Goal: Information Seeking & Learning: Learn about a topic

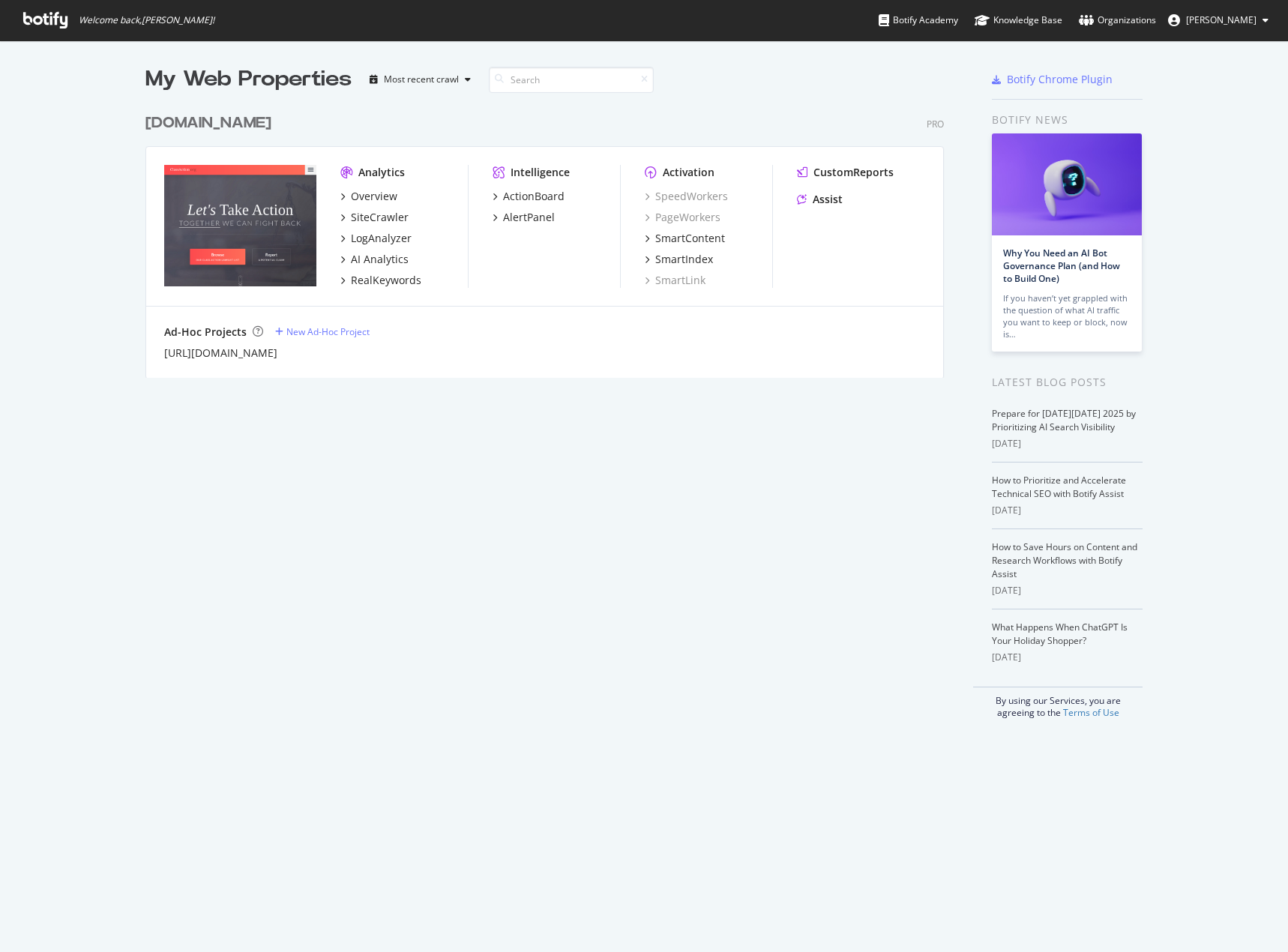
scroll to position [940, 1265]
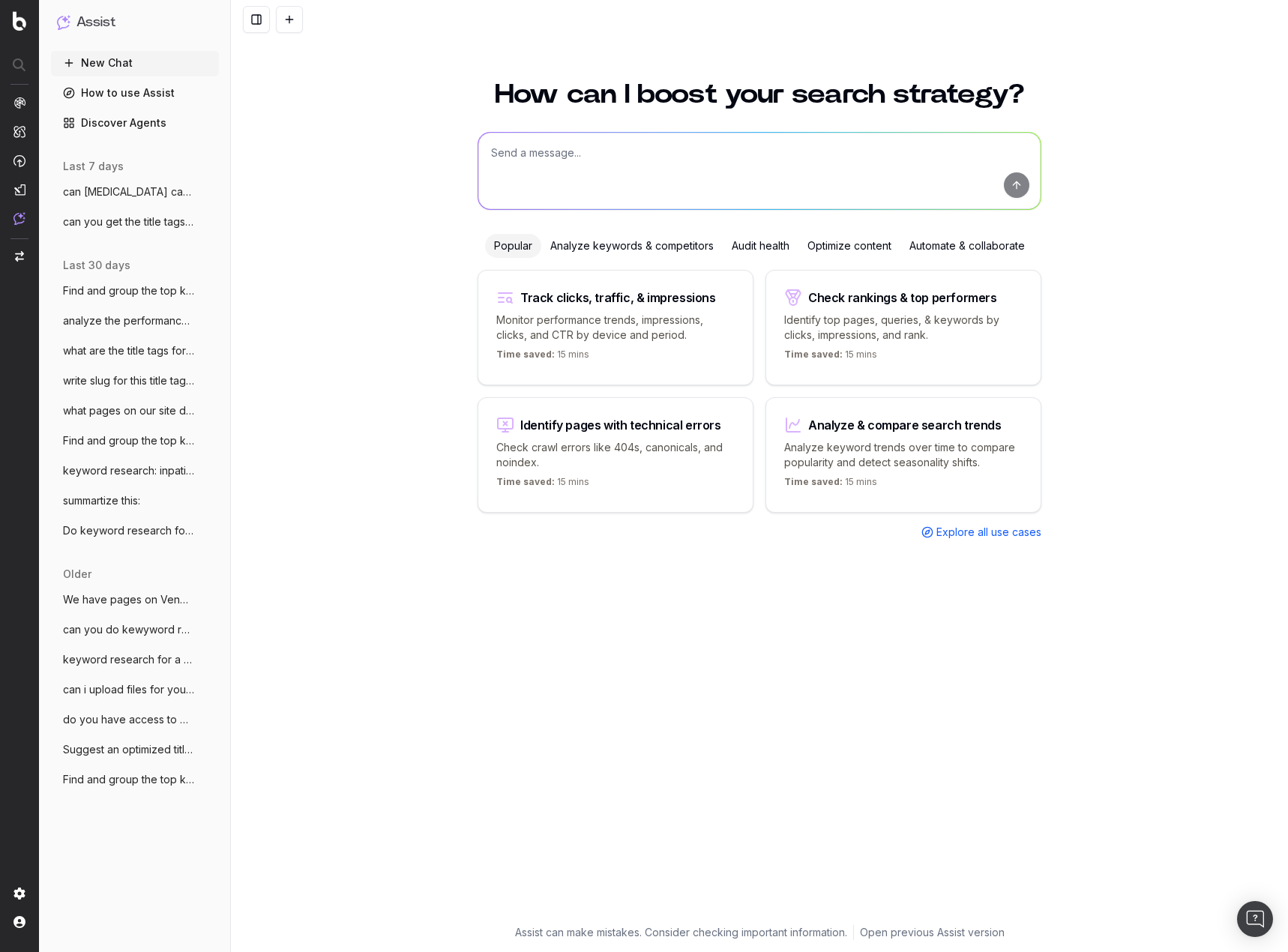
click at [163, 191] on span "can [MEDICAL_DATA] cause [MEDICAL_DATA] 64 [MEDICAL_DATA] cl" at bounding box center [129, 192] width 132 height 15
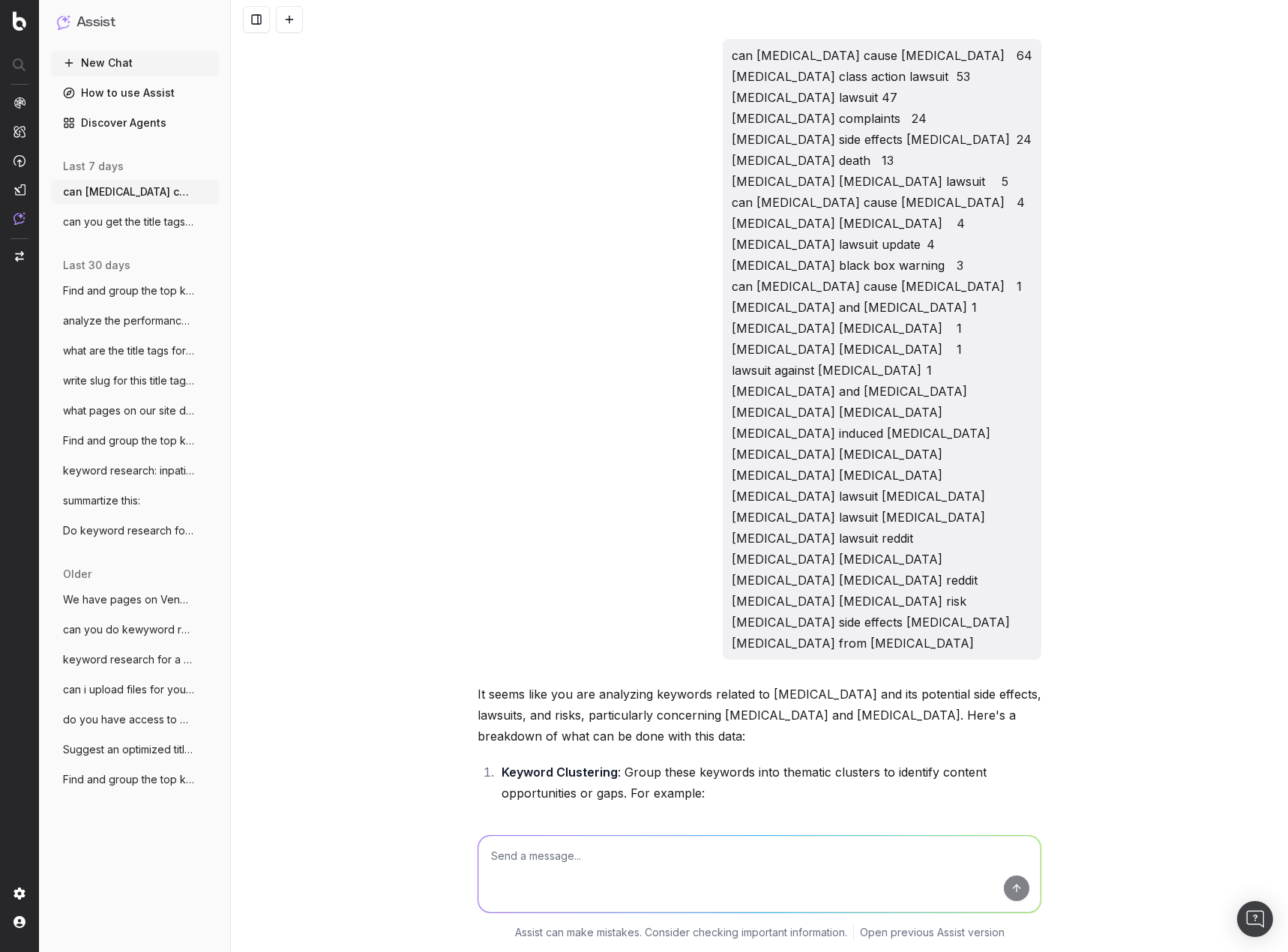
scroll to position [4502, 0]
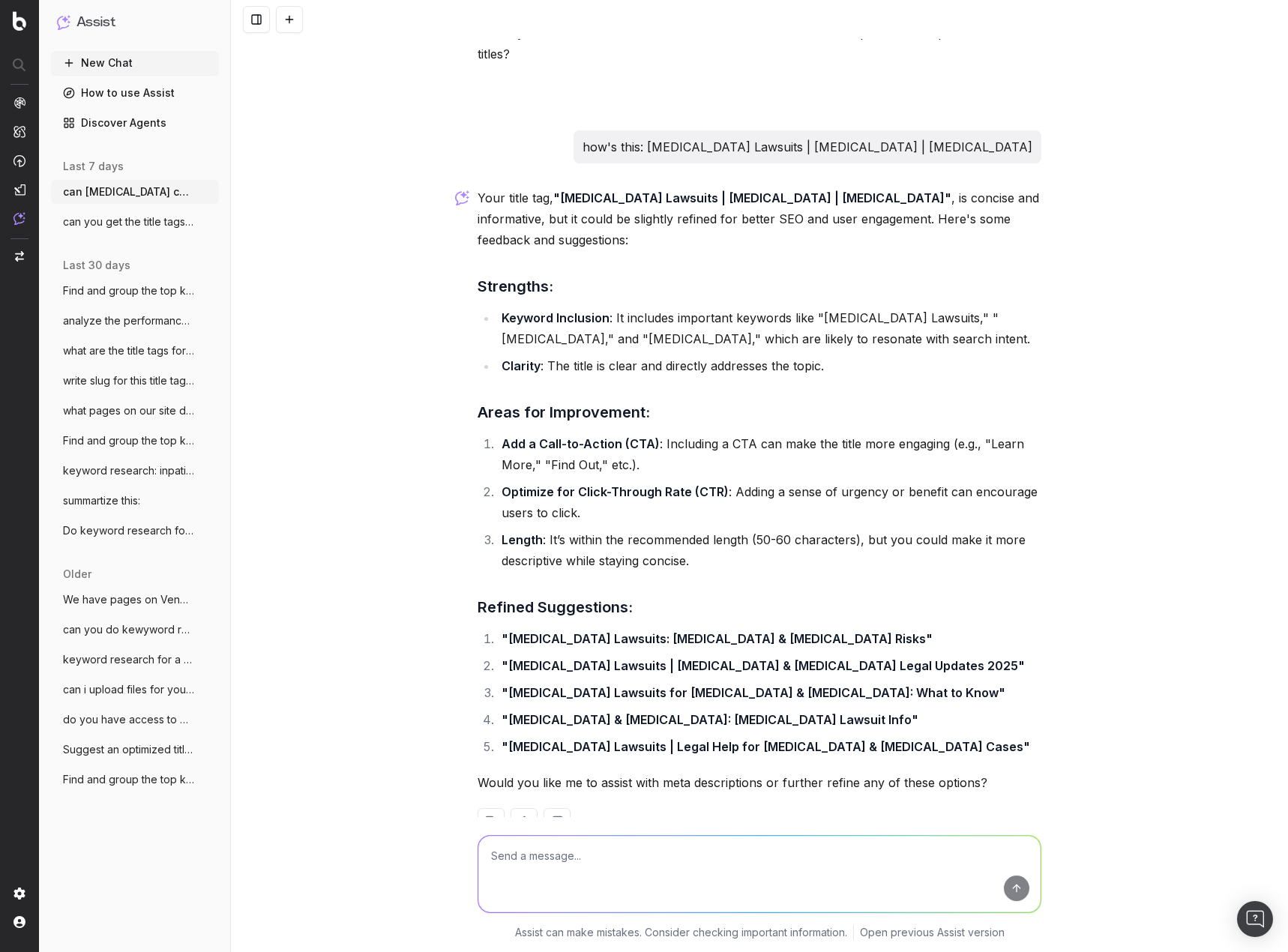
click at [134, 779] on span "Find and group the top keywords for acco" at bounding box center [129, 779] width 132 height 15
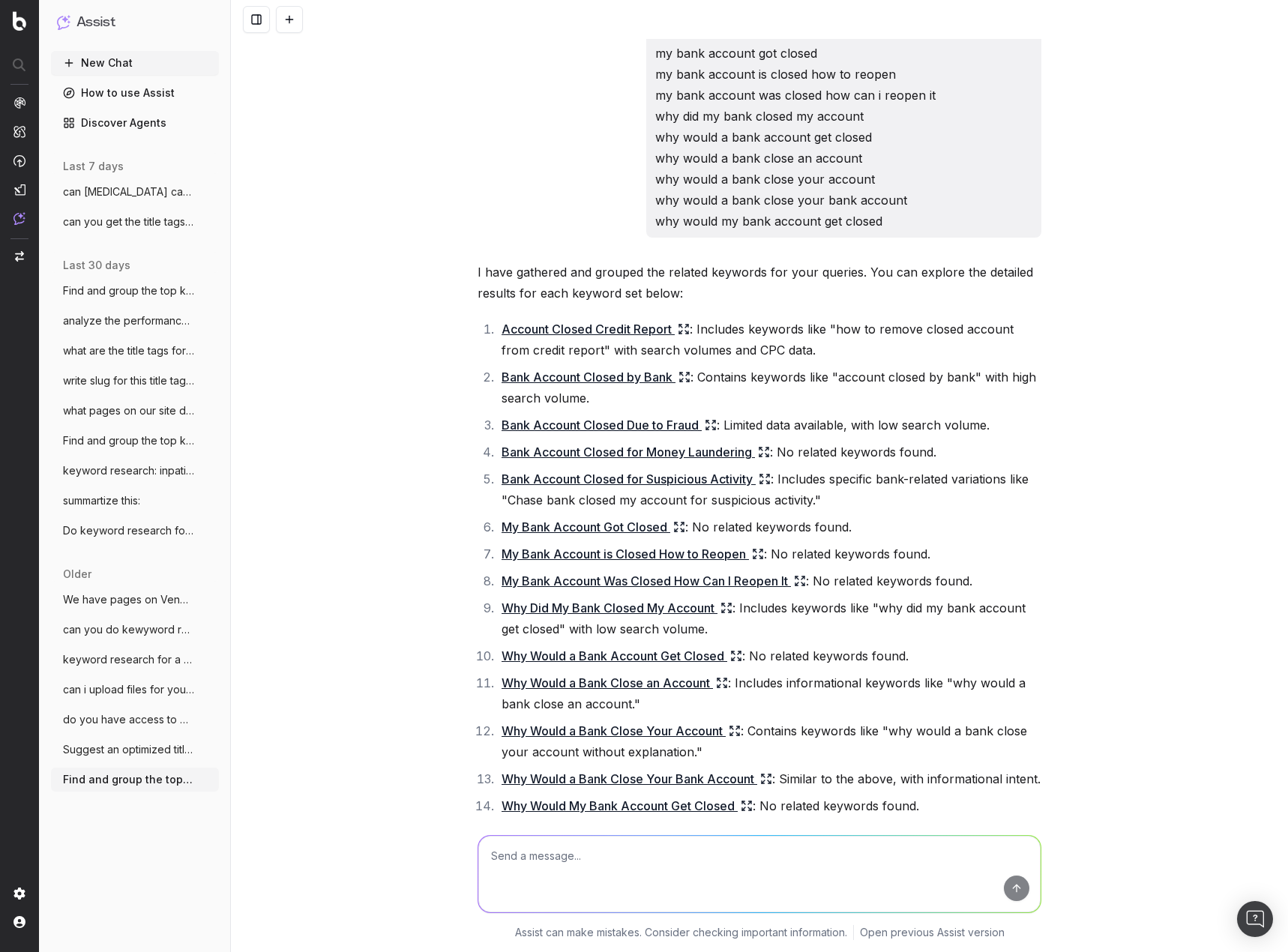
scroll to position [225, 0]
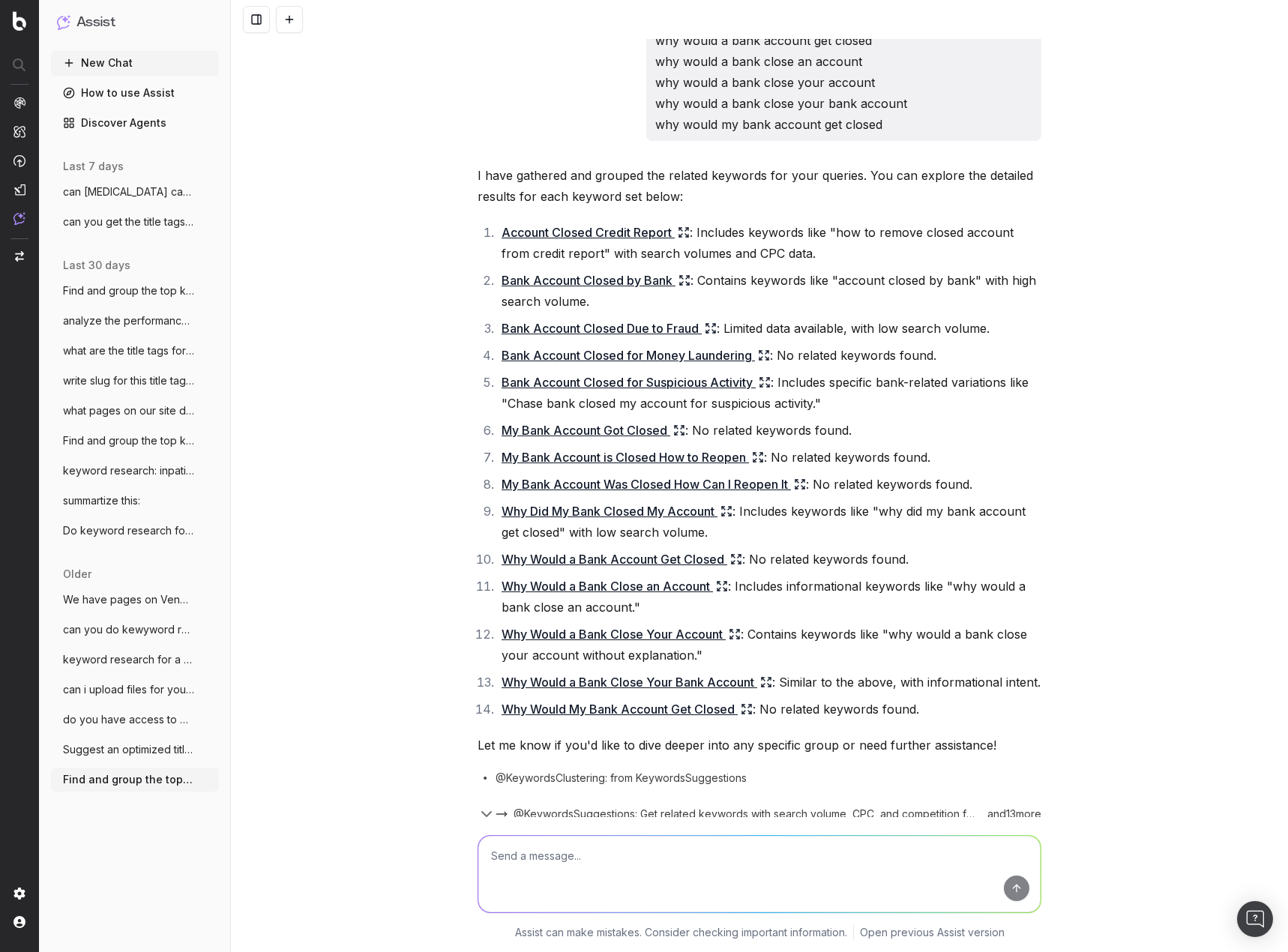
click at [1155, 457] on div "Find and group the top keywords for account closed credit report bank account c…" at bounding box center [759, 476] width 1057 height 952
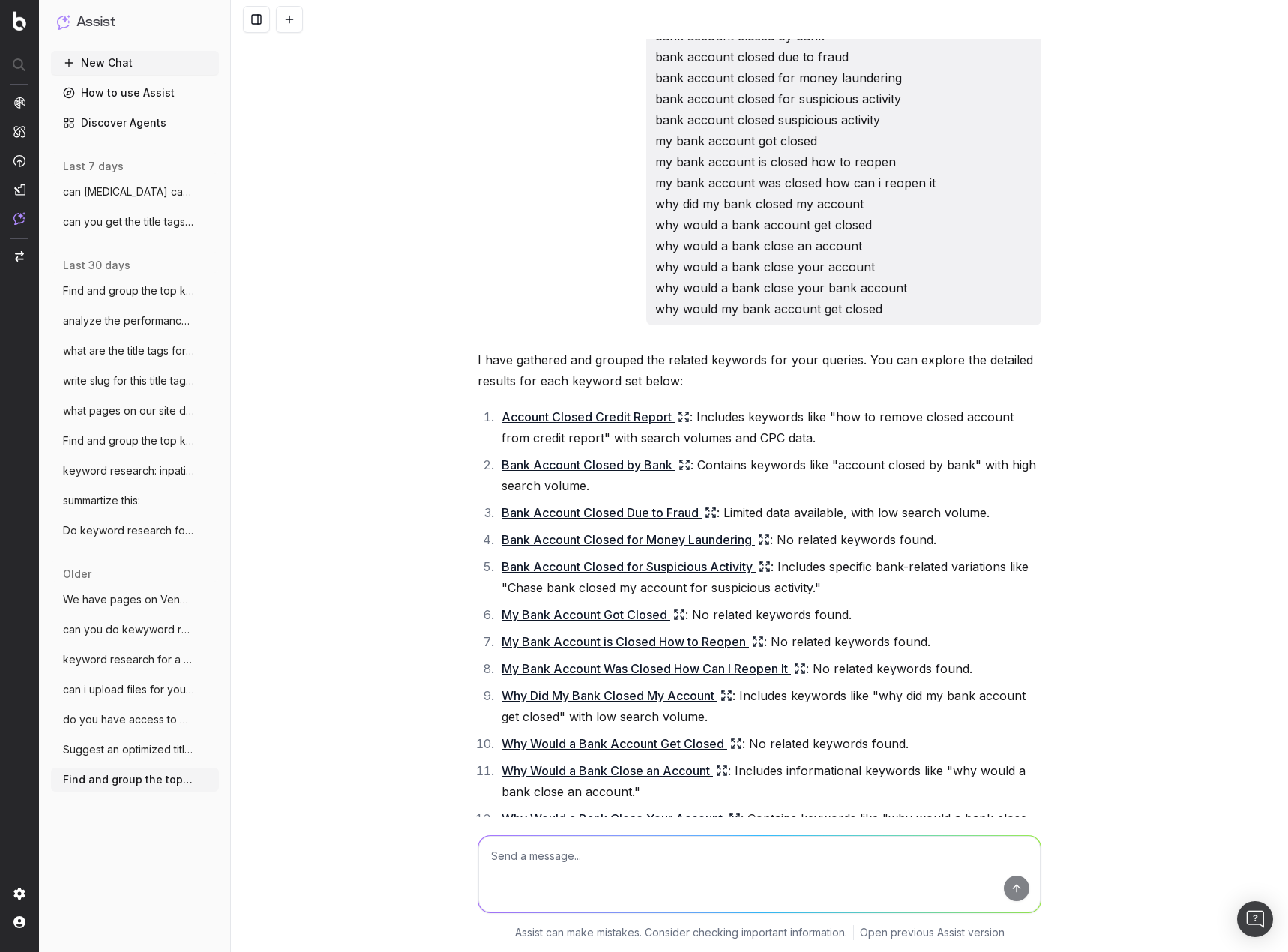
scroll to position [0, 0]
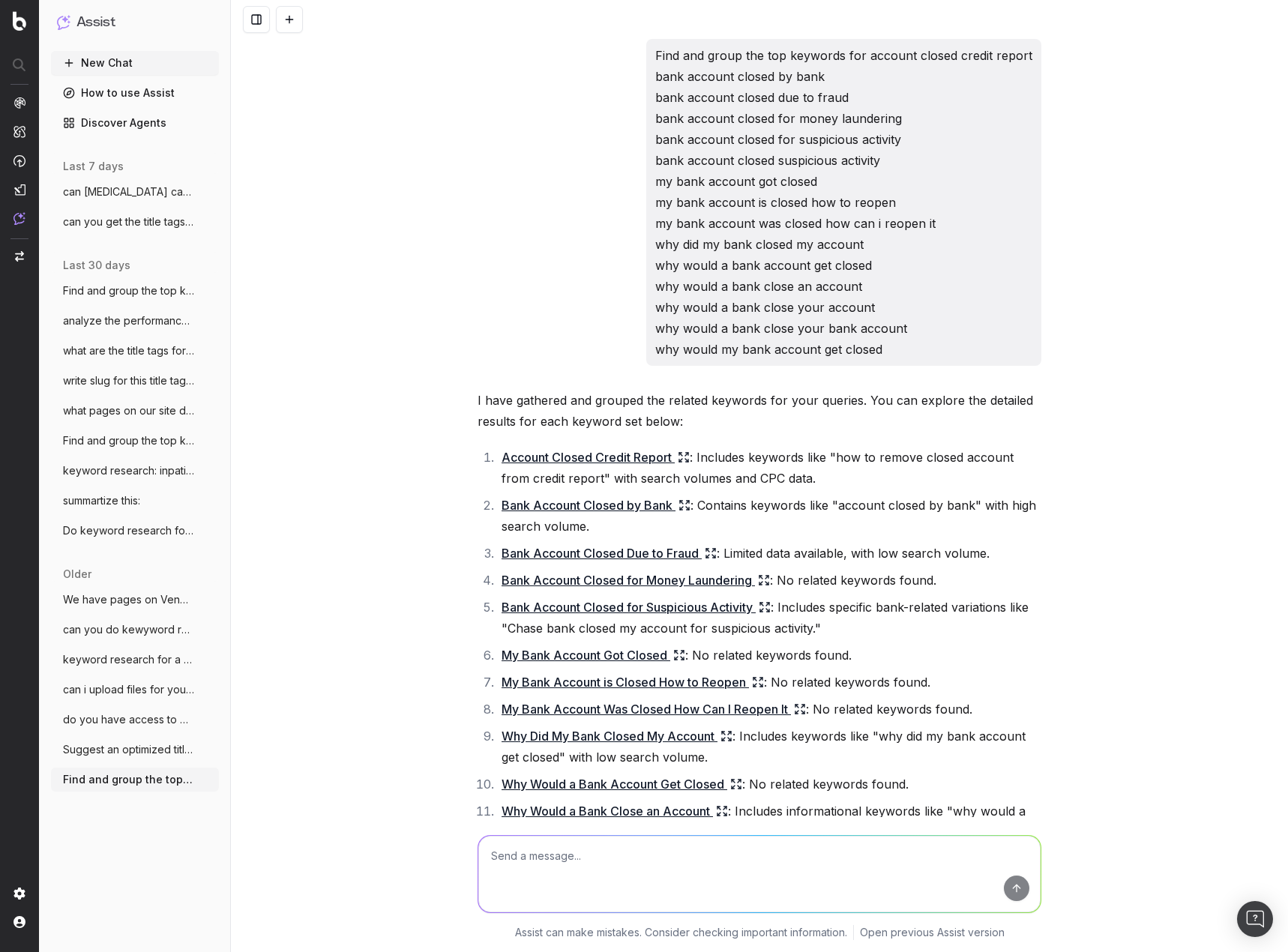
click at [147, 748] on span "Suggest an optimized title and descripti" at bounding box center [129, 749] width 132 height 15
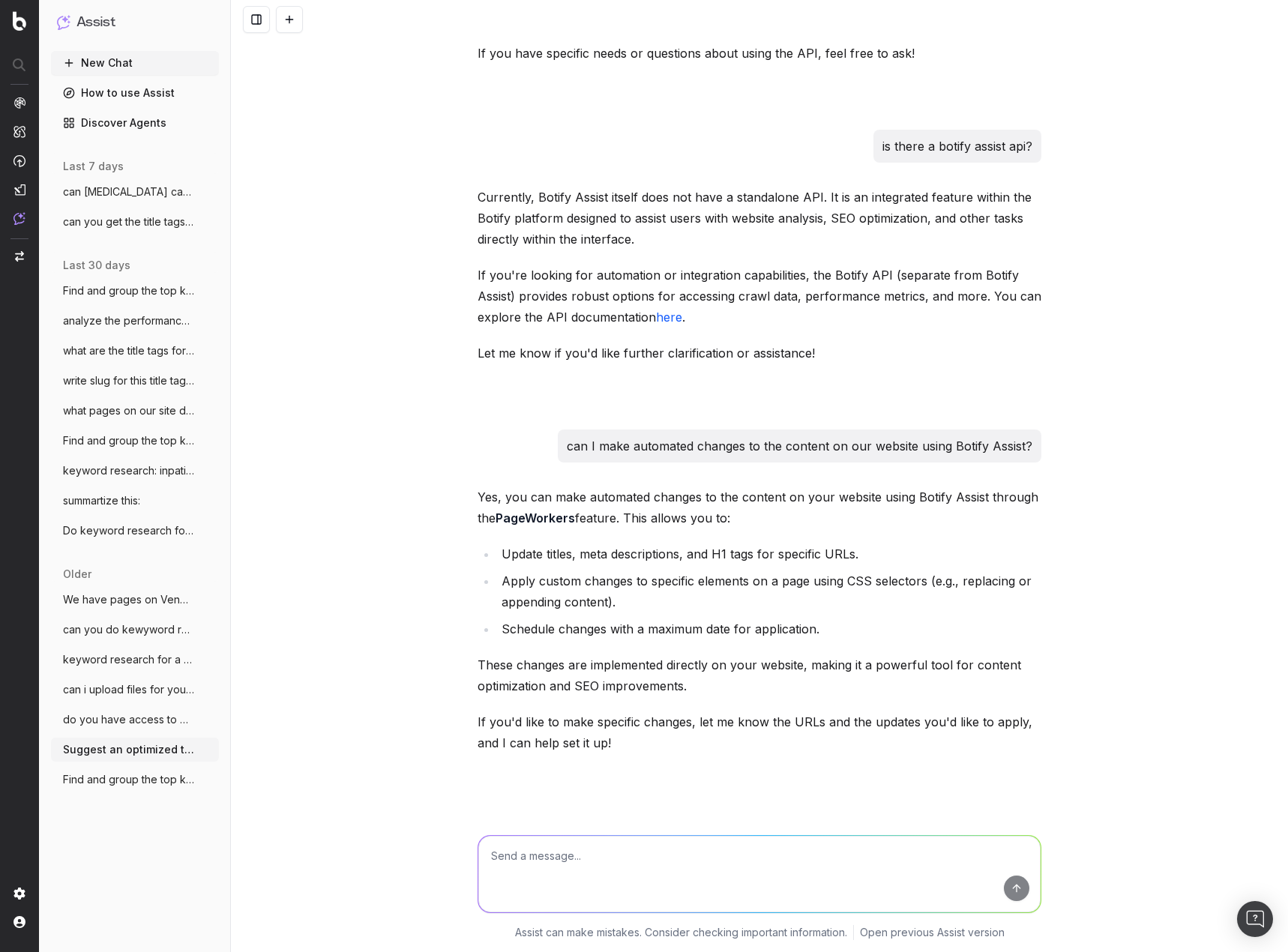
scroll to position [4496, 0]
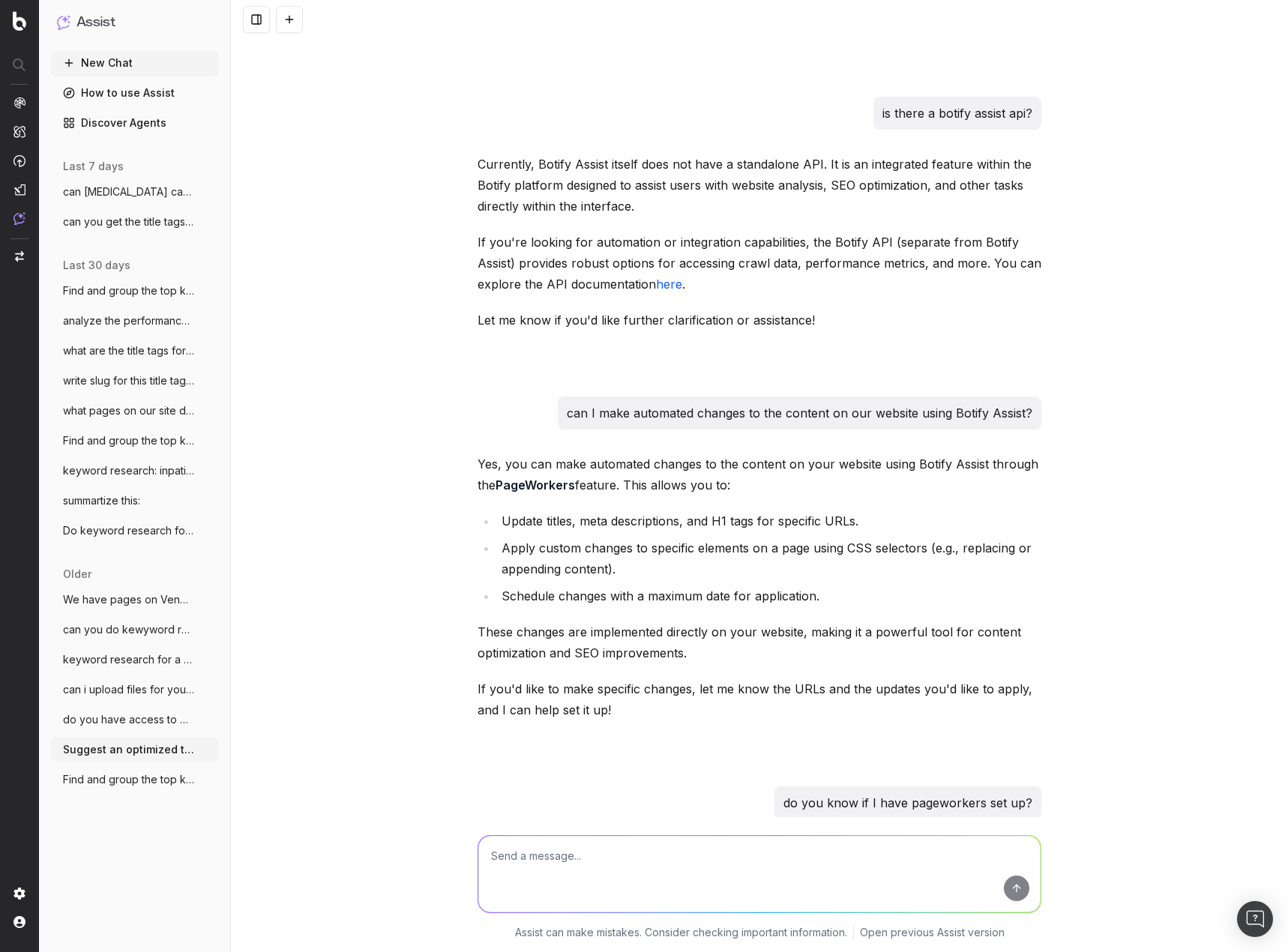
click at [1154, 471] on div "Suggest an optimized title and description for a page based on the following em…" at bounding box center [759, 476] width 1057 height 952
click at [108, 660] on span "keyword research for a page about a mass" at bounding box center [129, 659] width 132 height 15
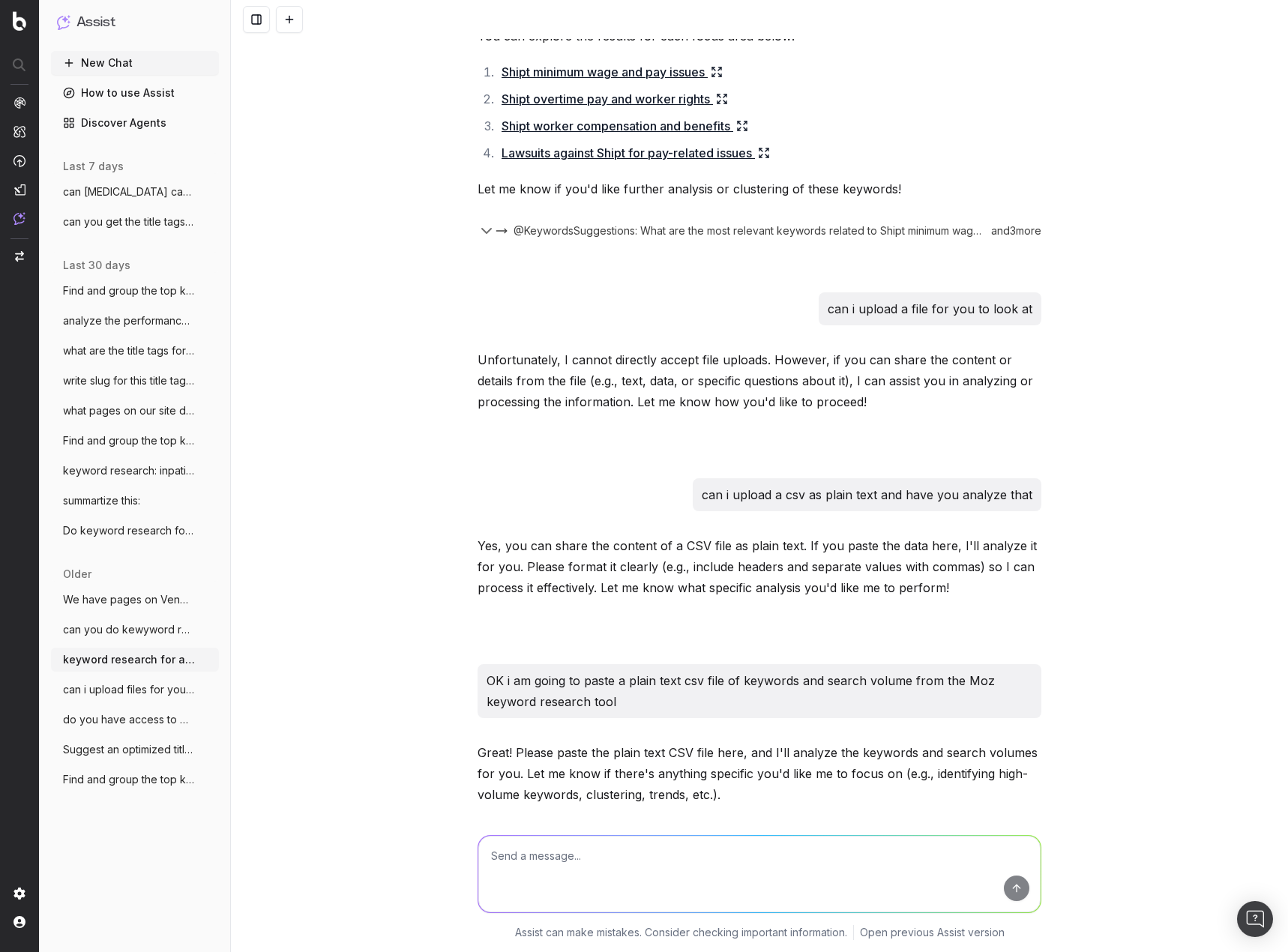
scroll to position [263, 0]
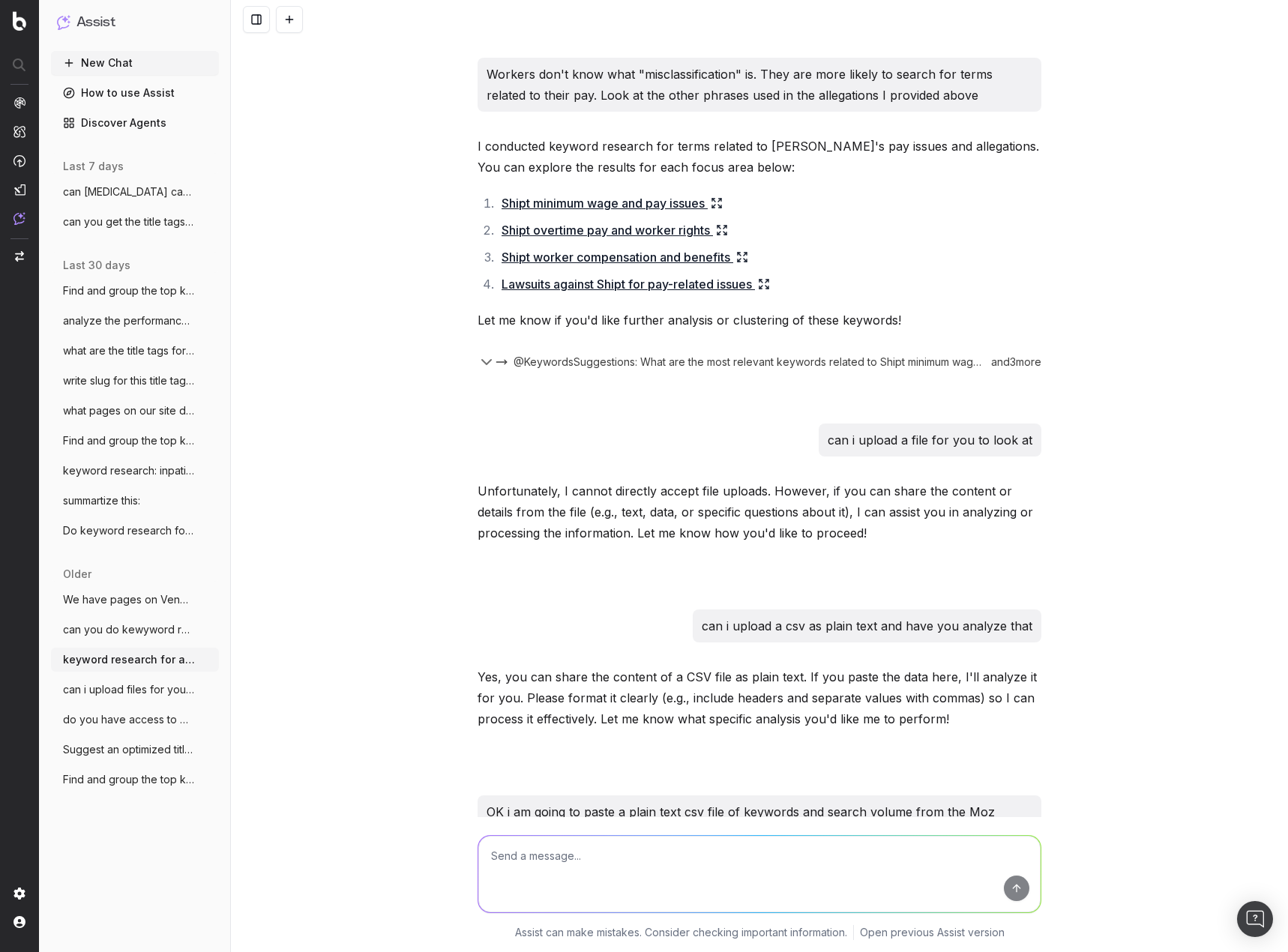
click at [145, 630] on span "can you do kewyword research for this pa" at bounding box center [129, 629] width 132 height 15
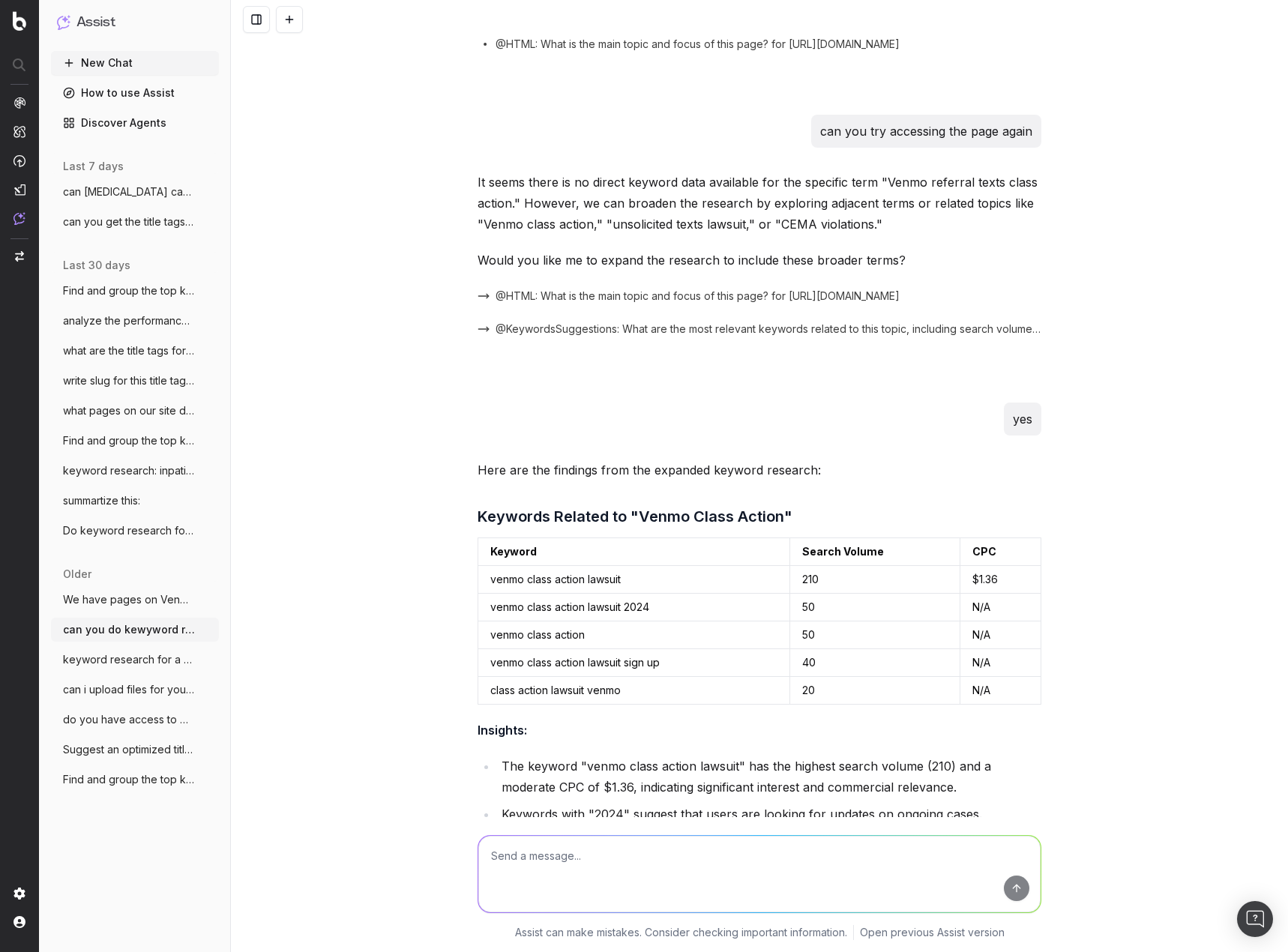
click at [148, 685] on span "can i upload files for you to analyze" at bounding box center [129, 689] width 132 height 15
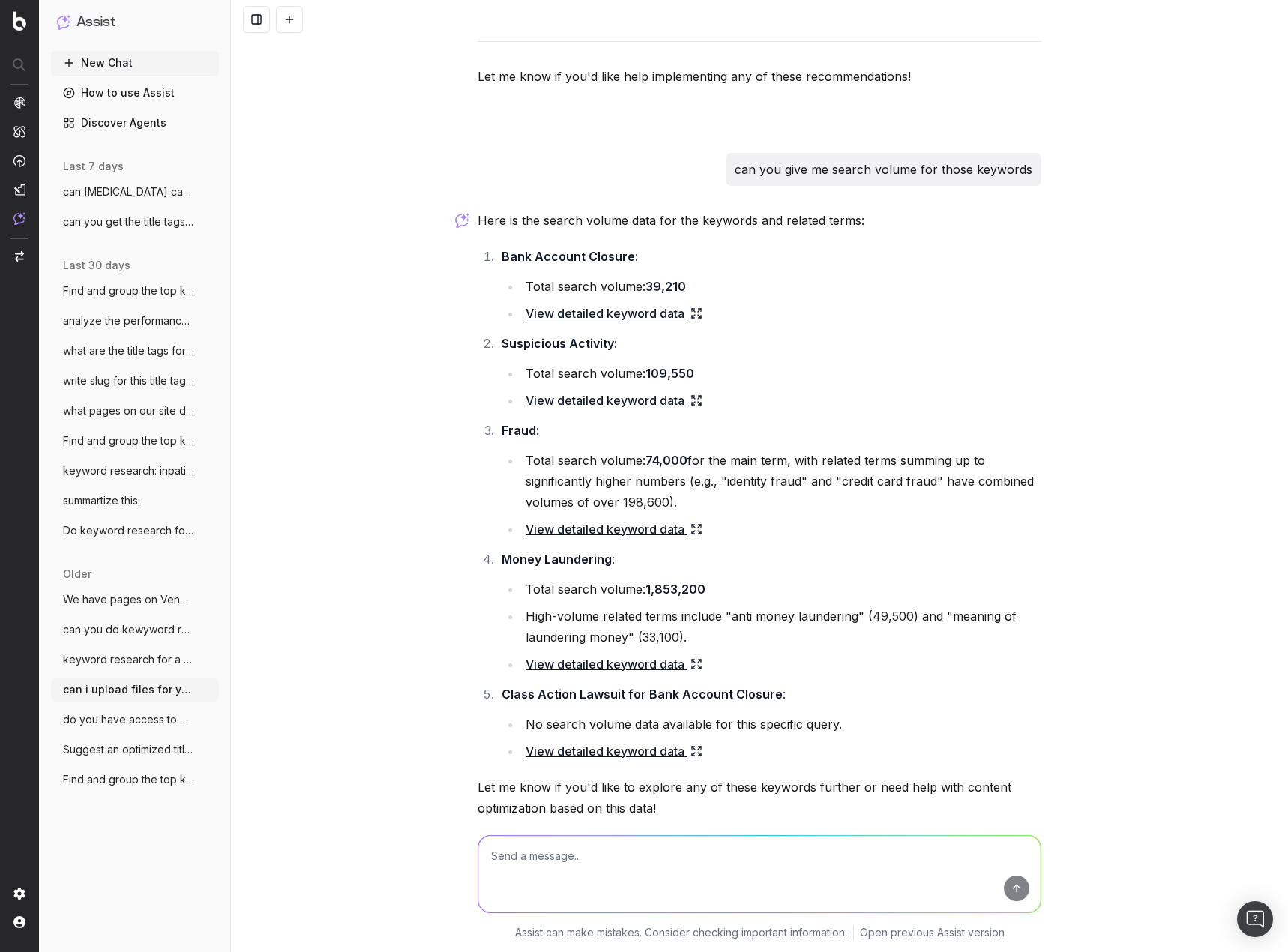
scroll to position [6536, 0]
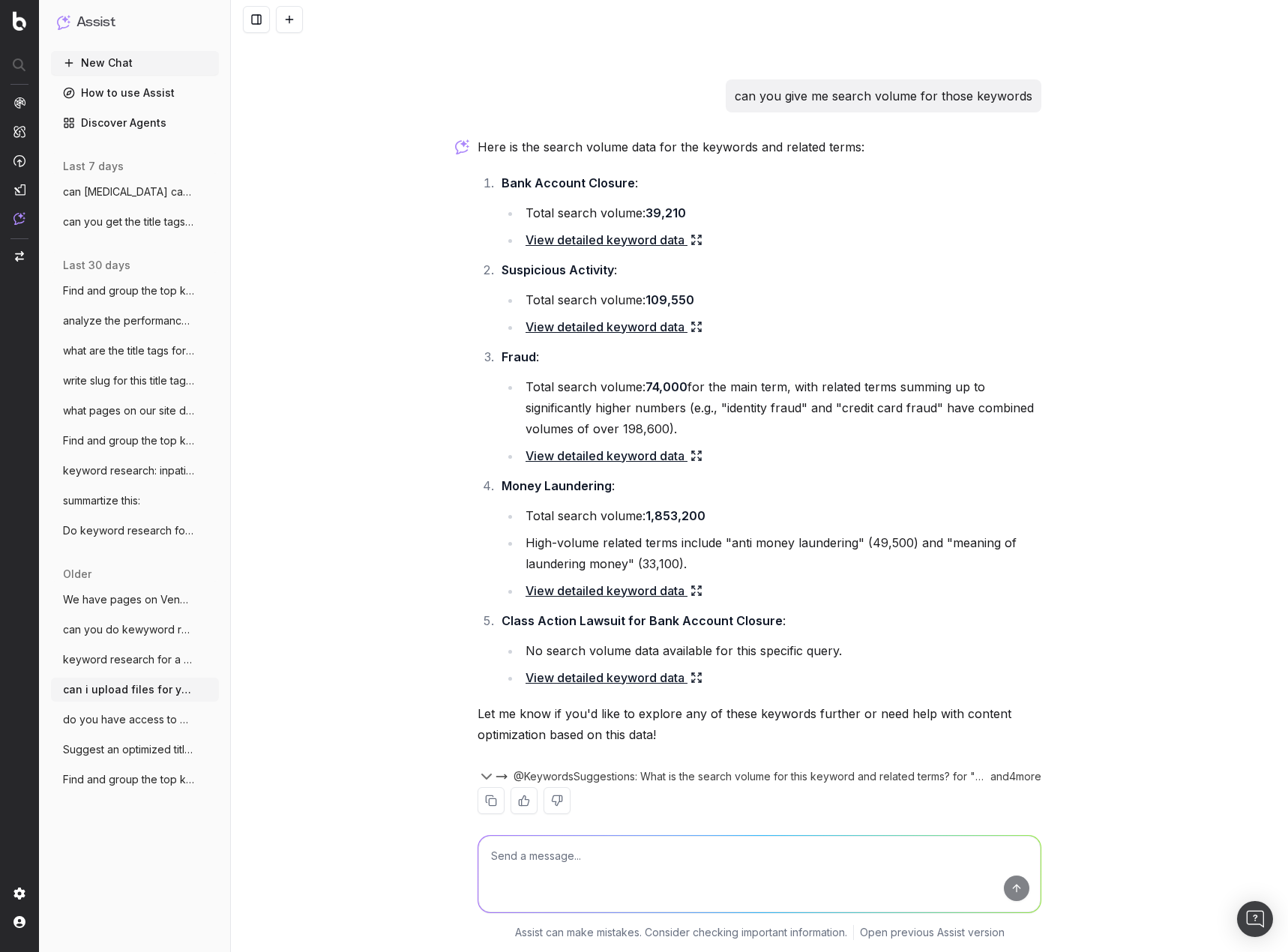
click at [1230, 335] on div "can i upload files for you to analyze Currently, I cannot directly analyze file…" at bounding box center [759, 476] width 1057 height 952
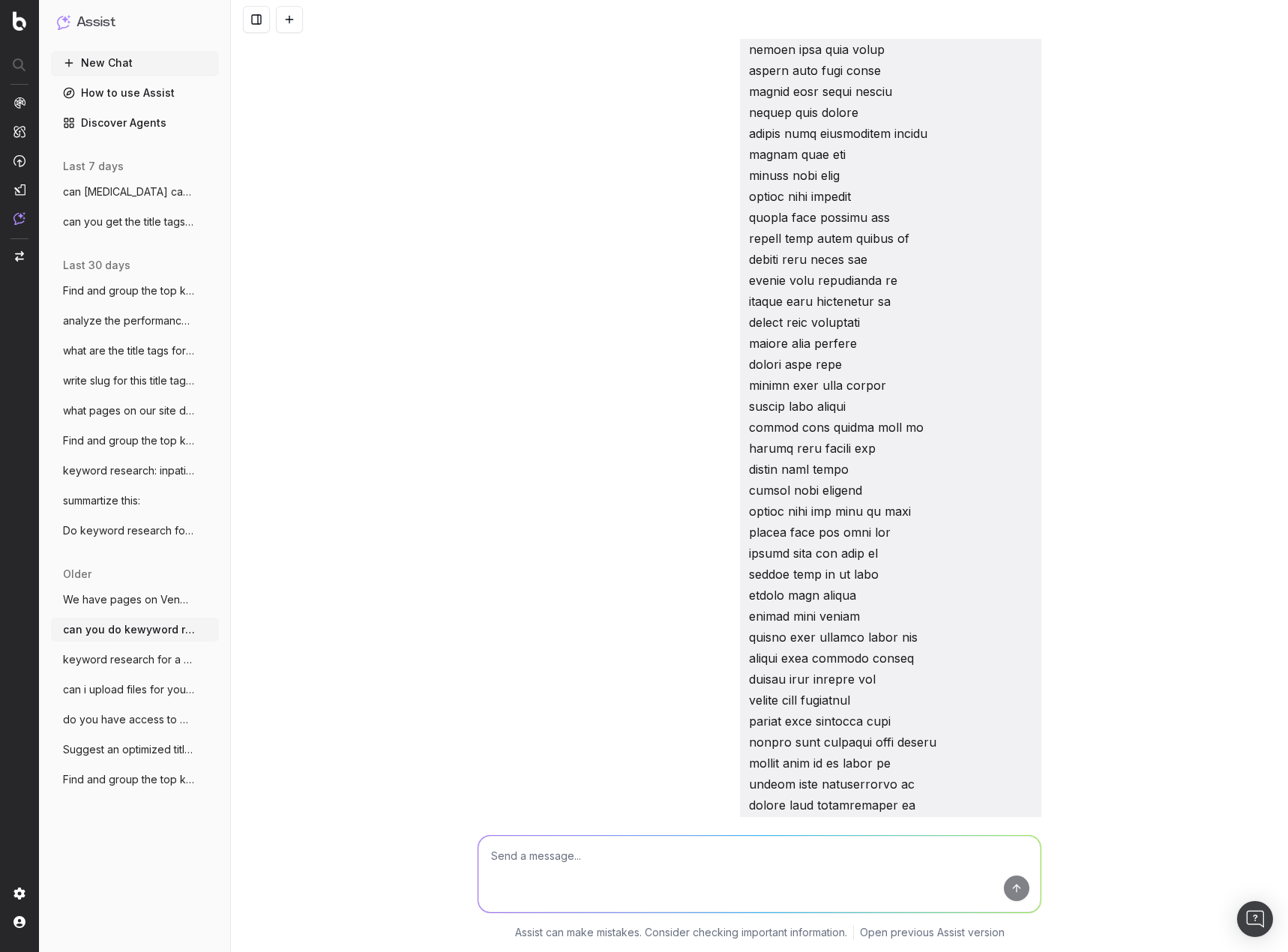
scroll to position [29123, 0]
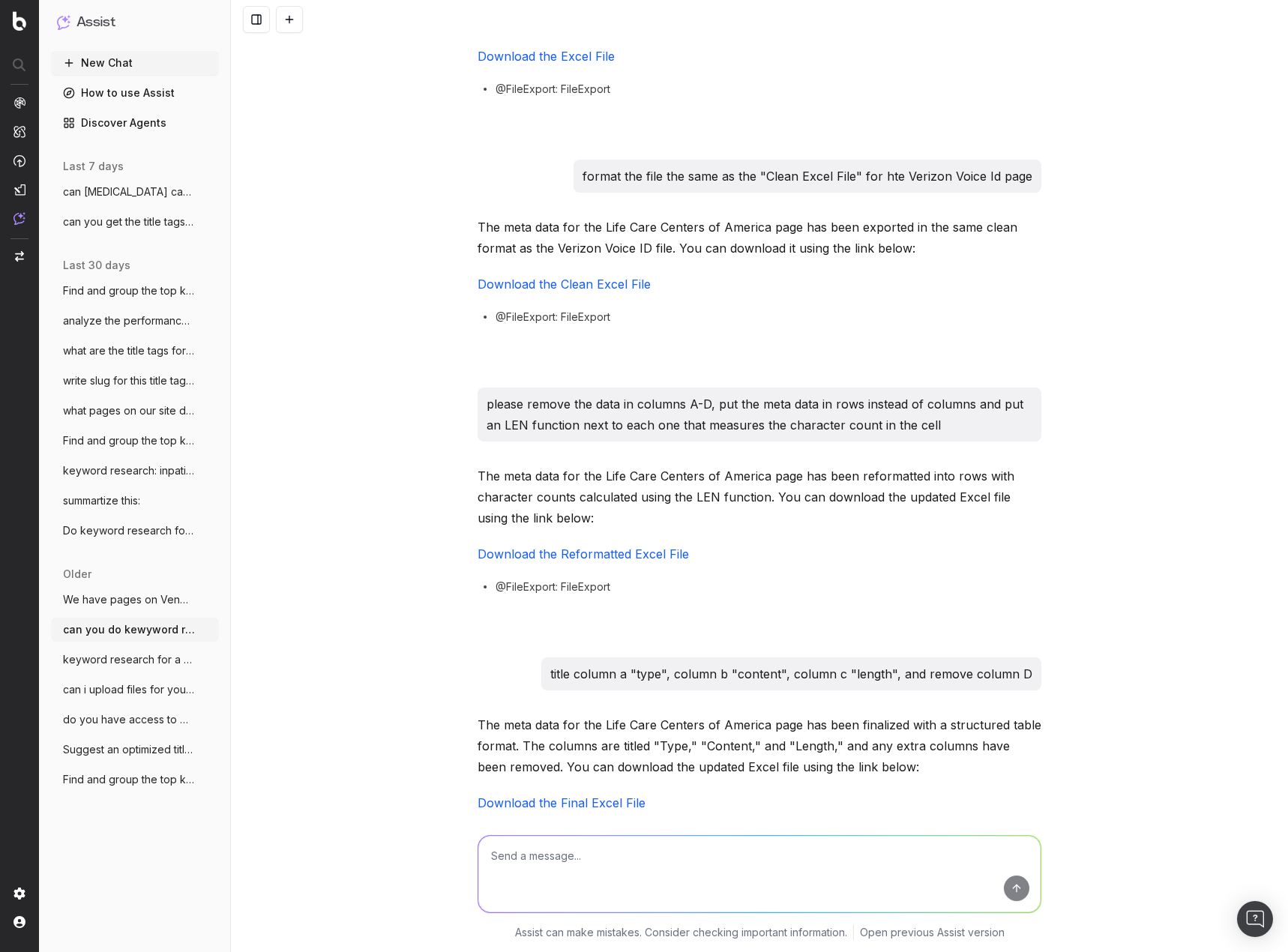
click at [115, 64] on button "New Chat" at bounding box center [135, 63] width 168 height 24
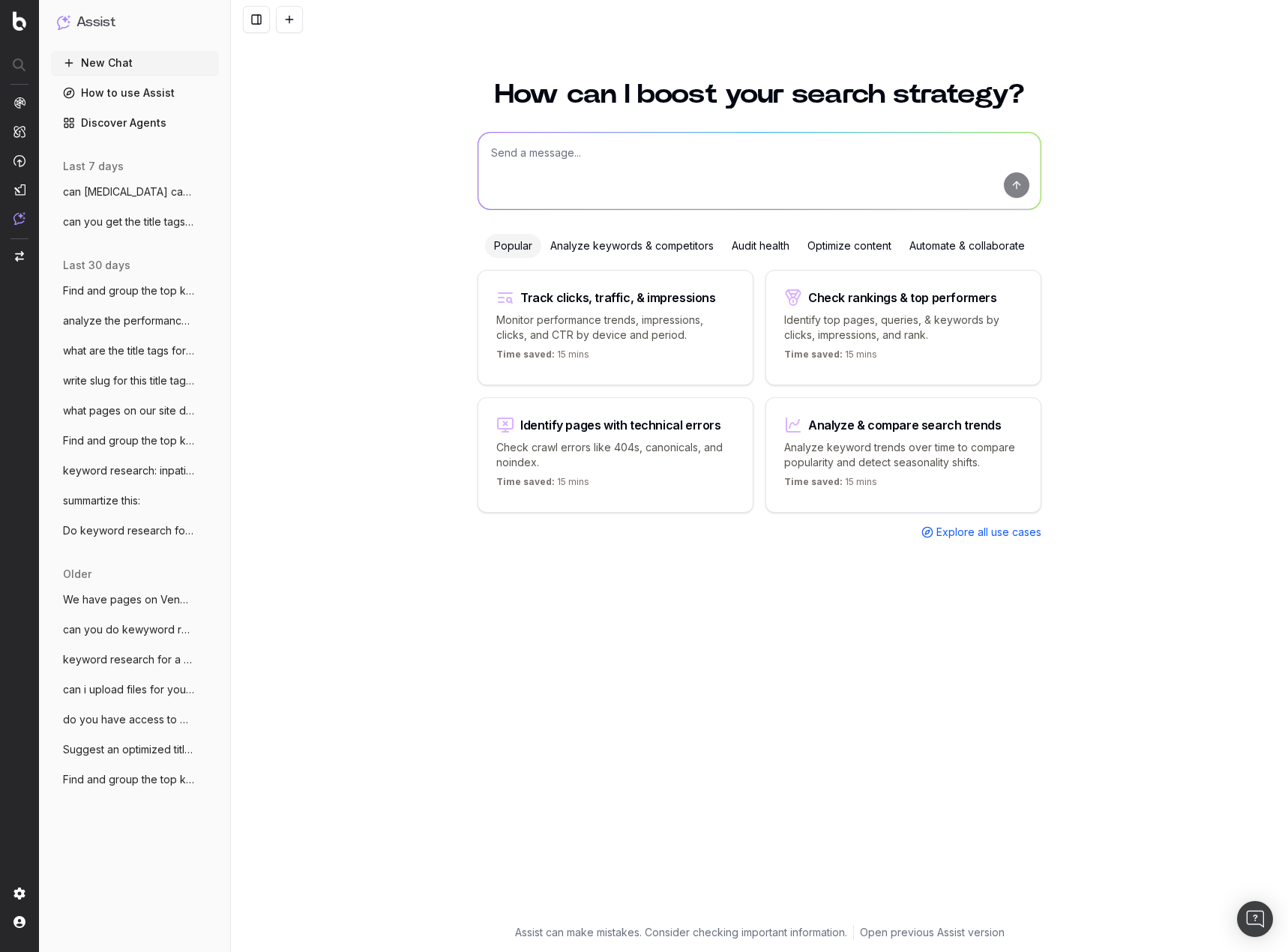
click at [651, 337] on p "Monitor performance trends, impressions, clicks, and CTR by device and period." at bounding box center [615, 328] width 238 height 30
type textarea "Change in clicks/CTR/impressions over last 28 days vs last (branded vs non-bran…"
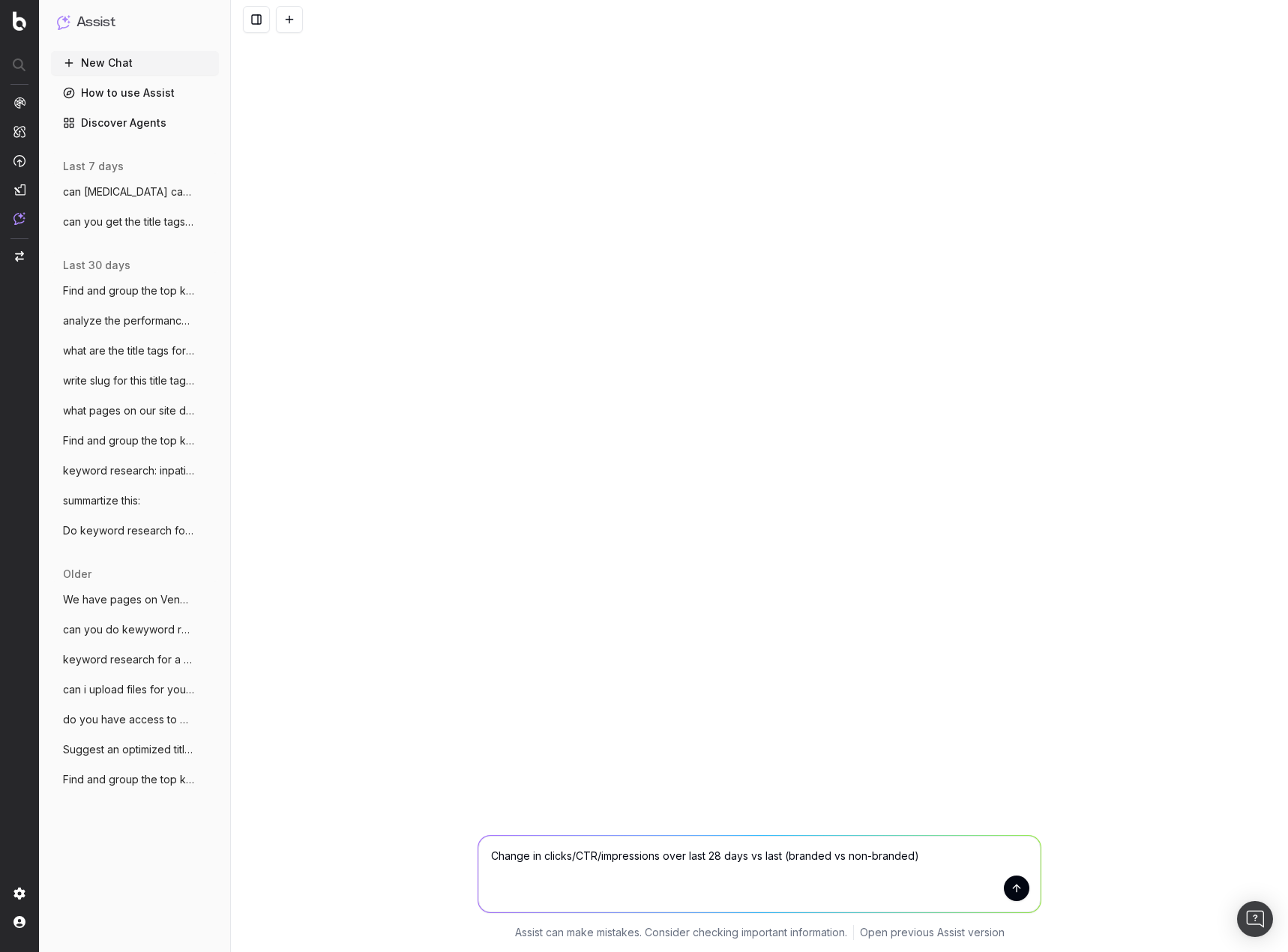
click at [137, 93] on link "How to use Assist" at bounding box center [135, 93] width 168 height 24
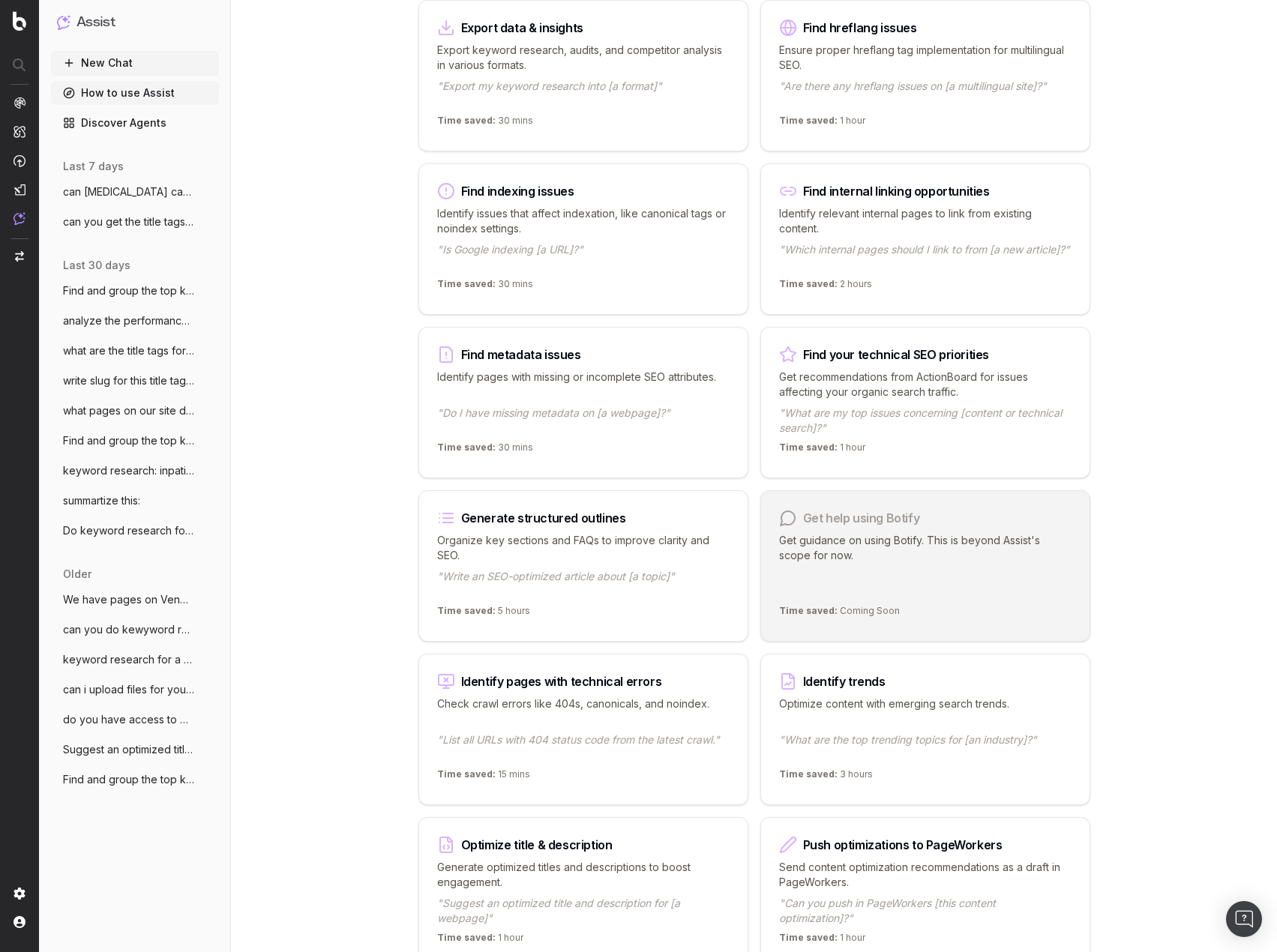
scroll to position [1049, 0]
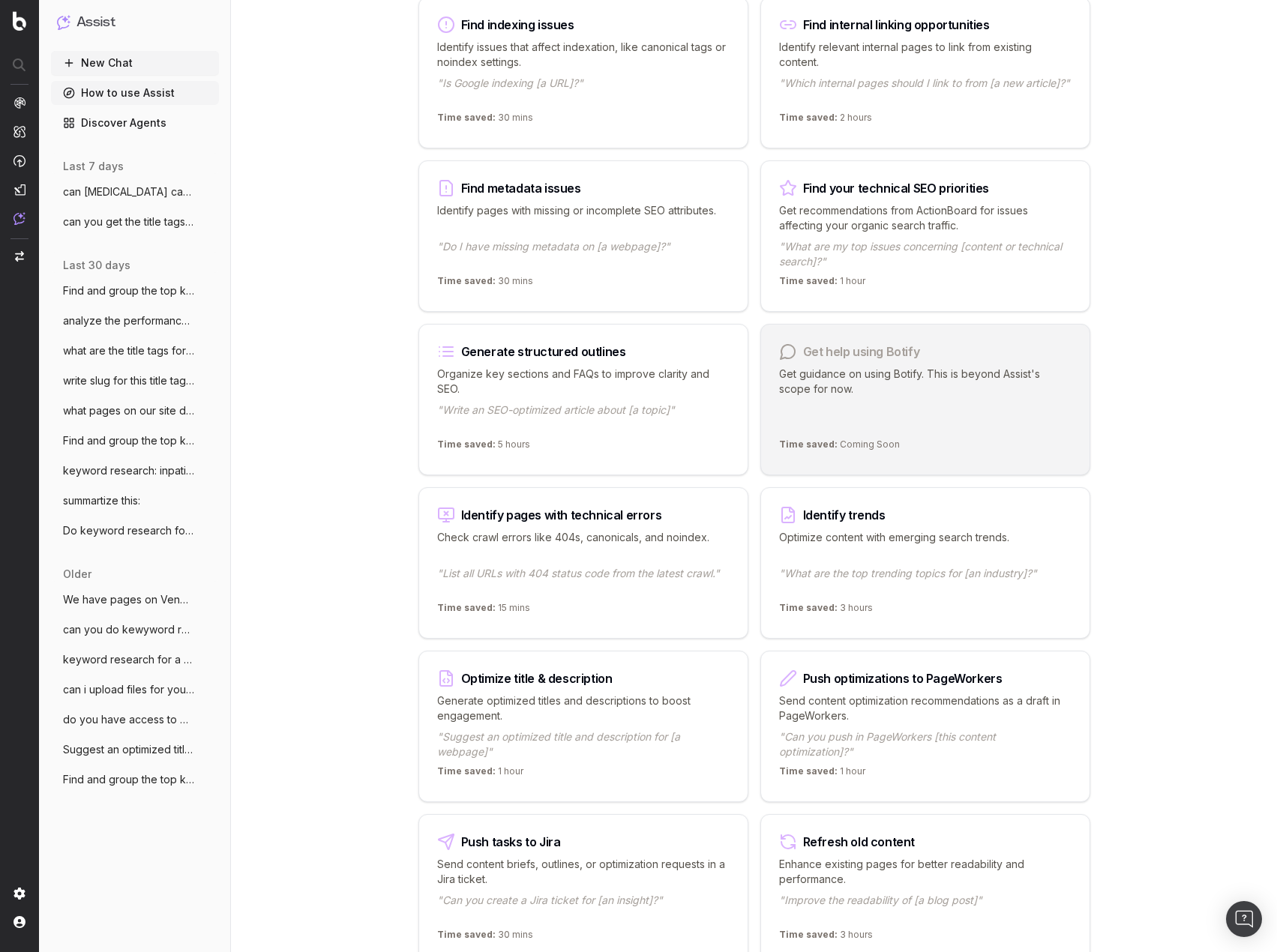
click at [924, 261] on p ""What are my top issues concerning [content or technical search]?"" at bounding box center [925, 254] width 292 height 30
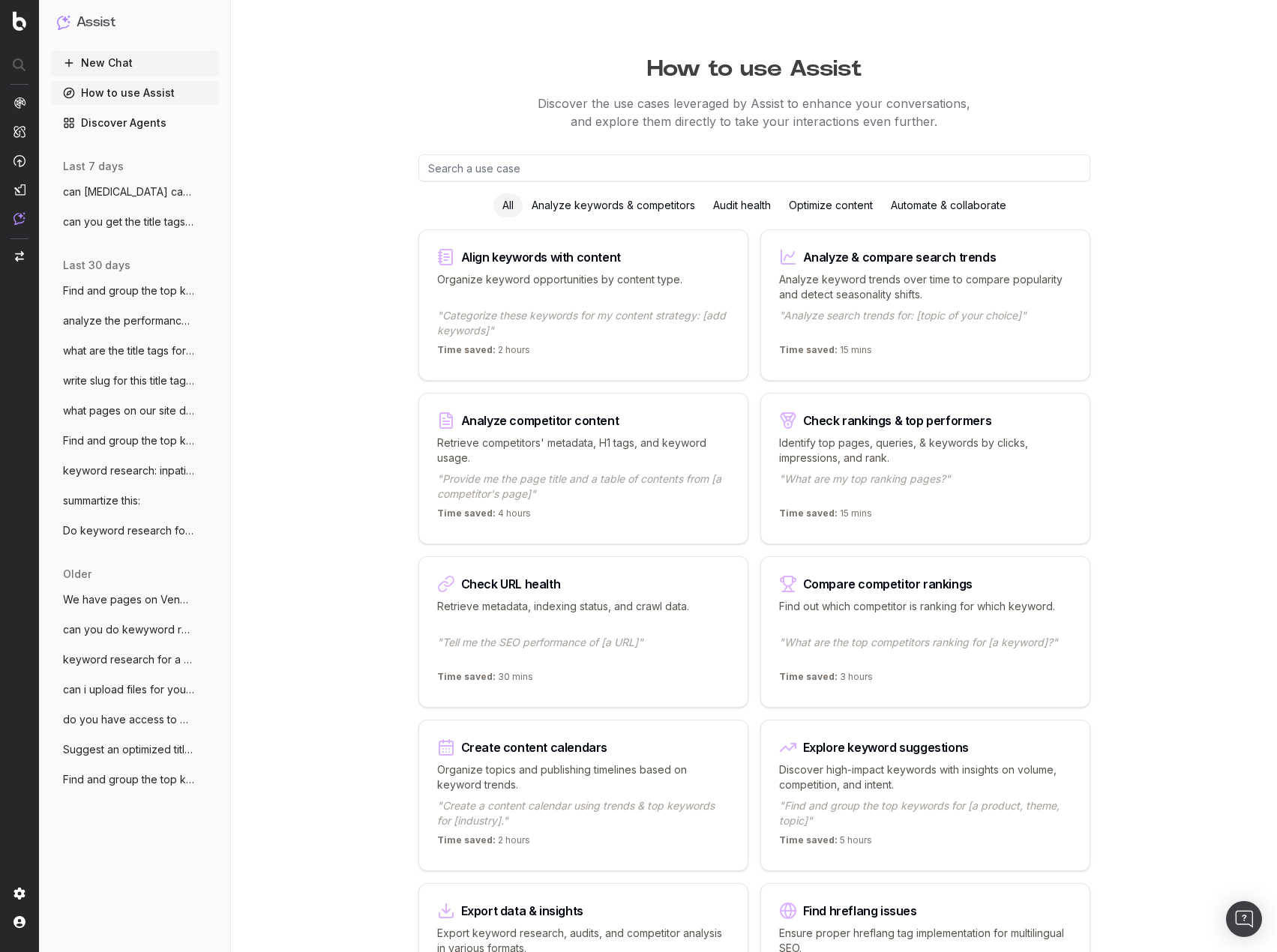
click at [149, 381] on span "write slug for this title tag: Starwood" at bounding box center [129, 381] width 132 height 15
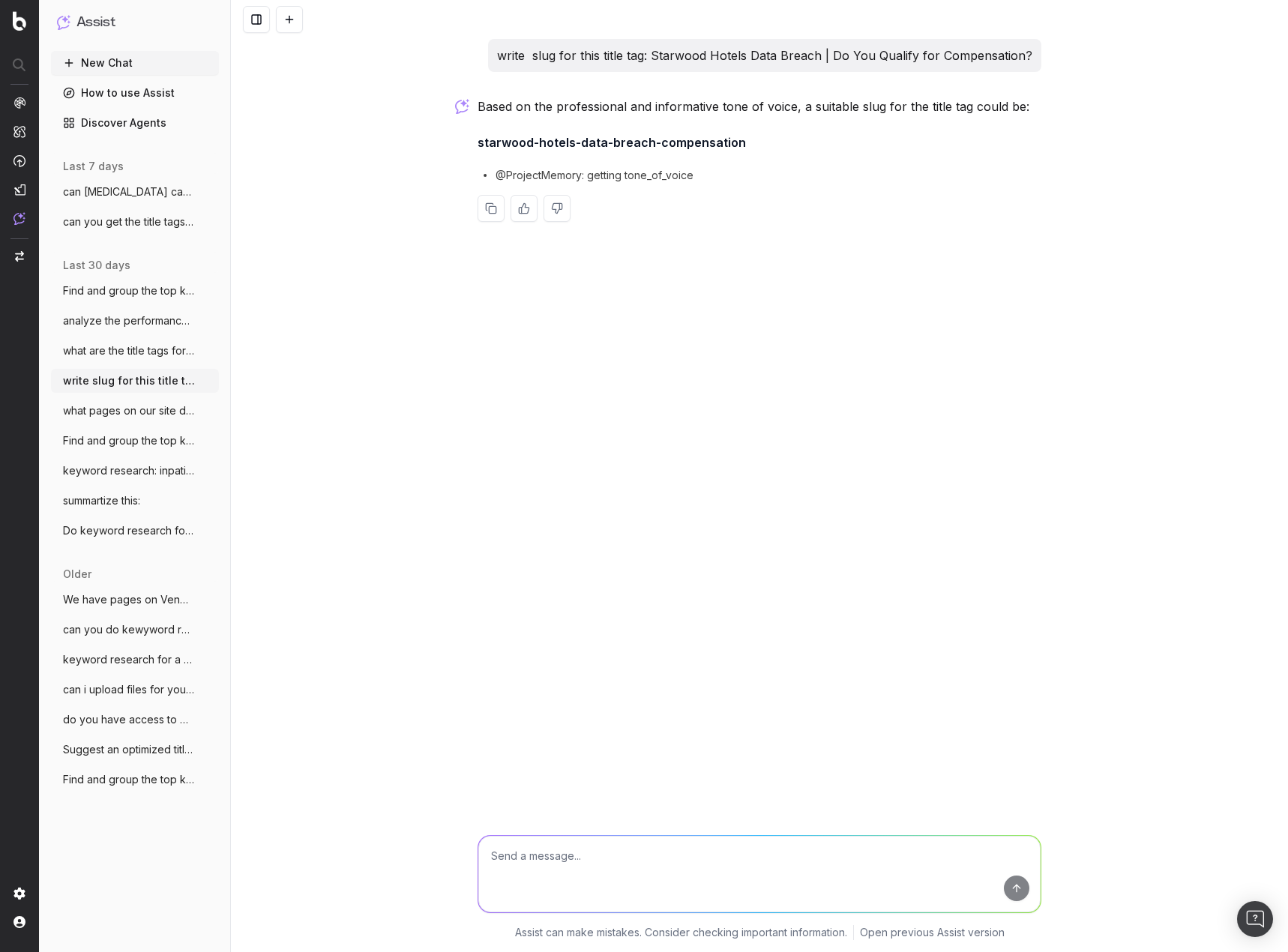
click at [146, 348] on span "what are the title tags for pages dealin" at bounding box center [129, 351] width 132 height 15
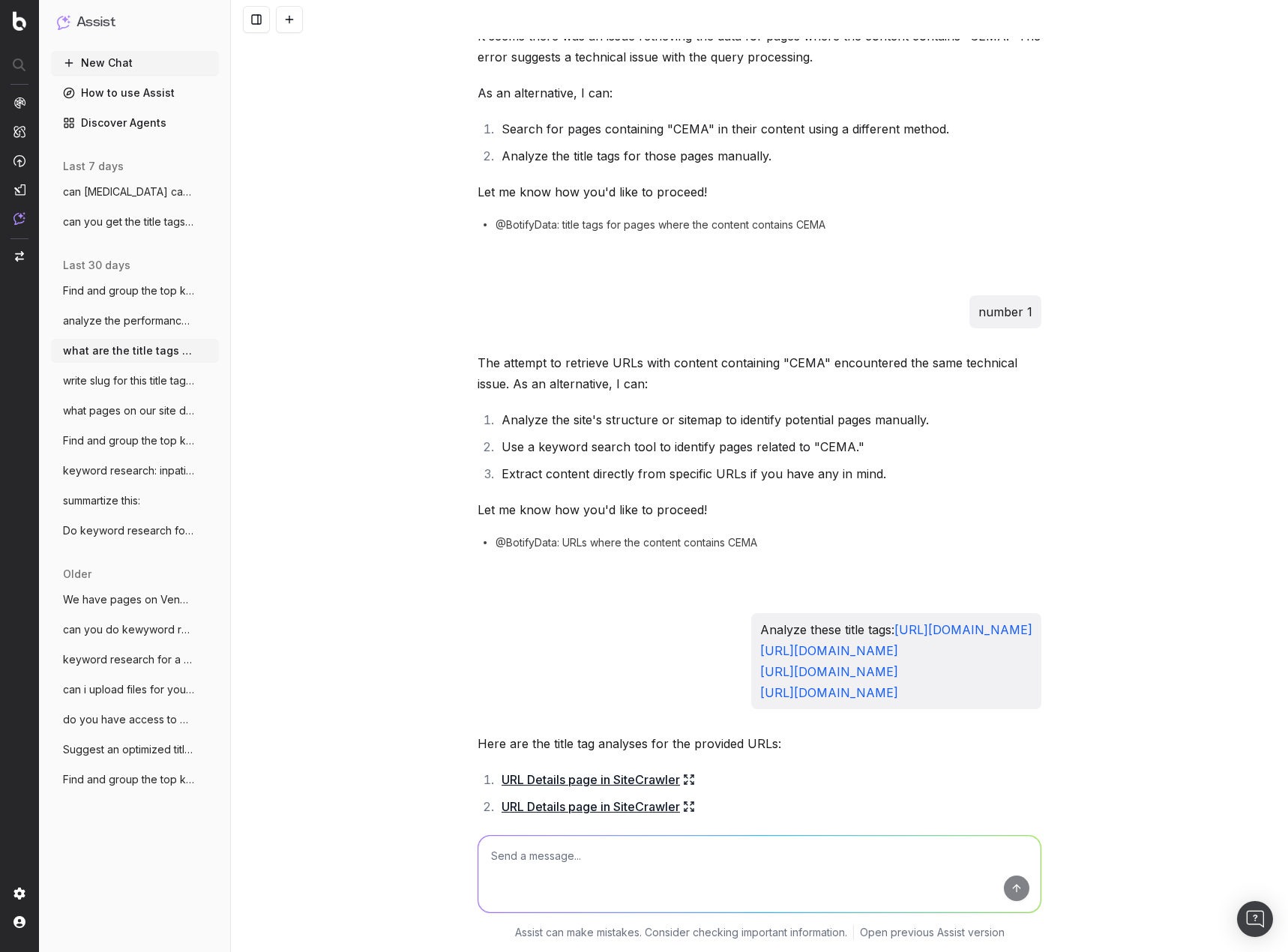
scroll to position [308, 0]
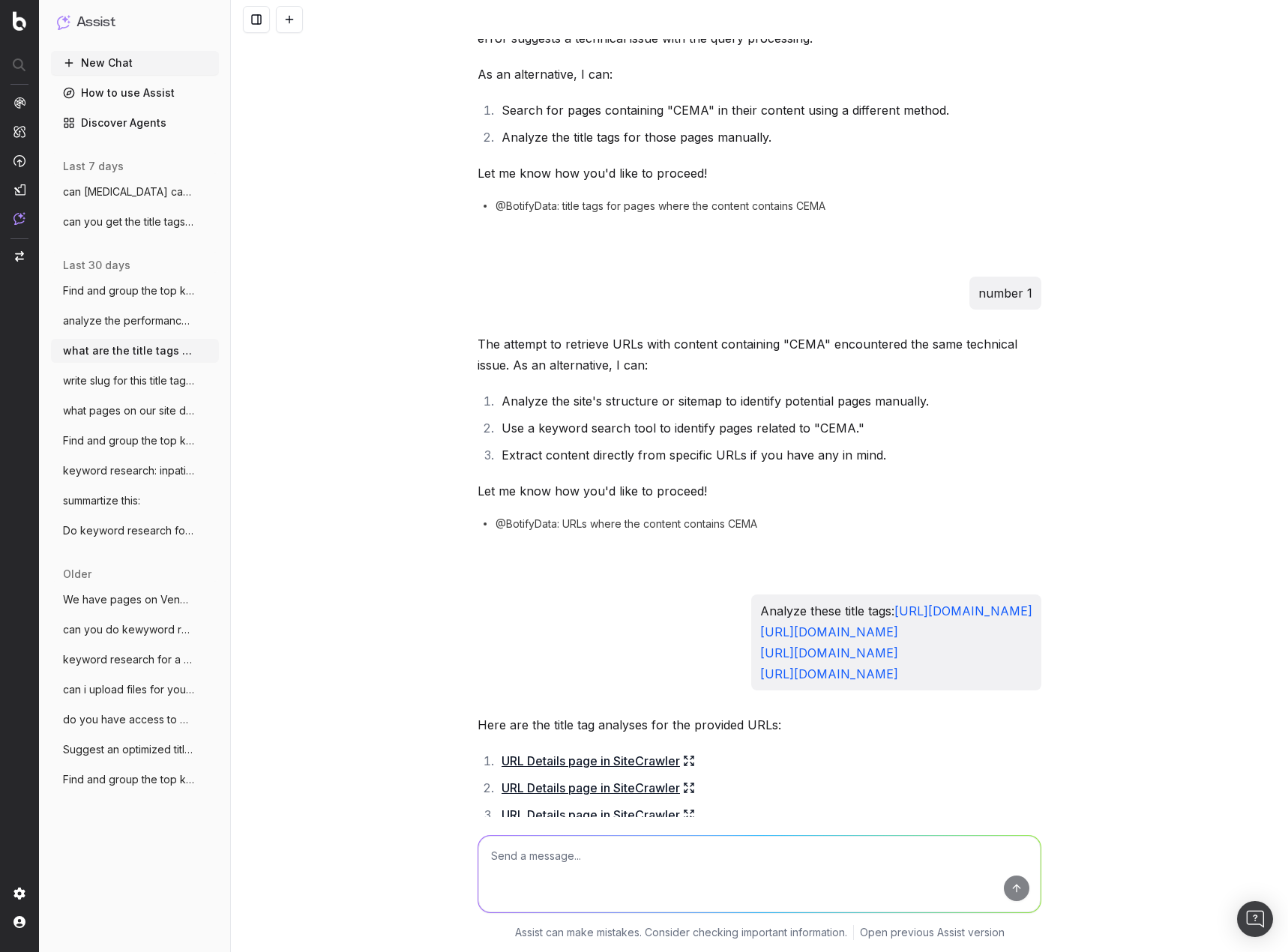
click at [1067, 490] on div "what are the title tags for pages dealing with CEMA on our site It seems there …" at bounding box center [759, 476] width 1057 height 952
click at [1032, 442] on ol "Analyze the site's structure or sitemap to identify potential pages manually. U…" at bounding box center [759, 427] width 564 height 75
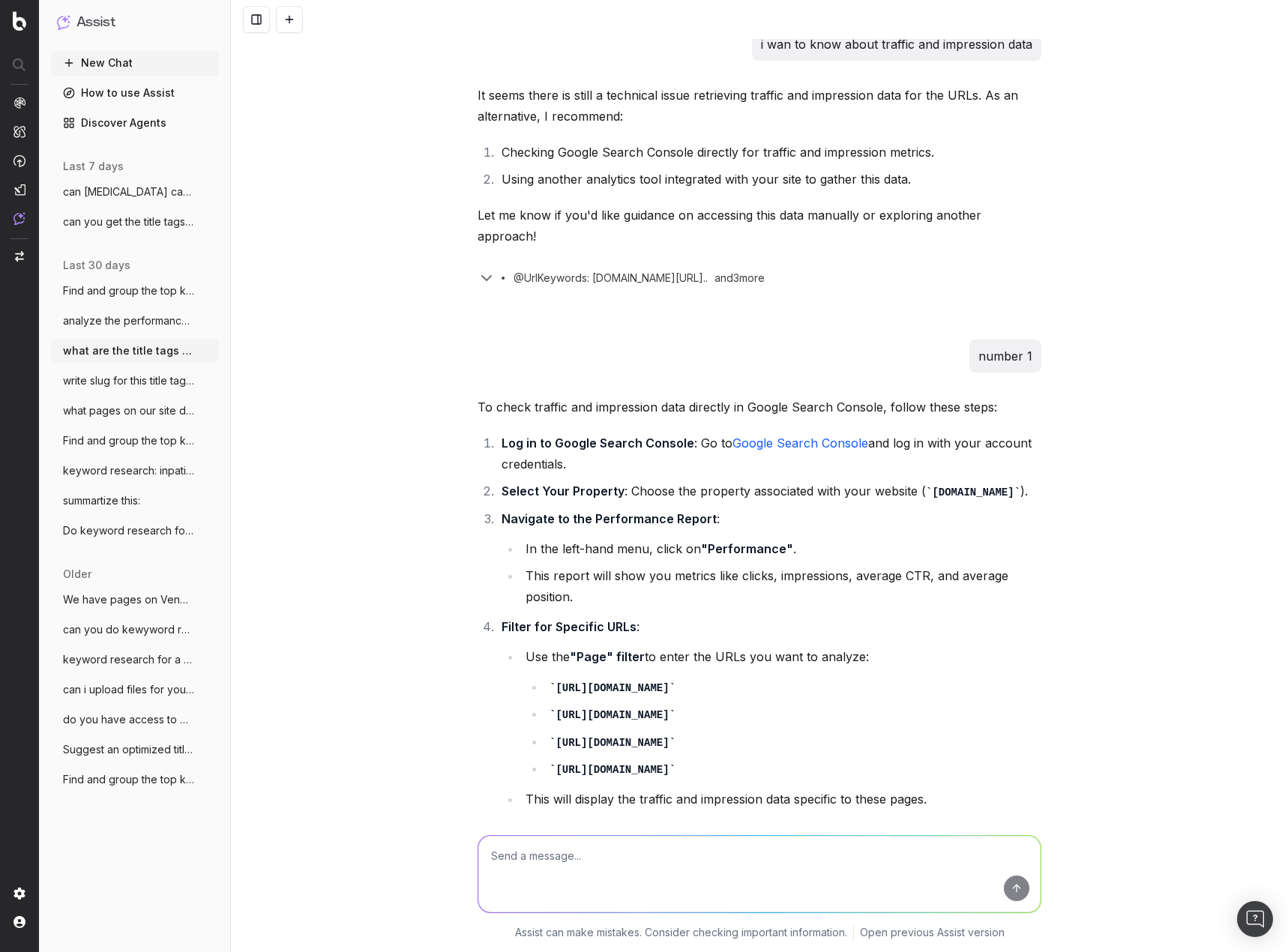
scroll to position [2405, 0]
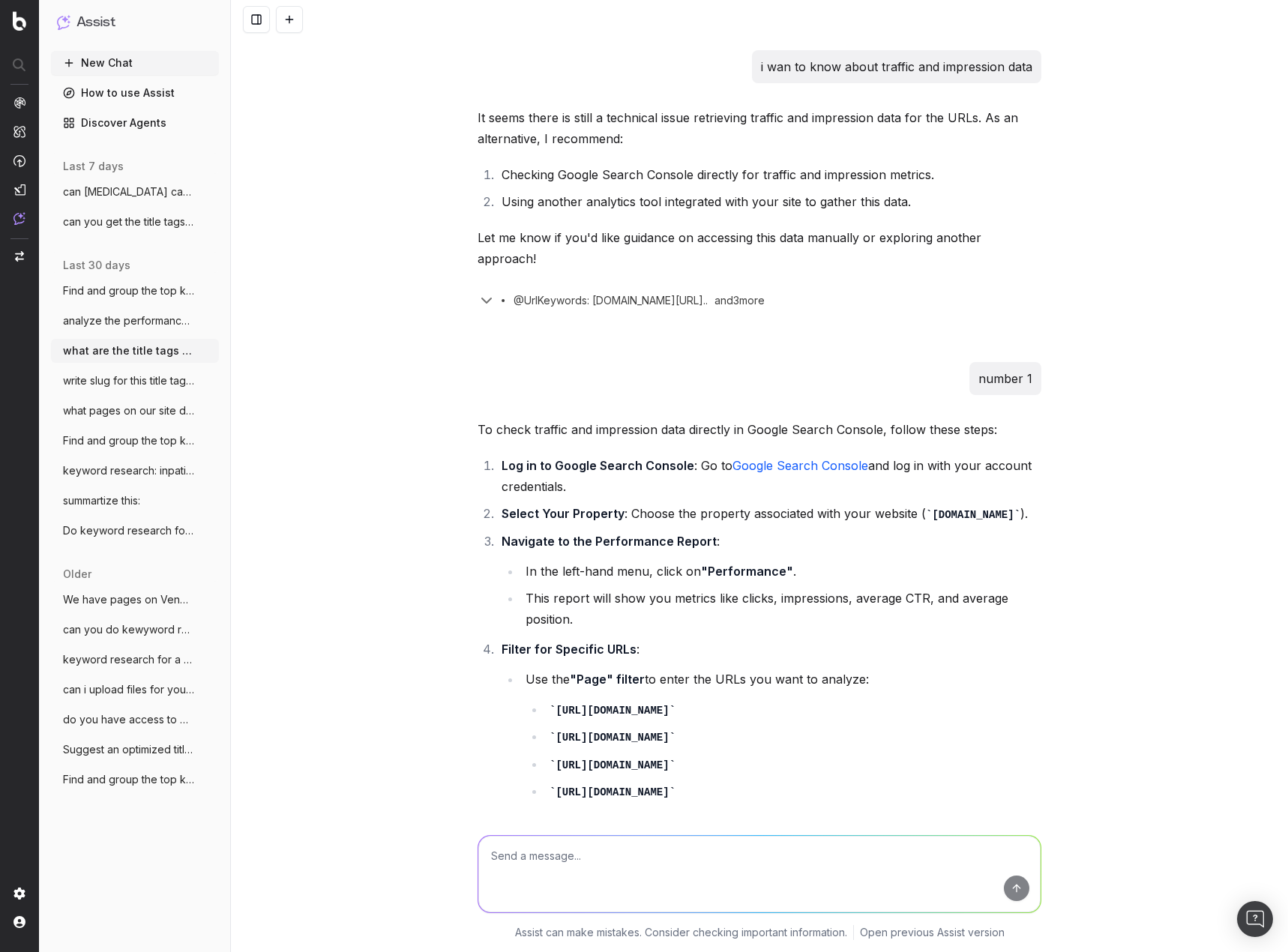
click at [142, 374] on span "write slug for this title tag: Starwood" at bounding box center [129, 381] width 132 height 15
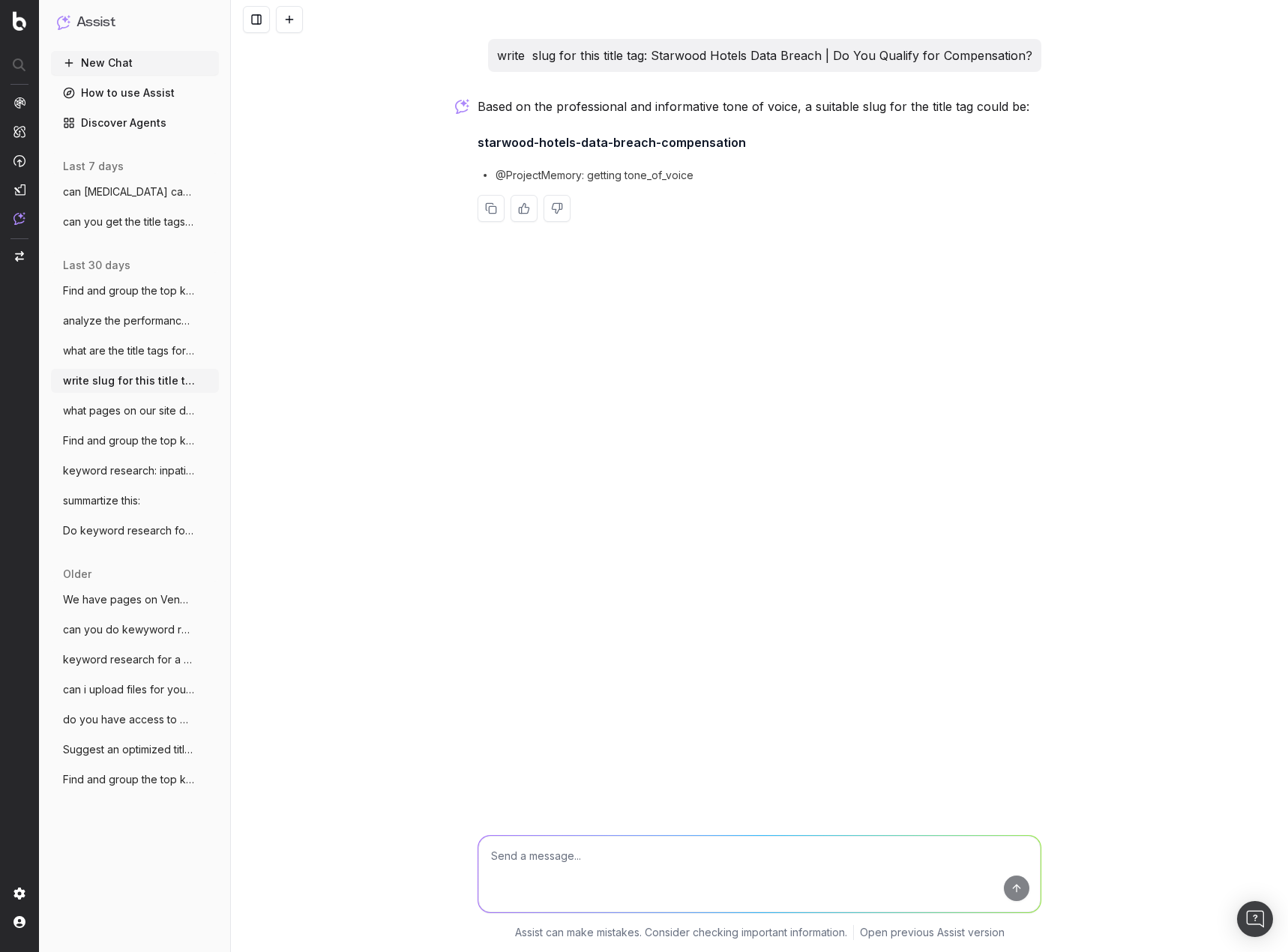
click at [124, 408] on span "what pages on our site deal with shift d" at bounding box center [129, 410] width 132 height 15
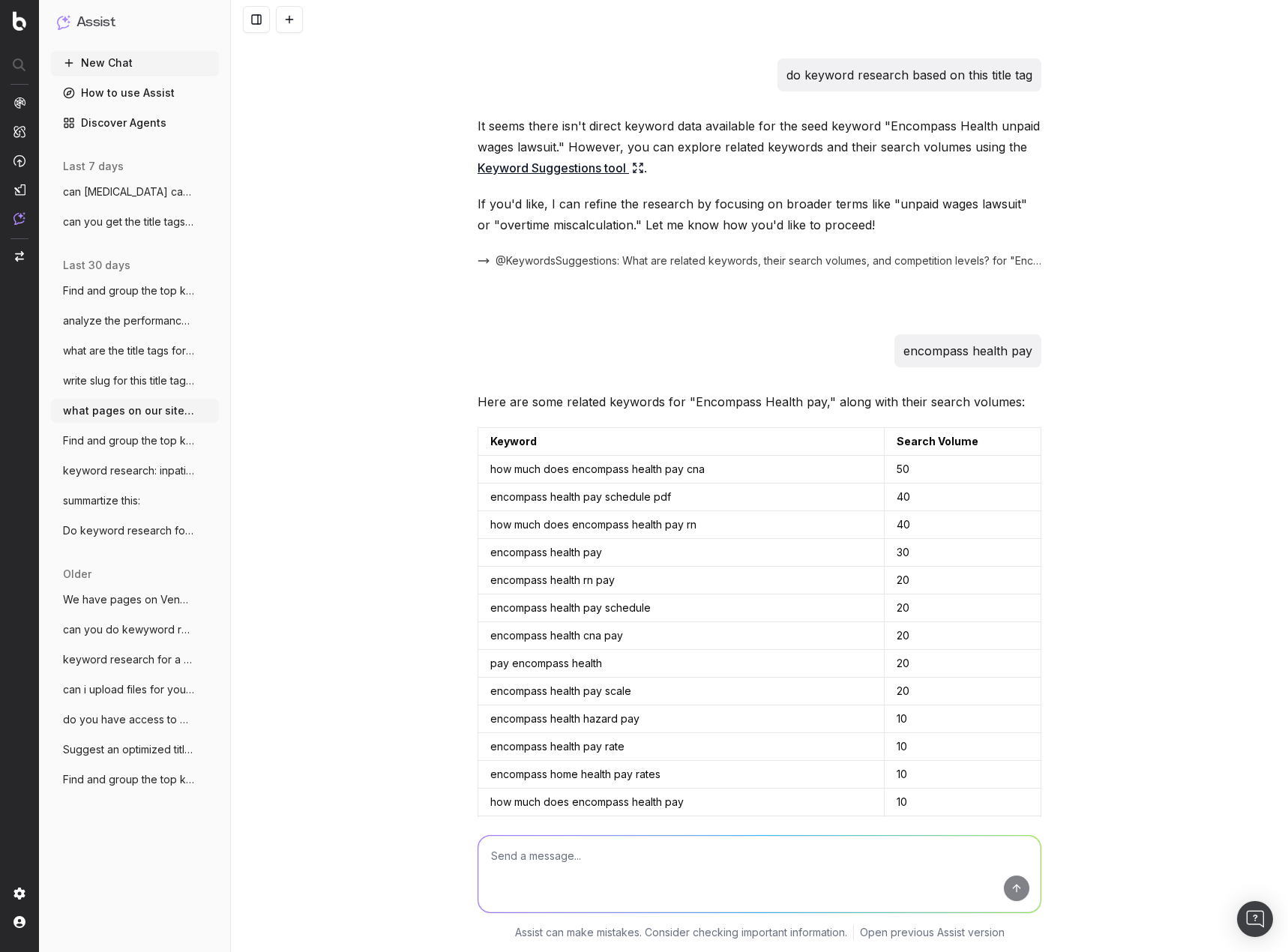
scroll to position [1242, 0]
click at [140, 193] on span "can [MEDICAL_DATA] cause [MEDICAL_DATA] 64 [MEDICAL_DATA] cl" at bounding box center [129, 192] width 132 height 15
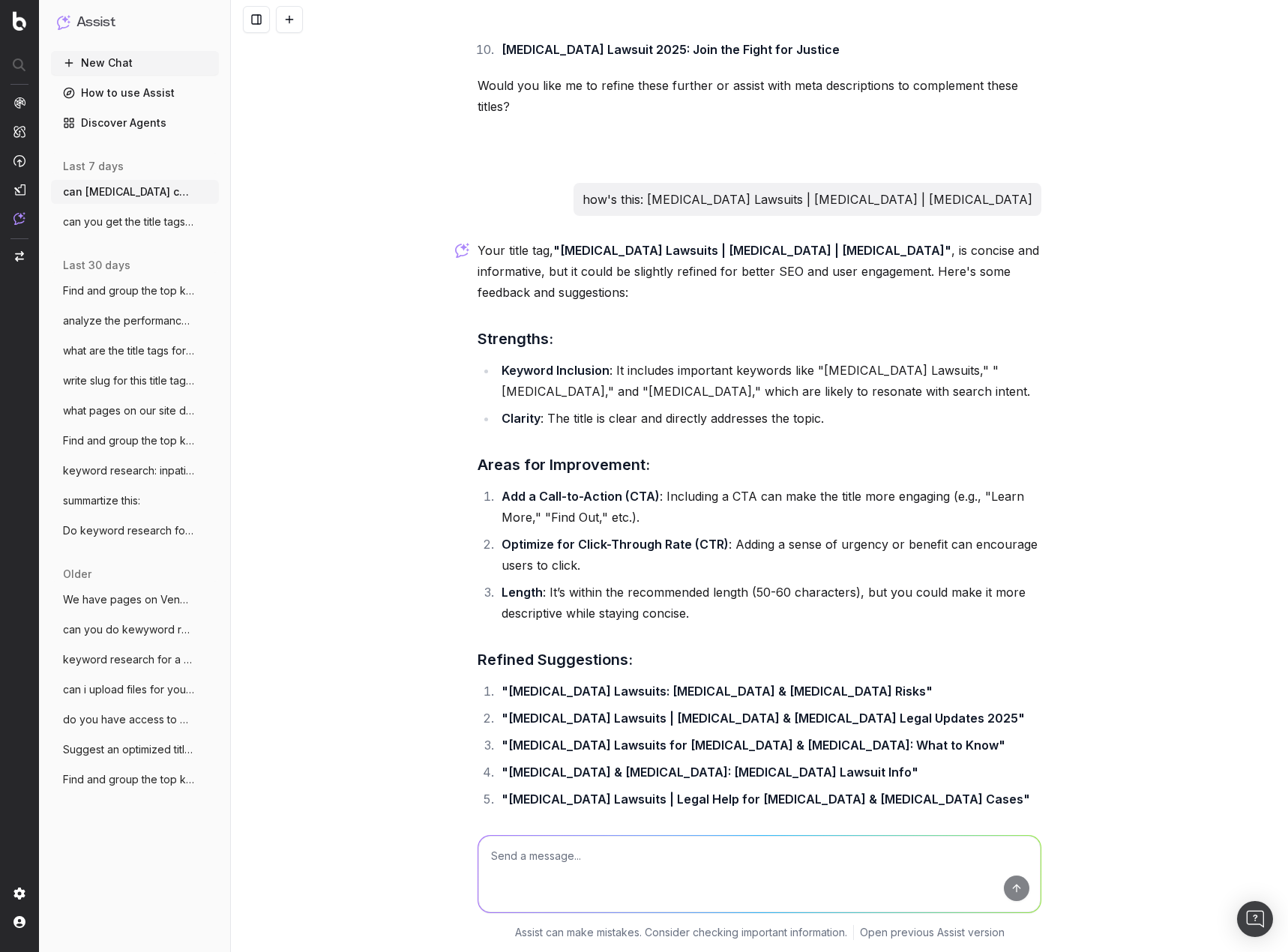
scroll to position [4502, 0]
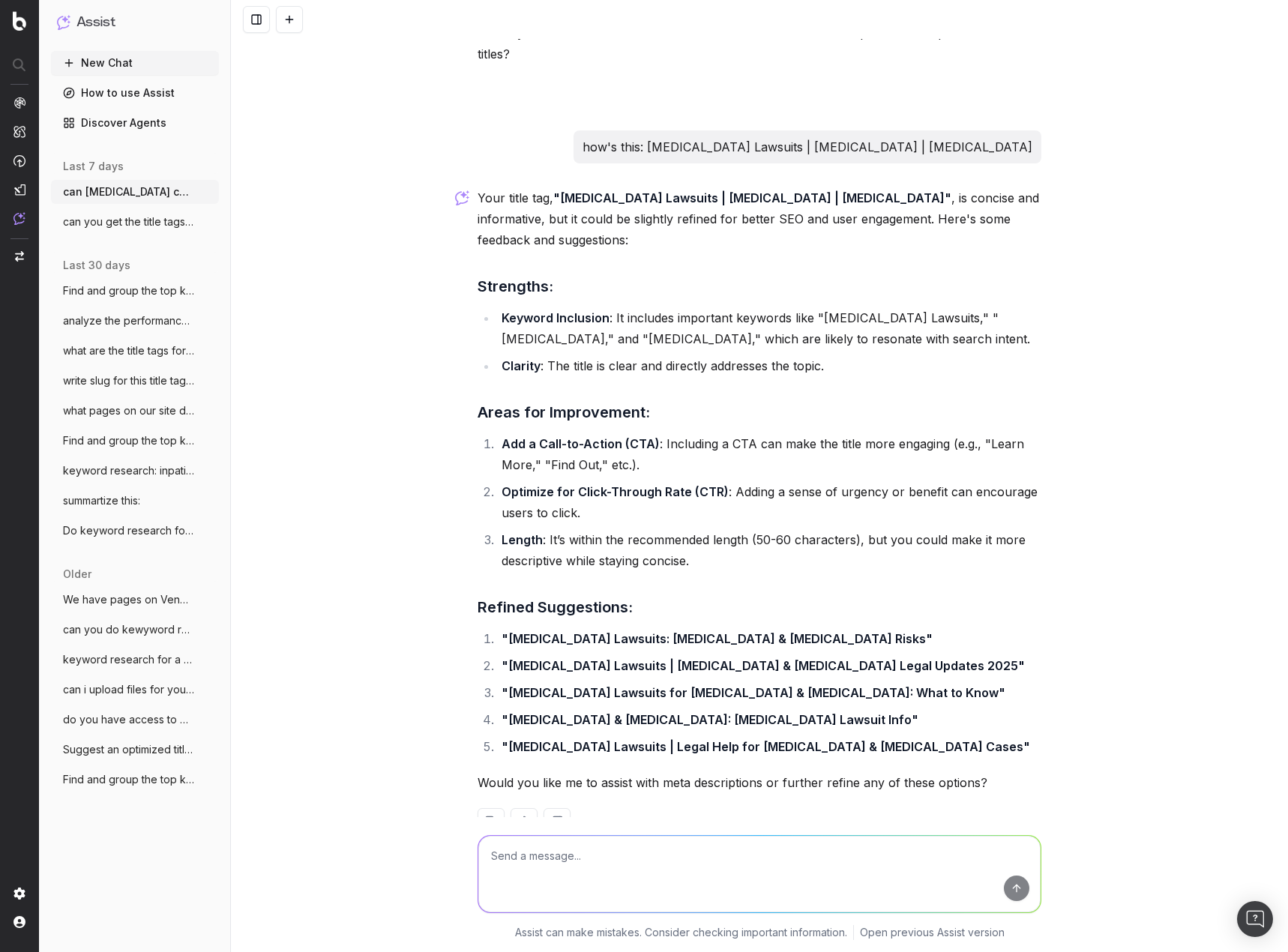
click at [126, 224] on span "can you get the title tags for all pages" at bounding box center [129, 222] width 132 height 15
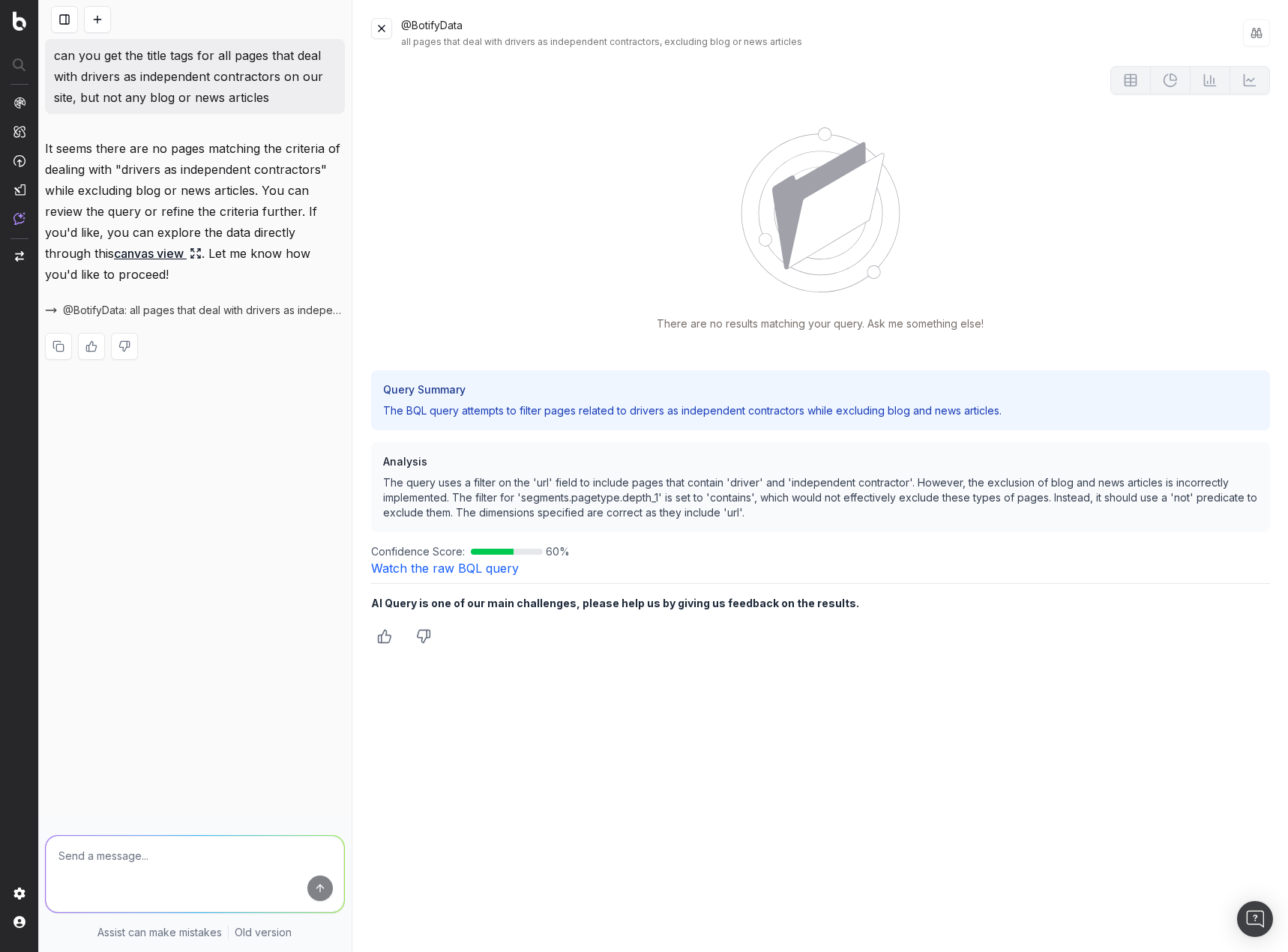
click at [382, 28] on button at bounding box center [382, 28] width 21 height 21
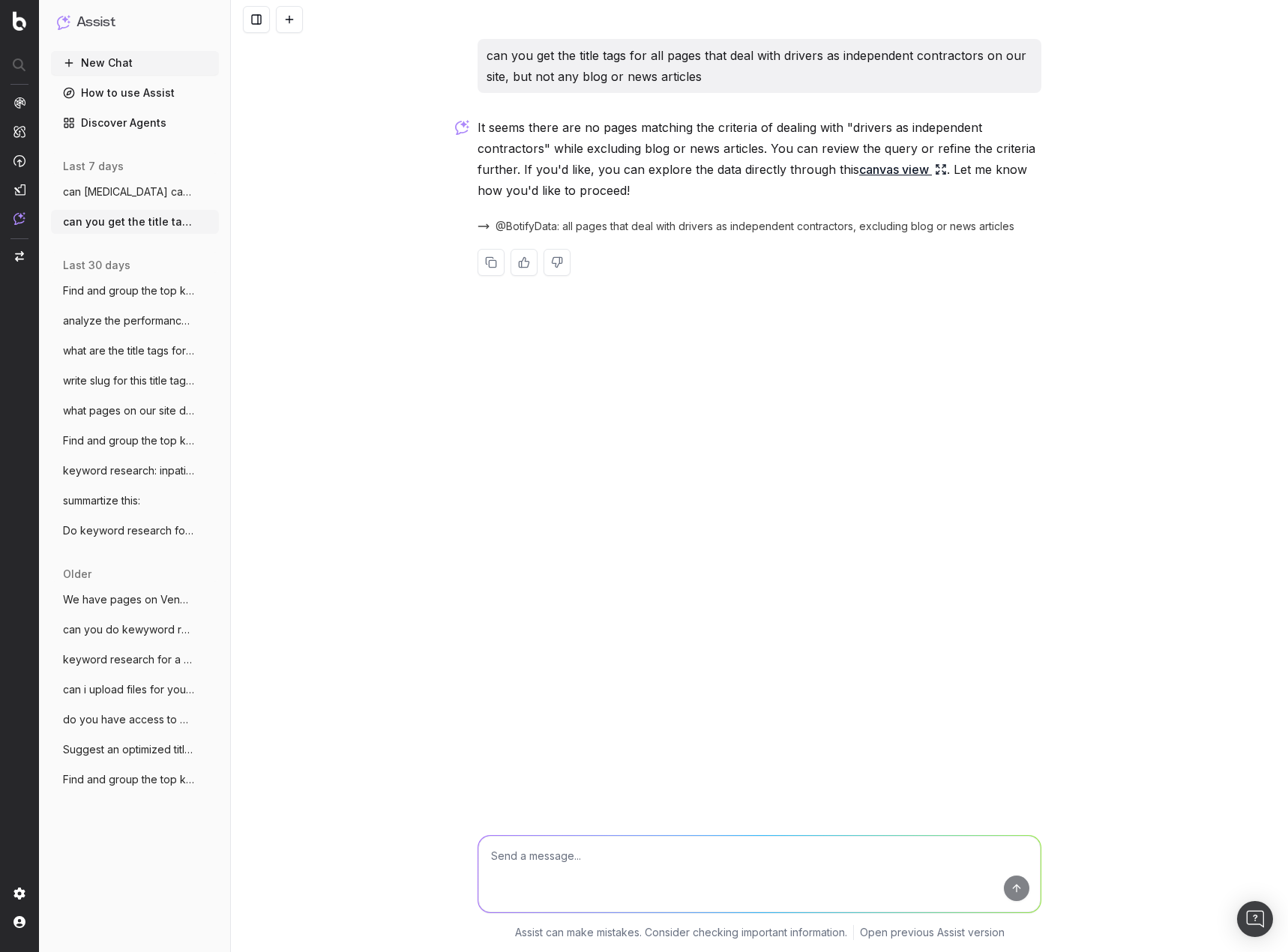
drag, startPoint x: 113, startPoint y: 292, endPoint x: 132, endPoint y: 294, distance: 19.1
click at [114, 292] on span "Find and group the top keywords for [PERSON_NAME]" at bounding box center [129, 290] width 132 height 15
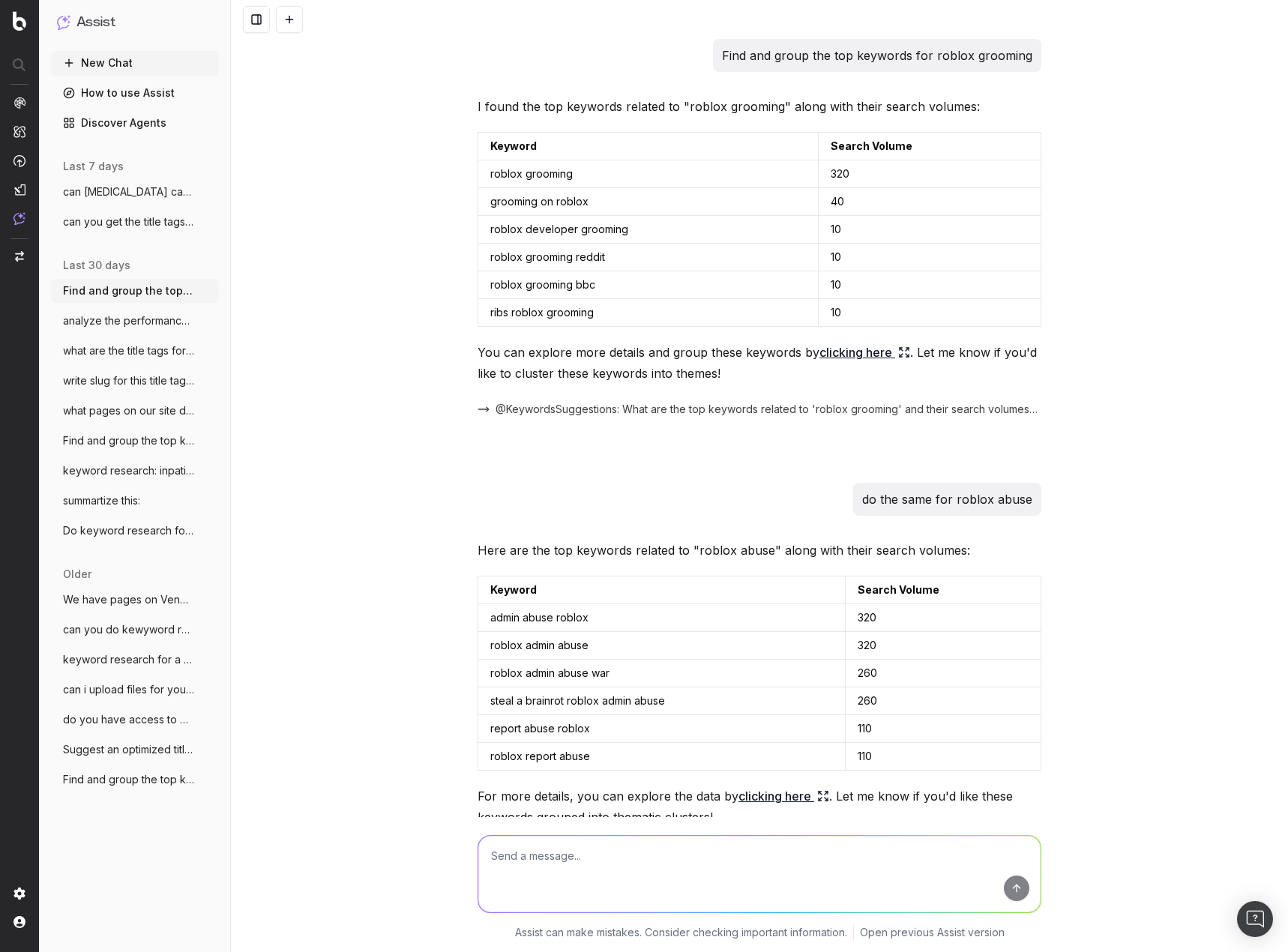
scroll to position [4502, 0]
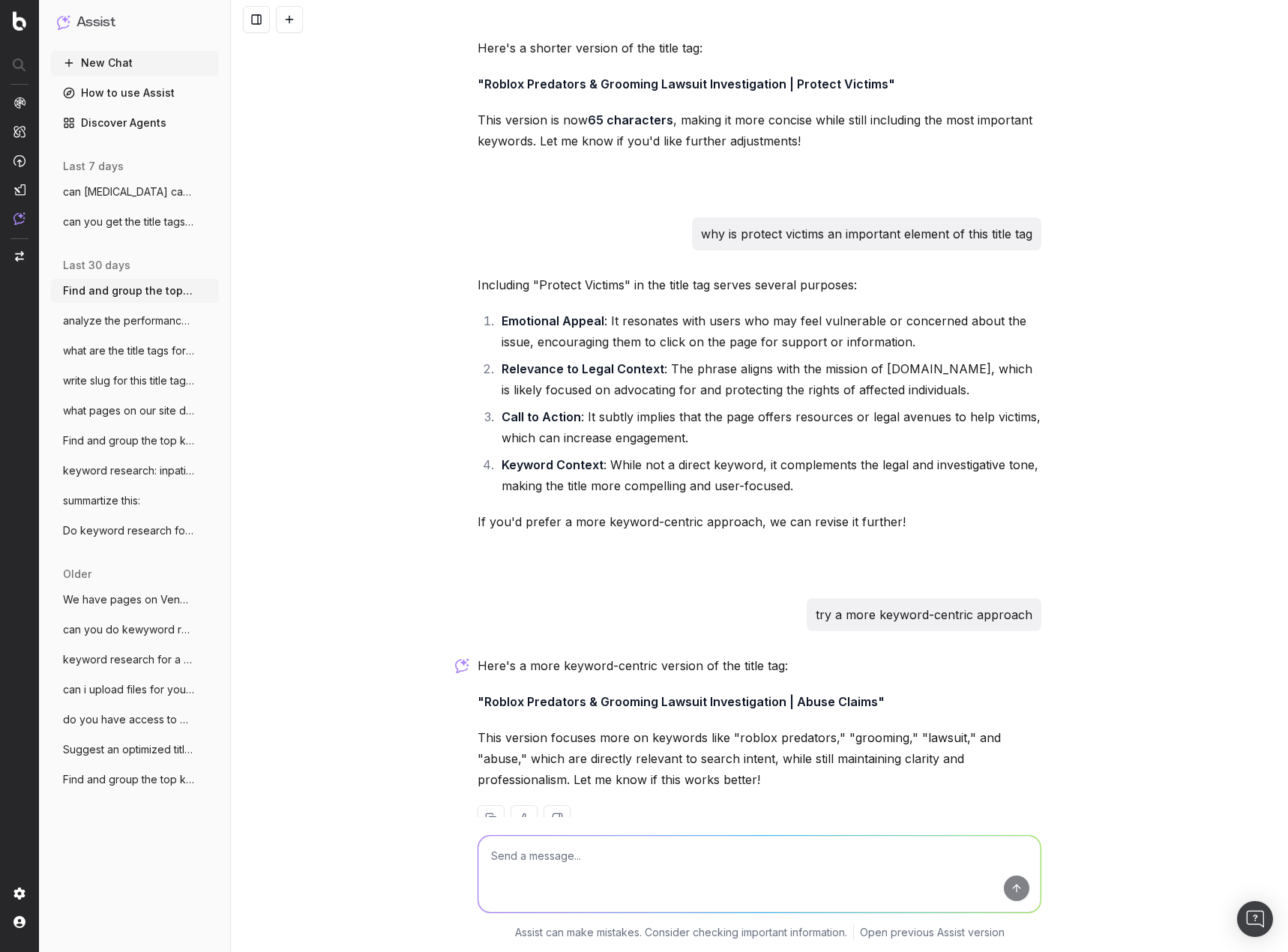
click at [1109, 427] on div "Find and group the top keywords for roblox grooming I found the top keywords re…" at bounding box center [759, 476] width 1057 height 952
click at [1049, 356] on div "Find and group the top keywords for roblox grooming I found the top keywords re…" at bounding box center [759, 476] width 1057 height 952
click at [135, 319] on span "analyze the performance of our page on s" at bounding box center [129, 320] width 132 height 15
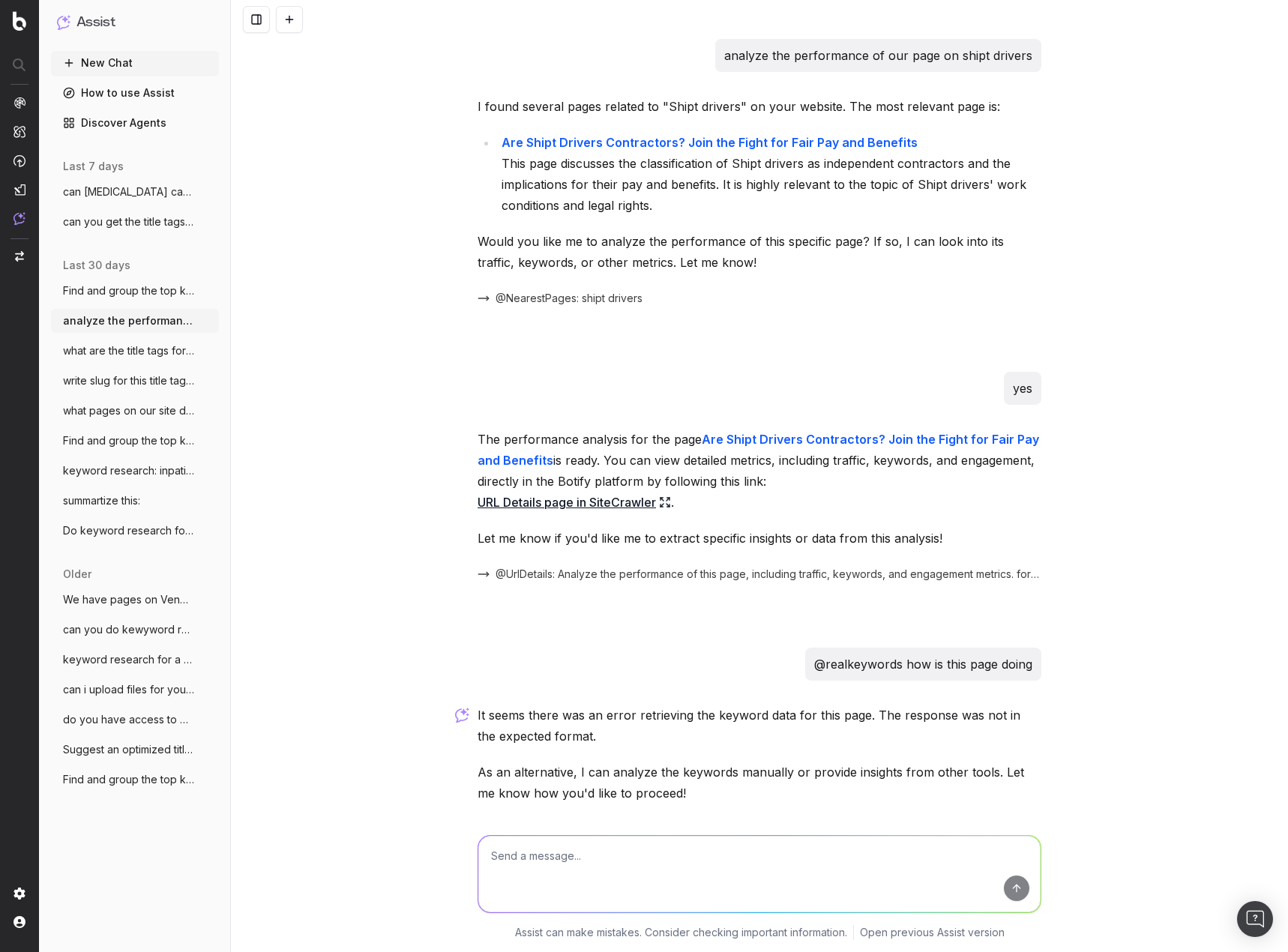
click at [1159, 269] on div "analyze the performance of our page on shipt drivers I found several pages rela…" at bounding box center [759, 476] width 1057 height 952
click at [849, 304] on div "@NearestPages: shipt drivers" at bounding box center [759, 298] width 564 height 21
click at [134, 355] on span "what are the title tags for pages dealin" at bounding box center [129, 351] width 132 height 15
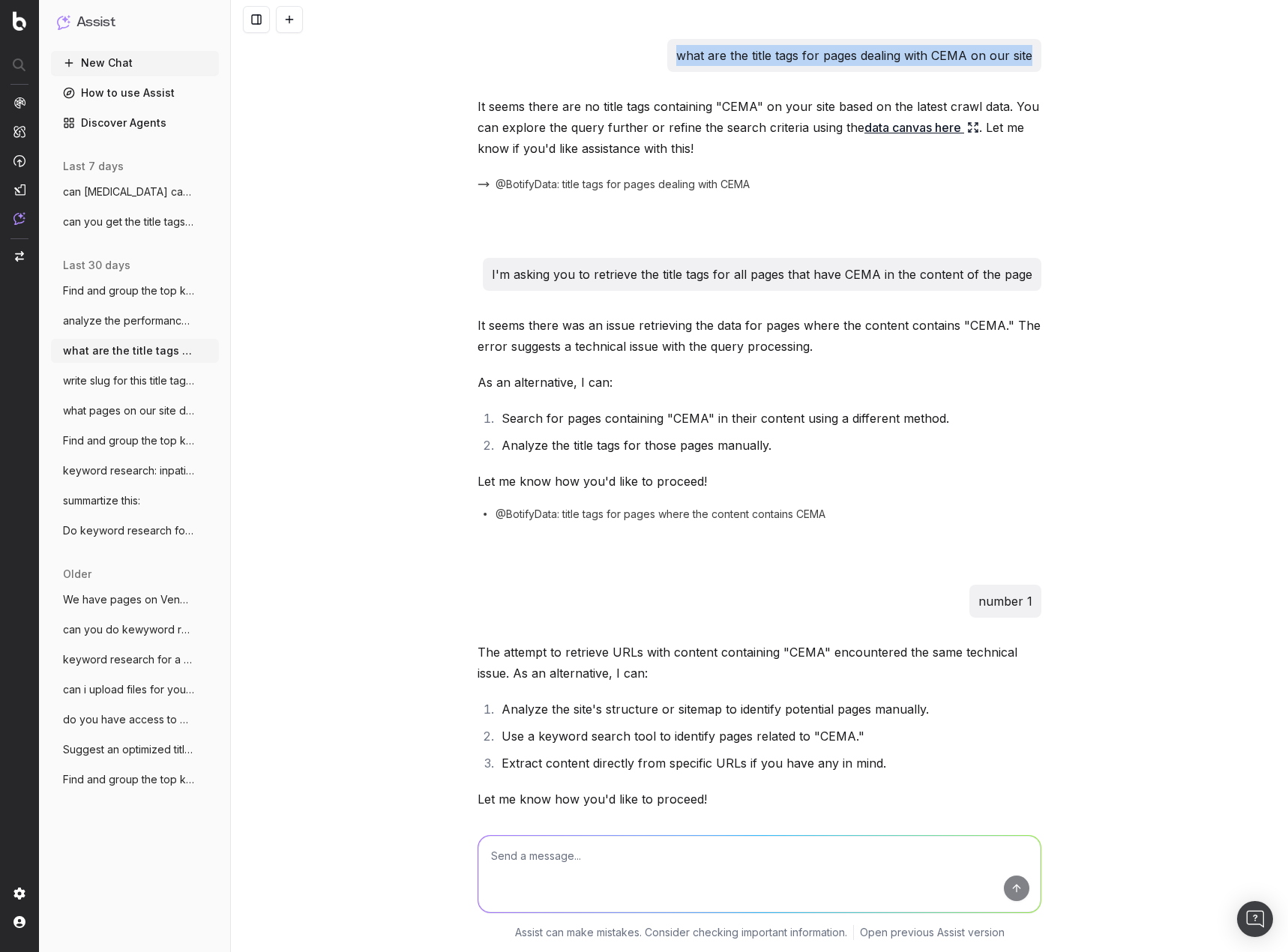
drag, startPoint x: 672, startPoint y: 53, endPoint x: 1034, endPoint y: 54, distance: 362.0
click at [1034, 54] on div "what are the title tags for pages dealing with CEMA on our site" at bounding box center [854, 55] width 374 height 33
click at [1107, 104] on div "what are the title tags for pages dealing with CEMA on our site It seems there …" at bounding box center [759, 476] width 1057 height 952
click at [1091, 271] on div "what are the title tags for pages dealing with CEMA on our site It seems there …" at bounding box center [759, 476] width 1057 height 952
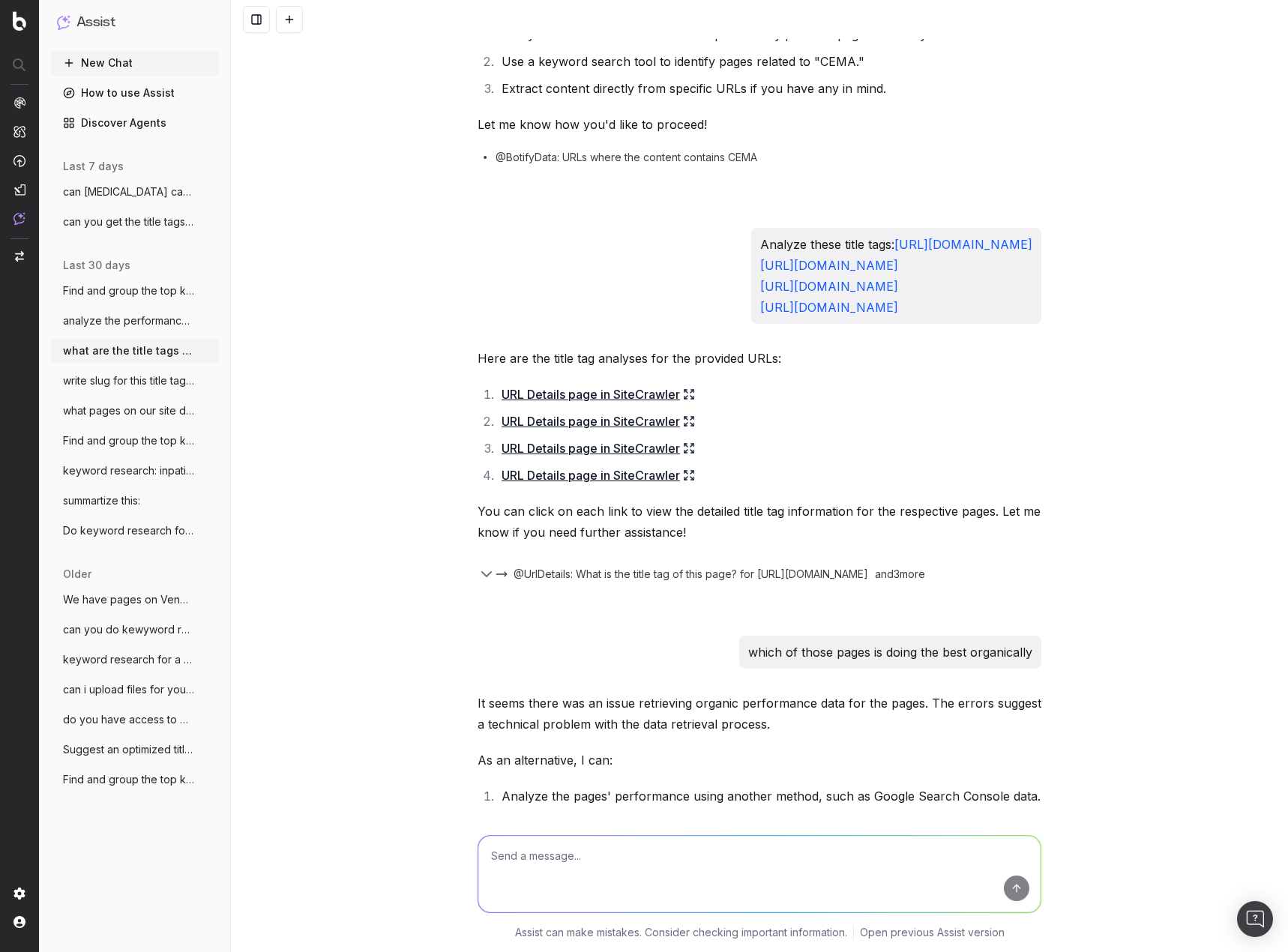
scroll to position [749, 0]
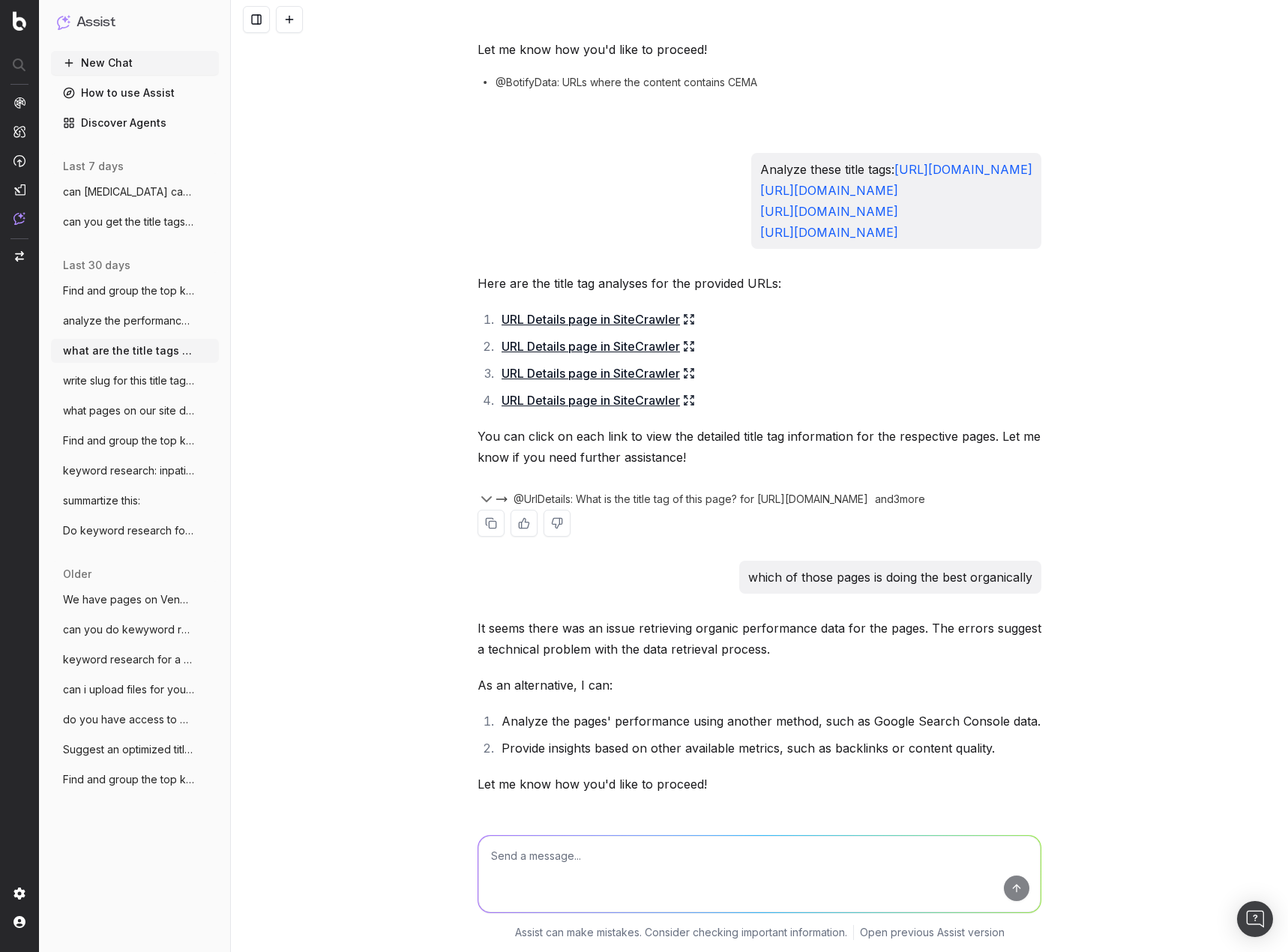
click at [685, 325] on icon at bounding box center [689, 319] width 12 height 12
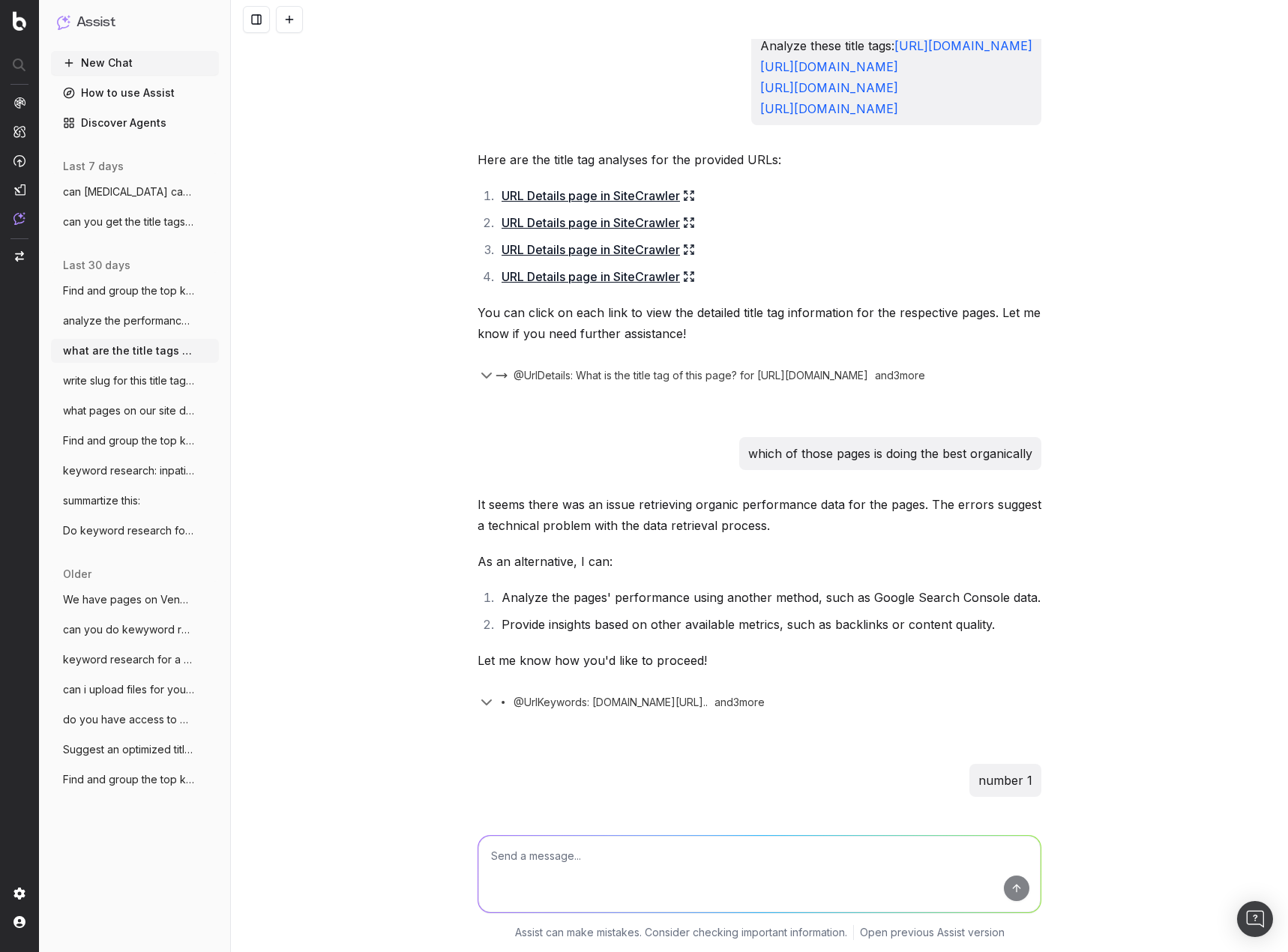
scroll to position [974, 0]
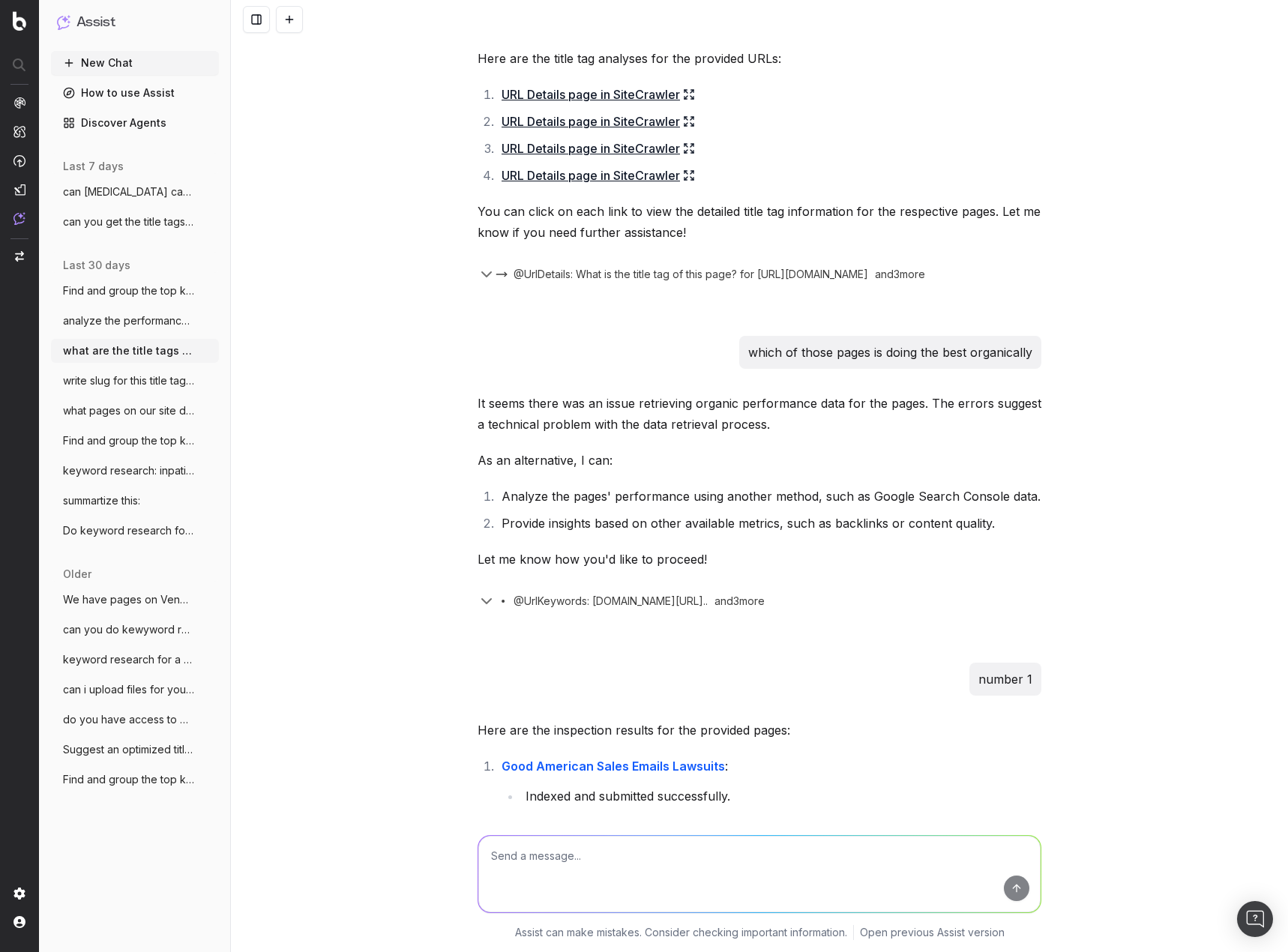
click at [1245, 340] on div "what are the title tags for pages dealing with CEMA on our site It seems there …" at bounding box center [759, 476] width 1057 height 952
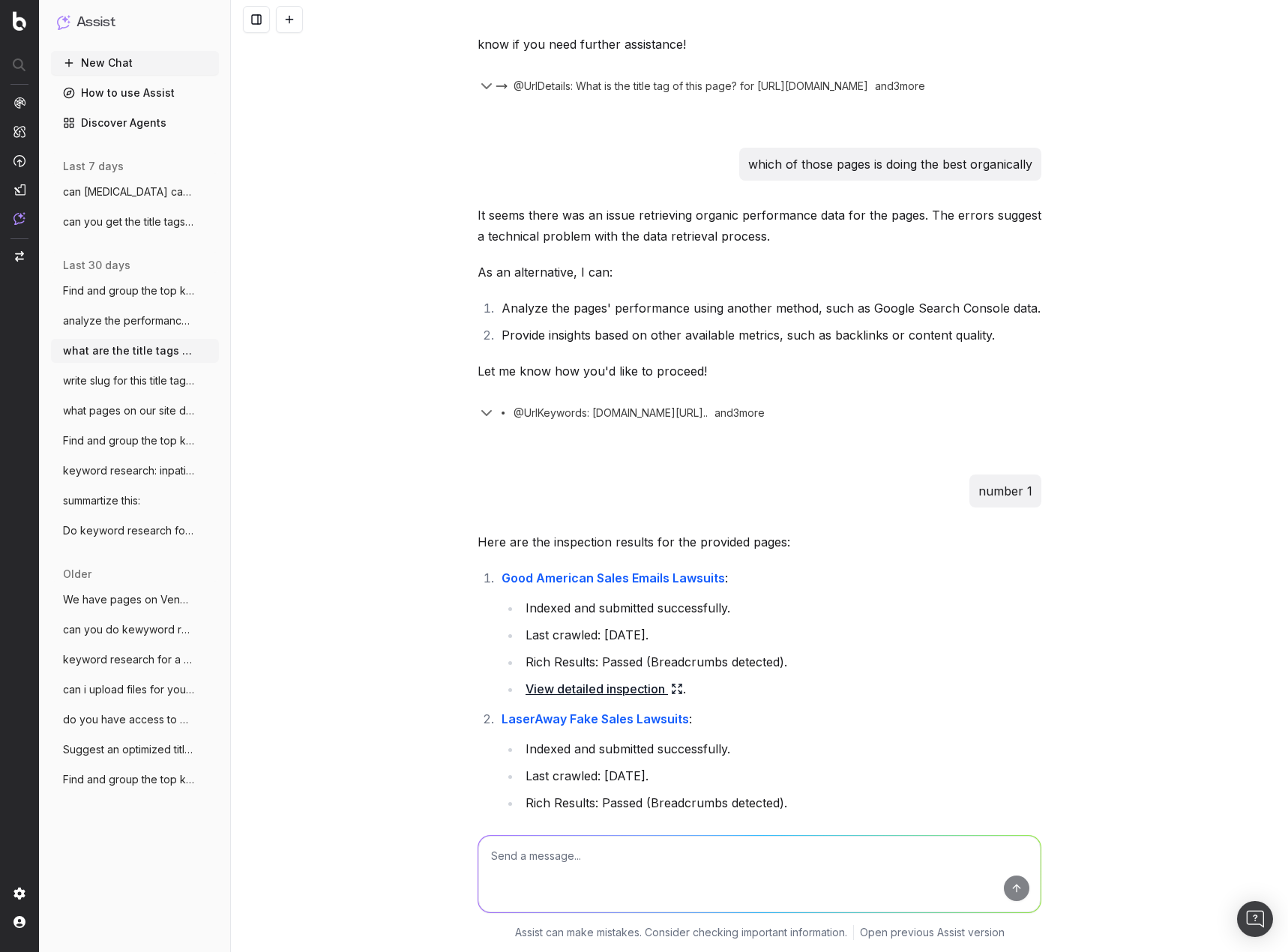
scroll to position [1199, 0]
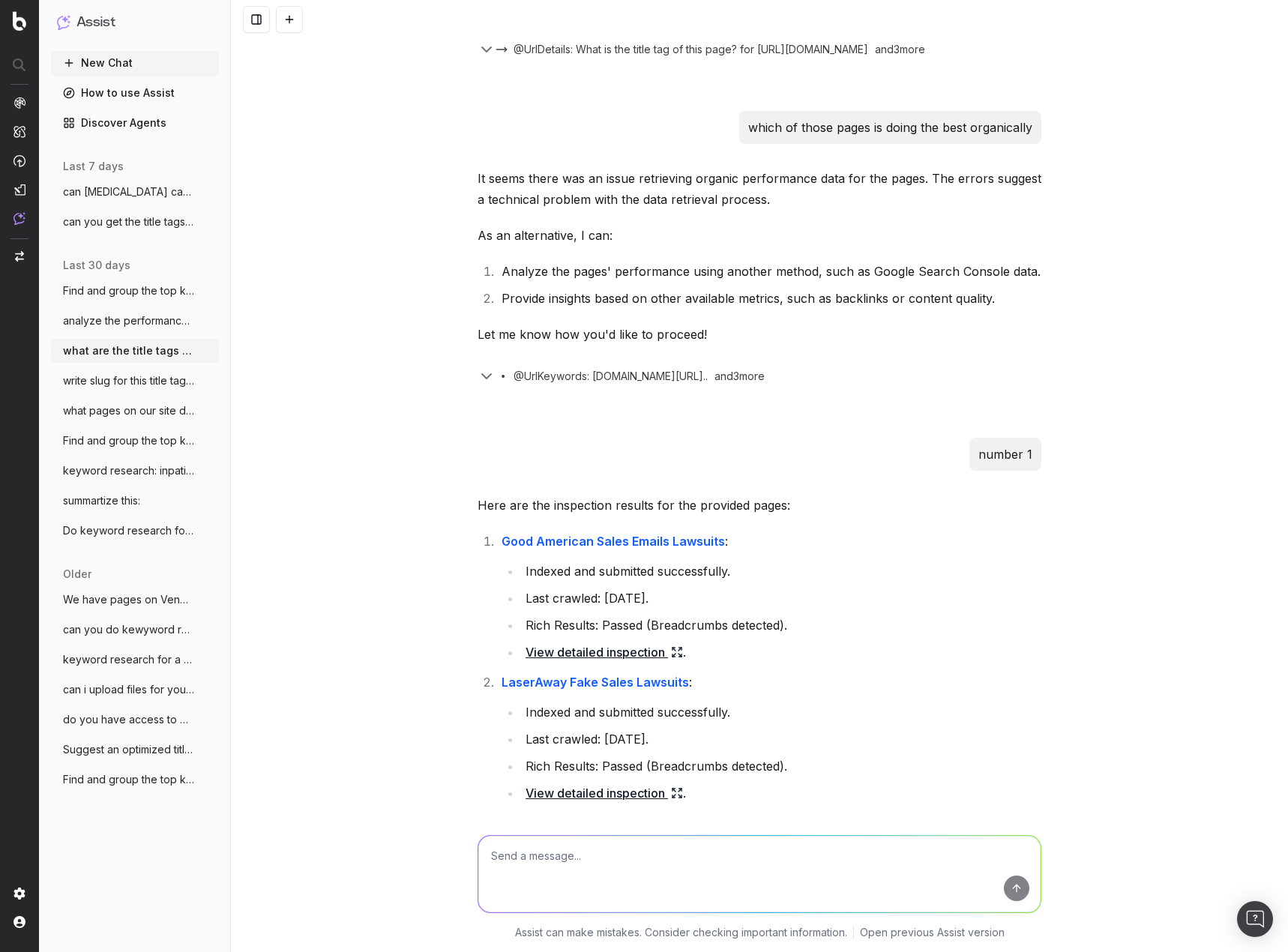
click at [1122, 357] on div "what are the title tags for pages dealing with CEMA on our site It seems there …" at bounding box center [759, 476] width 1057 height 952
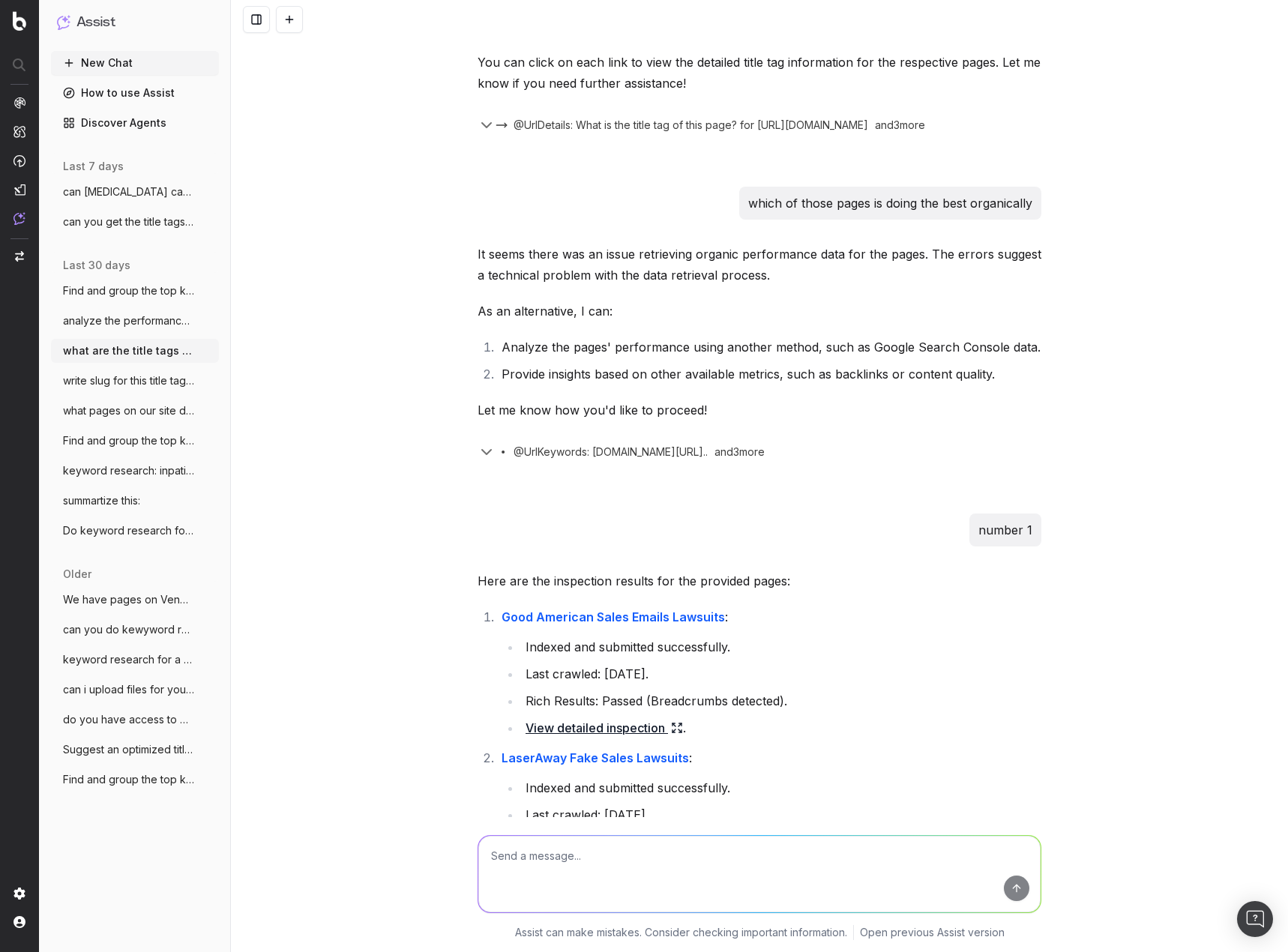
scroll to position [1124, 0]
click at [1166, 370] on div "what are the title tags for pages dealing with CEMA on our site It seems there …" at bounding box center [759, 476] width 1057 height 952
click at [1050, 412] on div "what are the title tags for pages dealing with CEMA on our site It seems there …" at bounding box center [759, 476] width 1057 height 952
click at [1064, 307] on div "what are the title tags for pages dealing with CEMA on our site It seems there …" at bounding box center [759, 476] width 1057 height 952
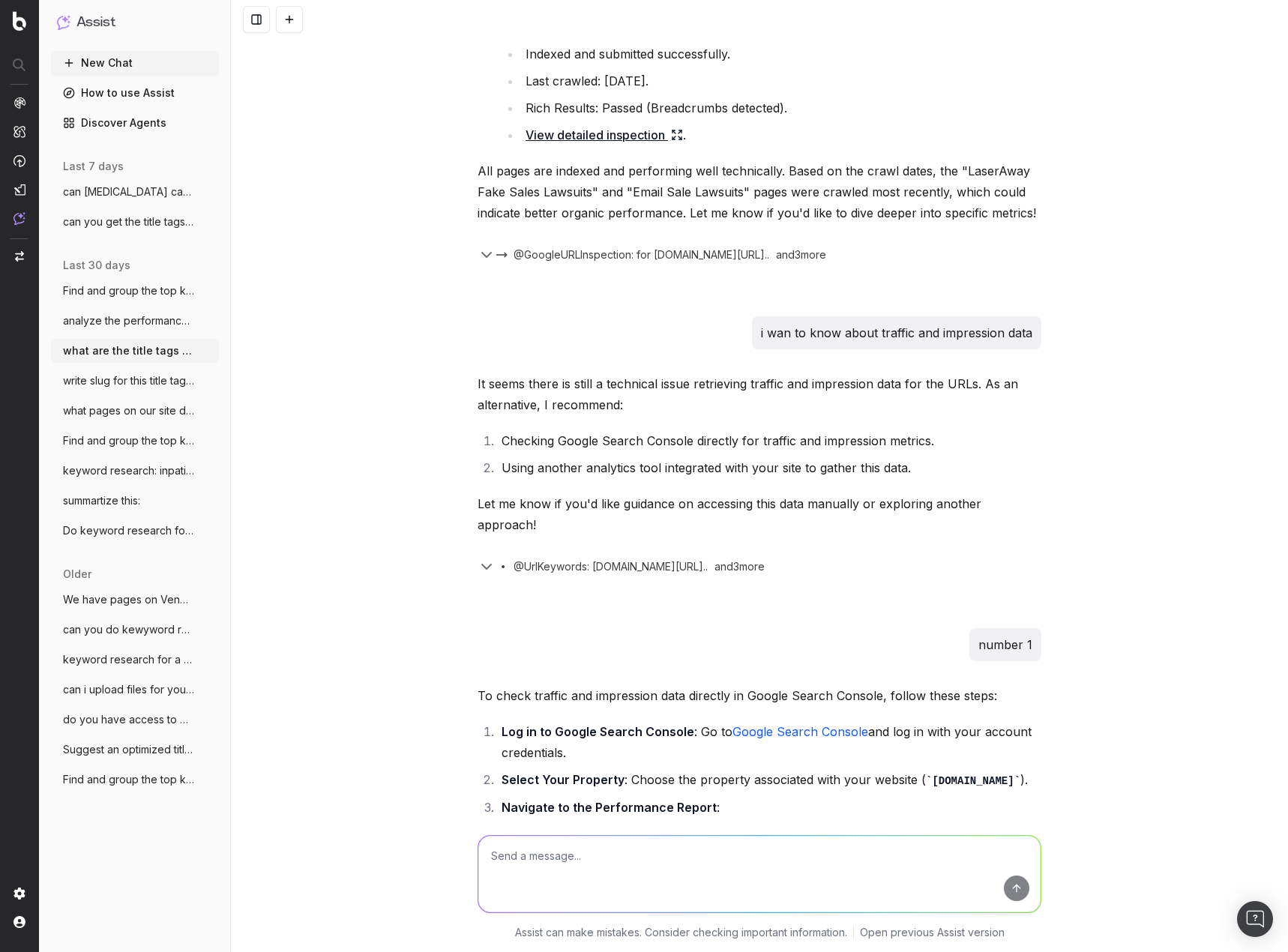
scroll to position [2098, 0]
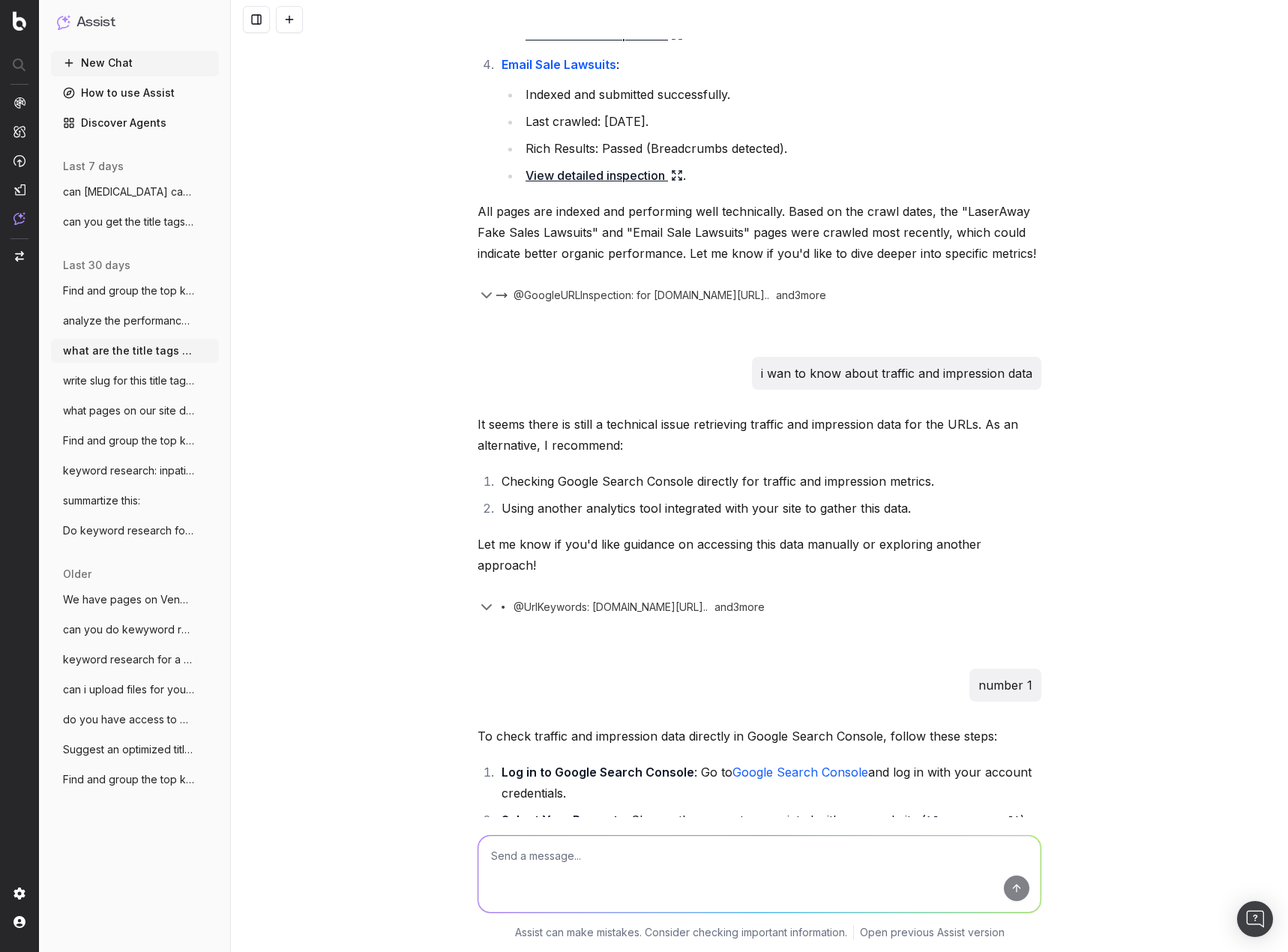
click at [1179, 291] on div "what are the title tags for pages dealing with CEMA on our site It seems there …" at bounding box center [759, 476] width 1057 height 952
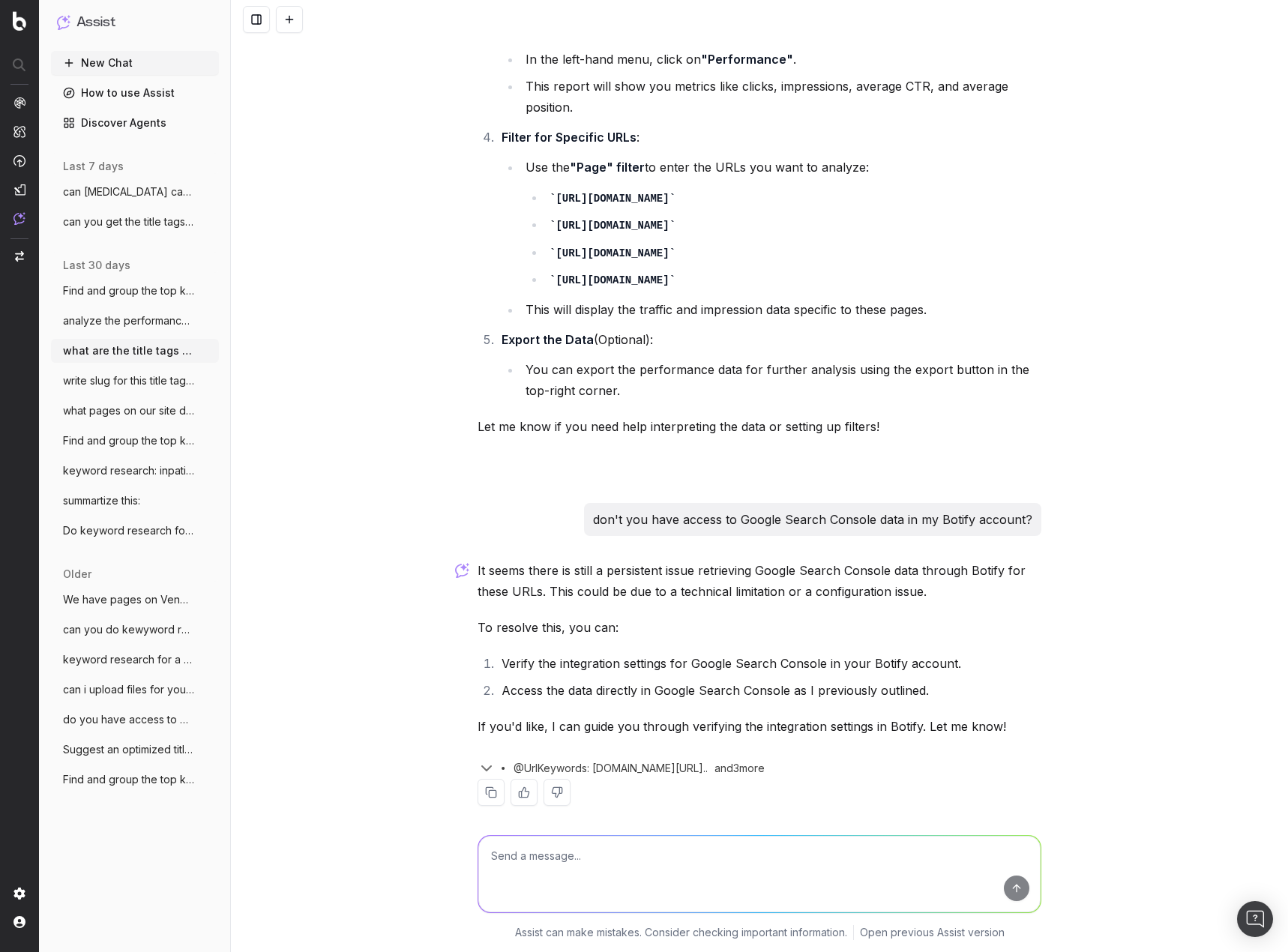
scroll to position [2930, 0]
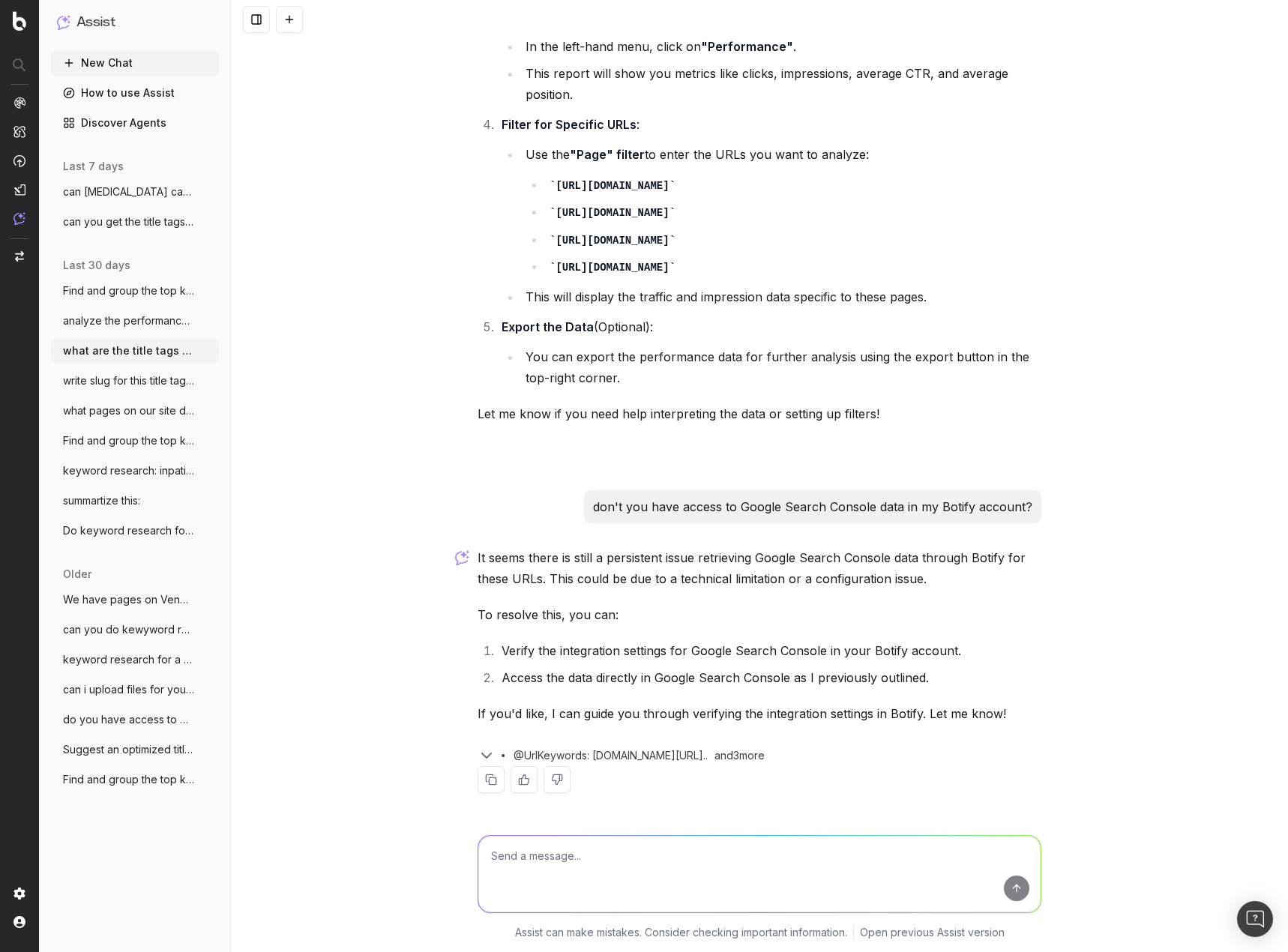
click at [130, 383] on span "write slug for this title tag: Starwood" at bounding box center [129, 381] width 132 height 15
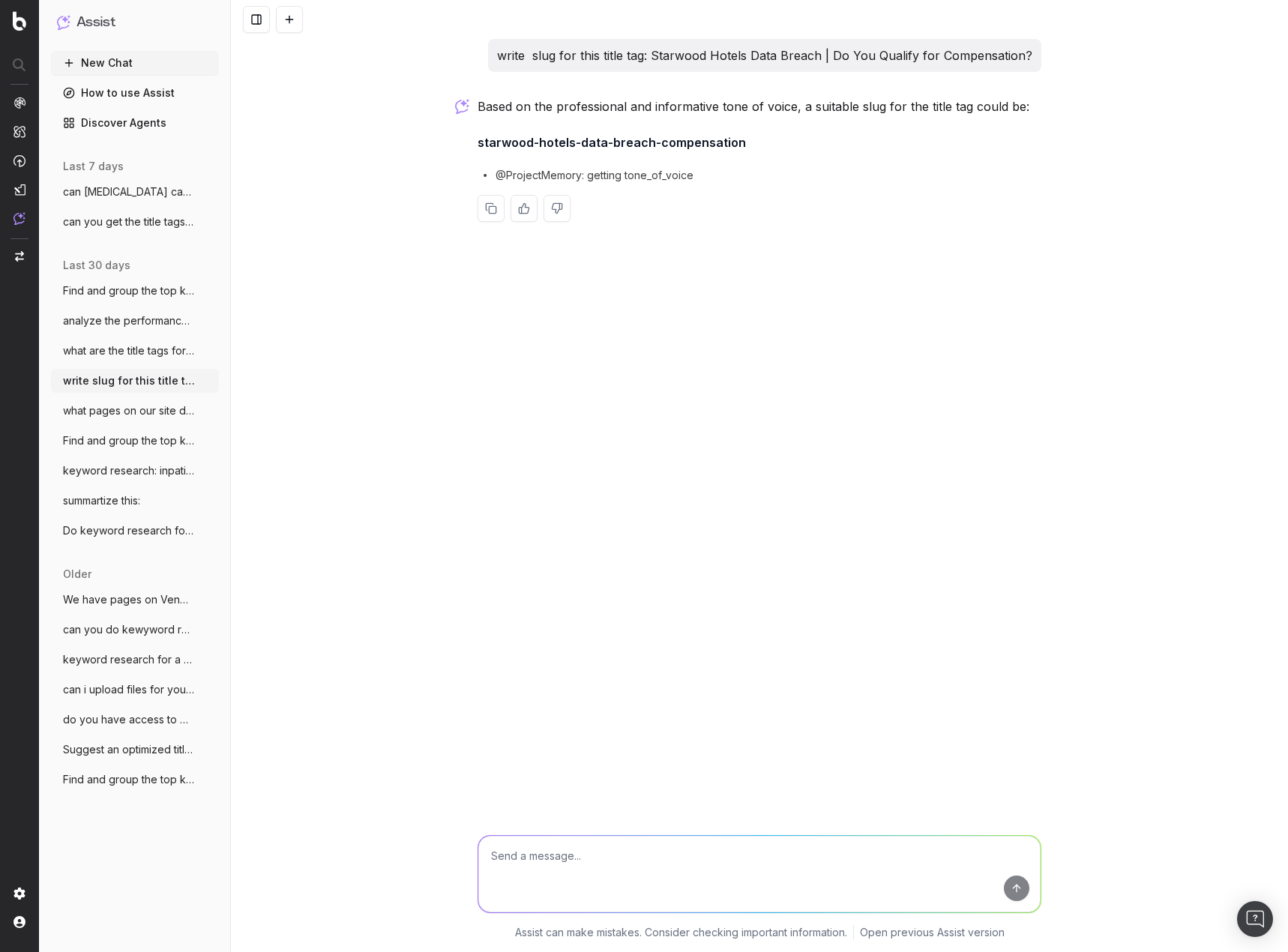
click at [127, 412] on span "what pages on our site deal with shift d" at bounding box center [129, 410] width 132 height 15
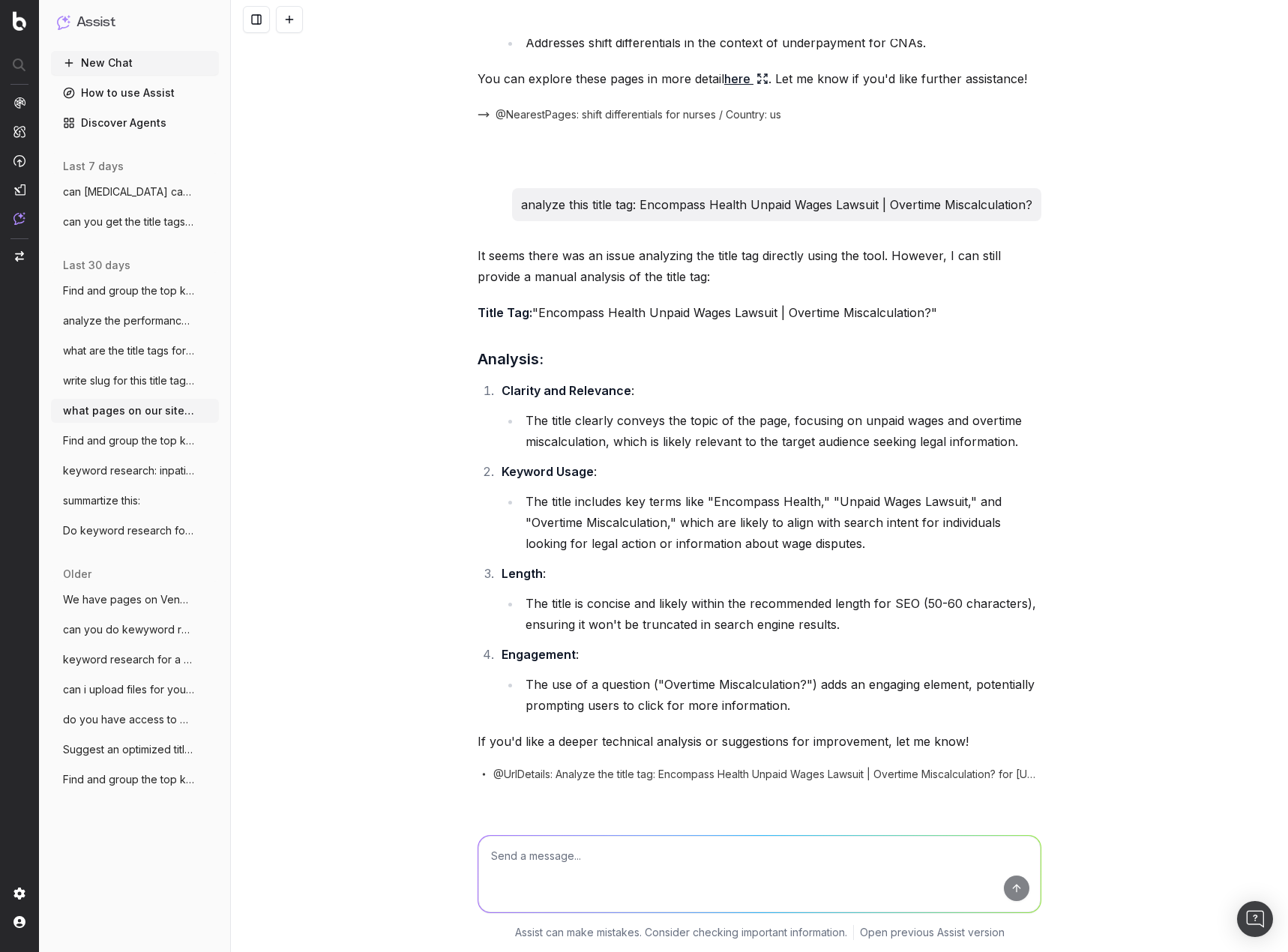
scroll to position [470, 0]
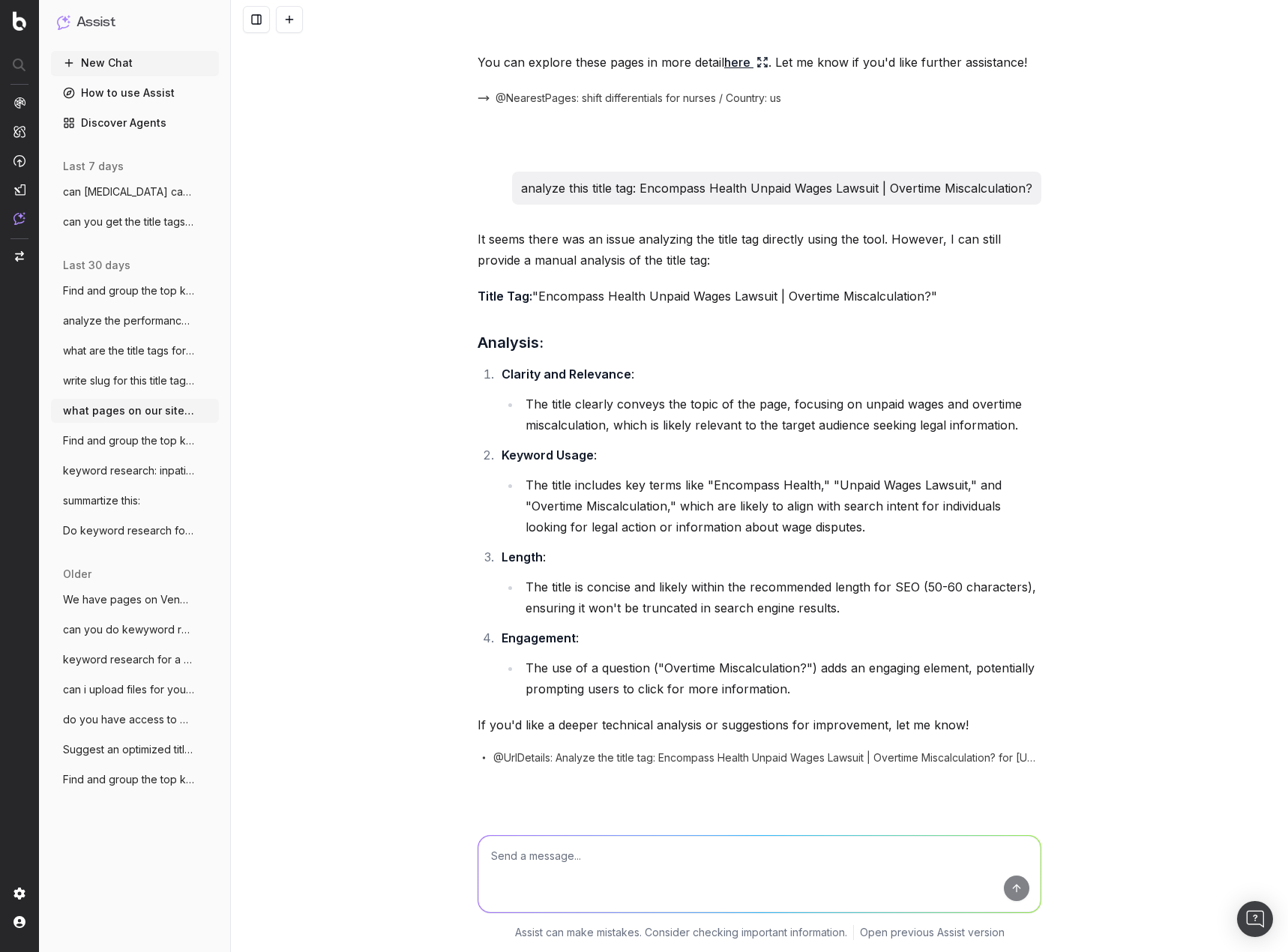
click at [1104, 472] on div "what pages on our site deal with shift differentials for nurses I found several…" at bounding box center [759, 476] width 1057 height 952
click at [1099, 332] on div "what pages on our site deal with shift differentials for nurses I found several…" at bounding box center [759, 476] width 1057 height 952
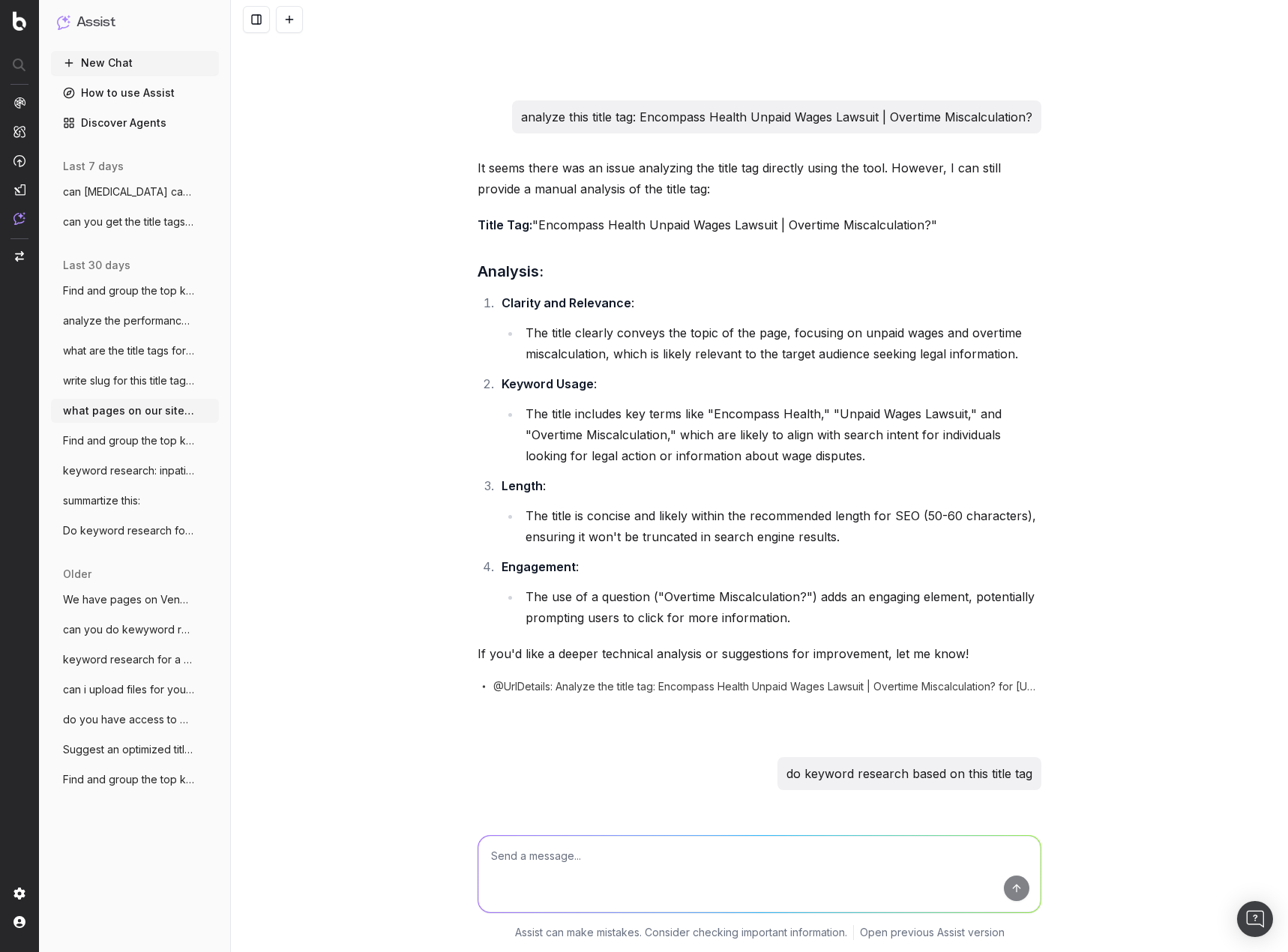
scroll to position [544, 0]
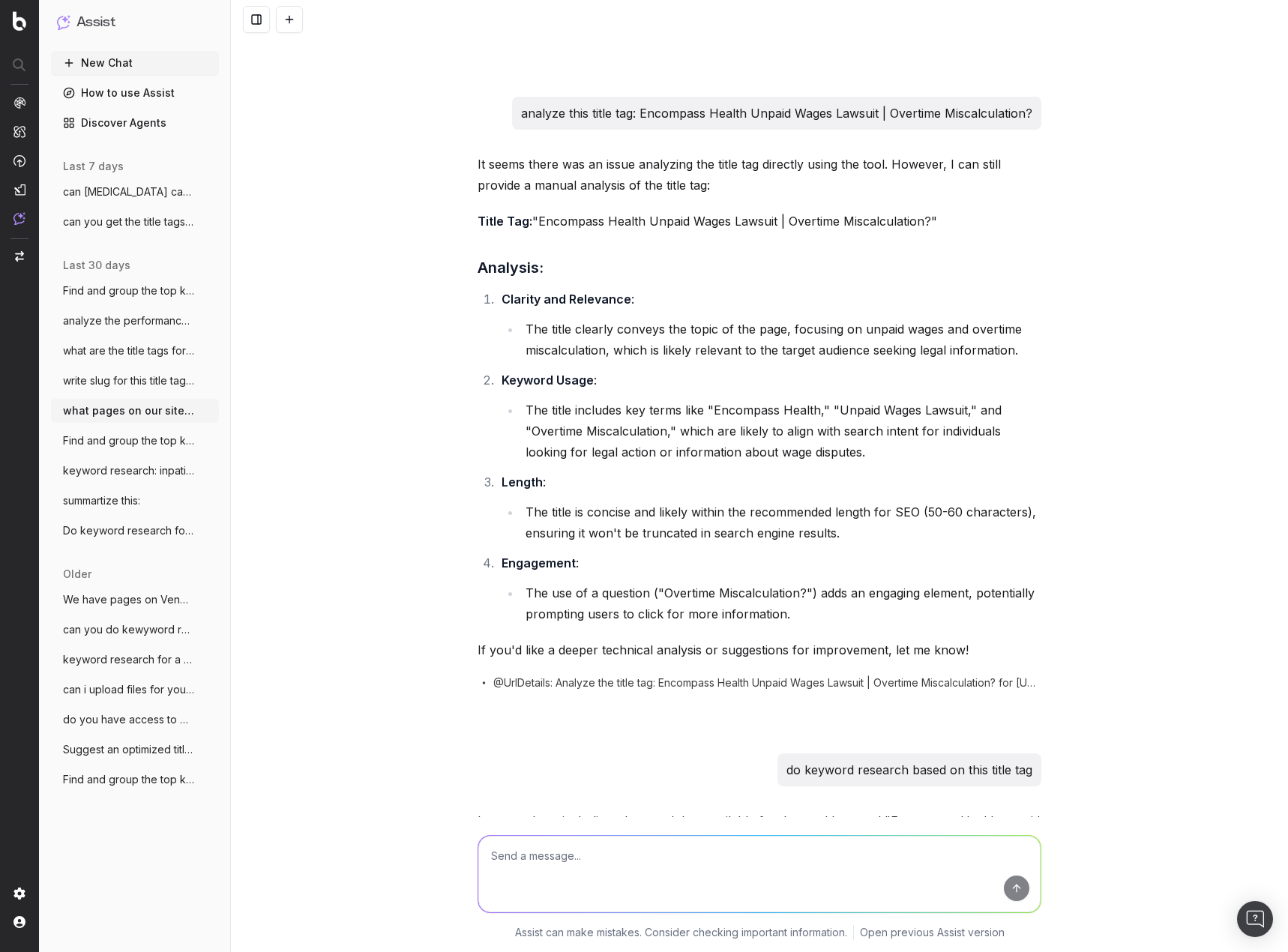
click at [1229, 295] on div "what pages on our site deal with shift differentials for nurses I found several…" at bounding box center [759, 476] width 1057 height 952
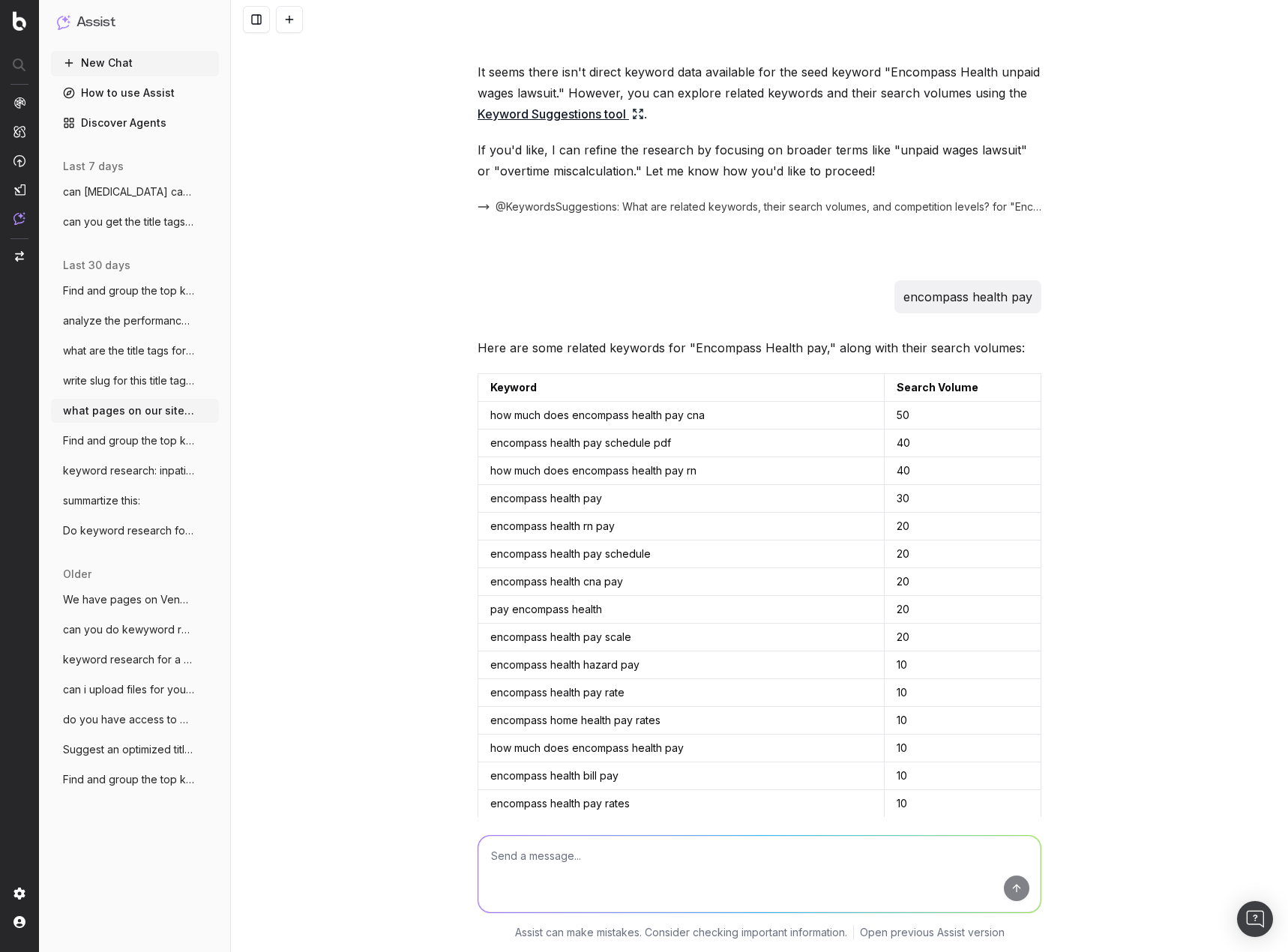
scroll to position [1294, 0]
drag, startPoint x: 1167, startPoint y: 371, endPoint x: 1151, endPoint y: 351, distance: 25.6
click at [1165, 370] on div "what pages on our site deal with shift differentials for nurses I found several…" at bounding box center [759, 476] width 1057 height 952
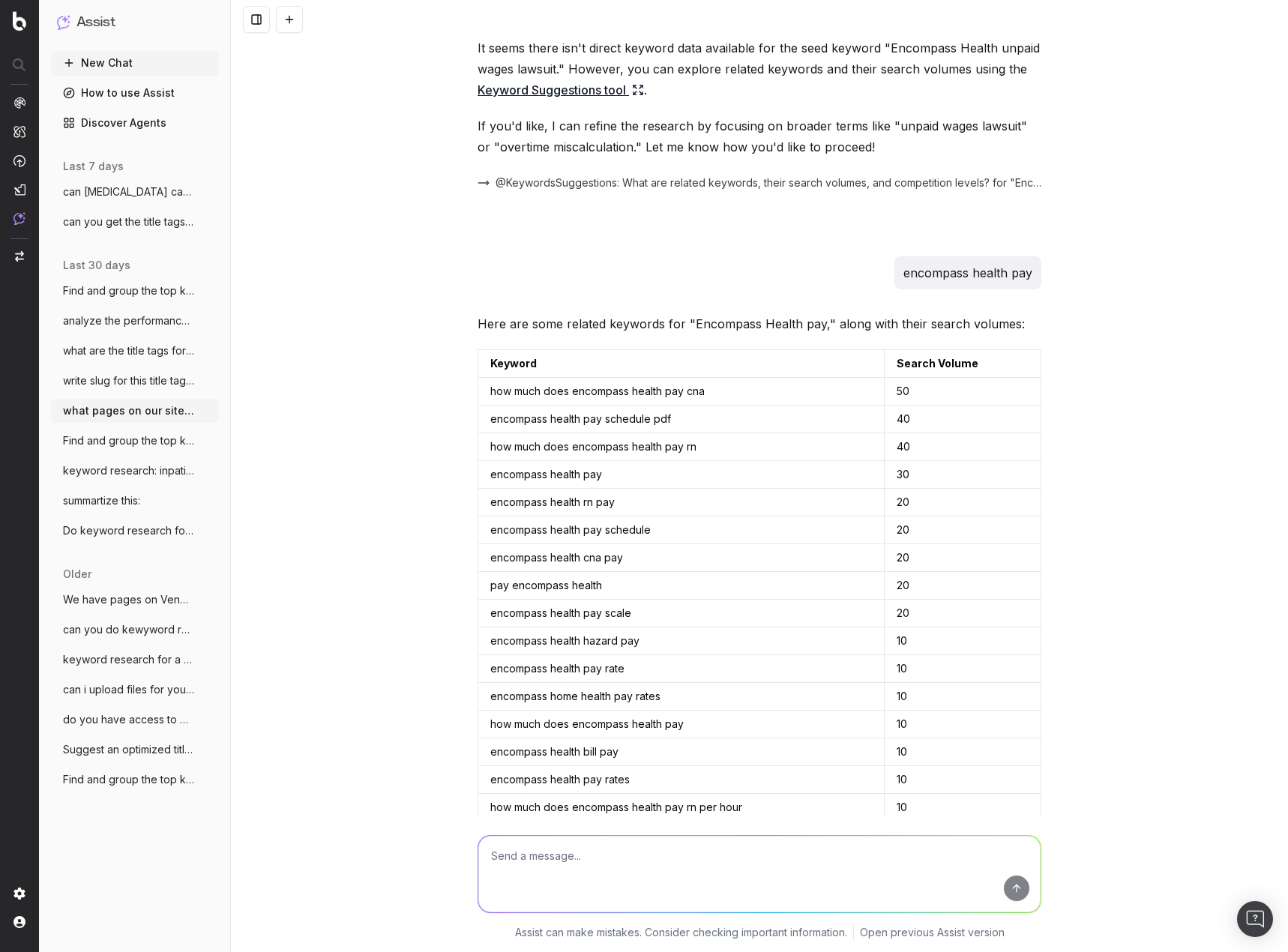
scroll to position [1511, 0]
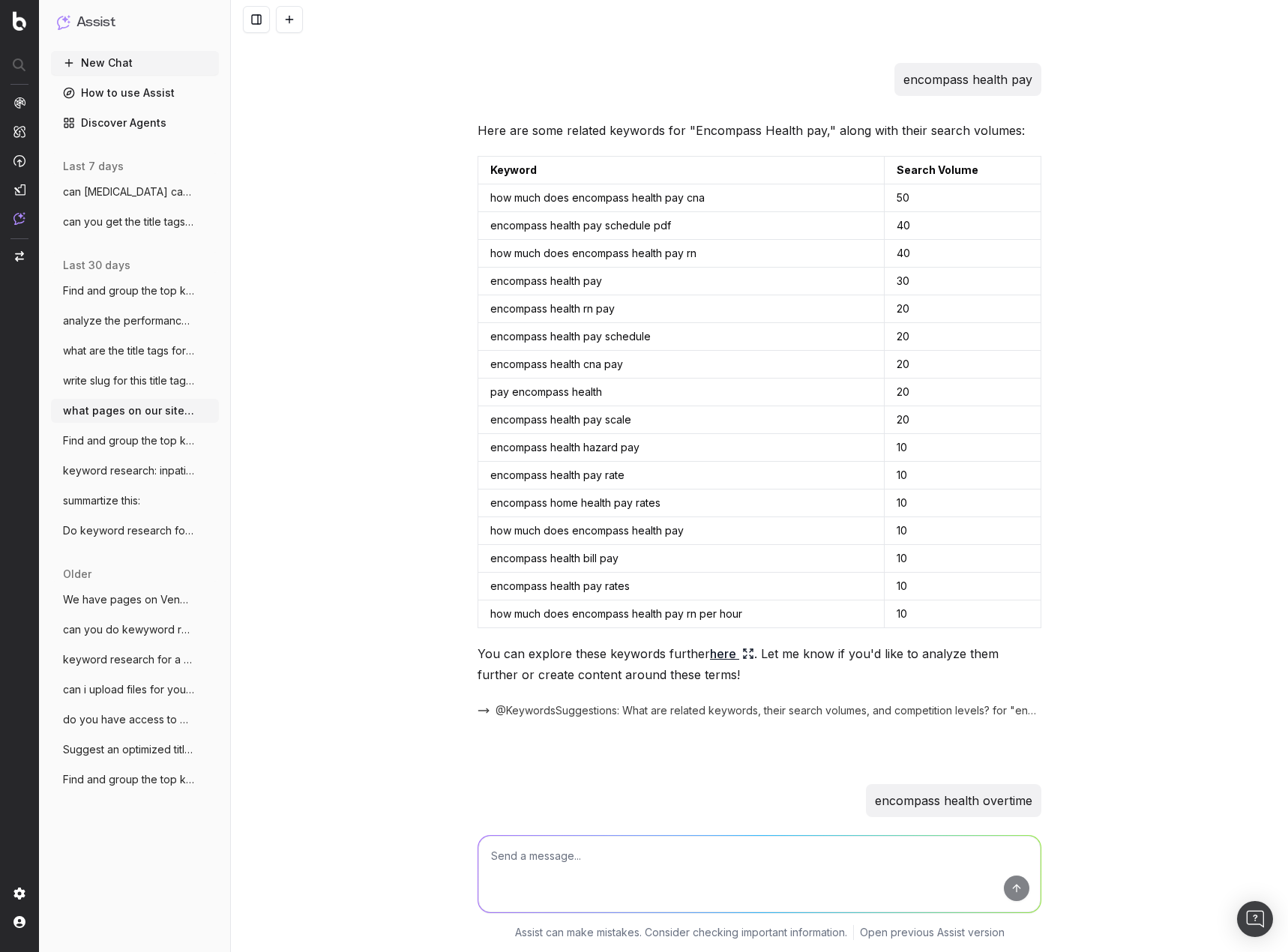
click at [1116, 404] on div "what pages on our site deal with shift differentials for nurses I found several…" at bounding box center [759, 476] width 1057 height 952
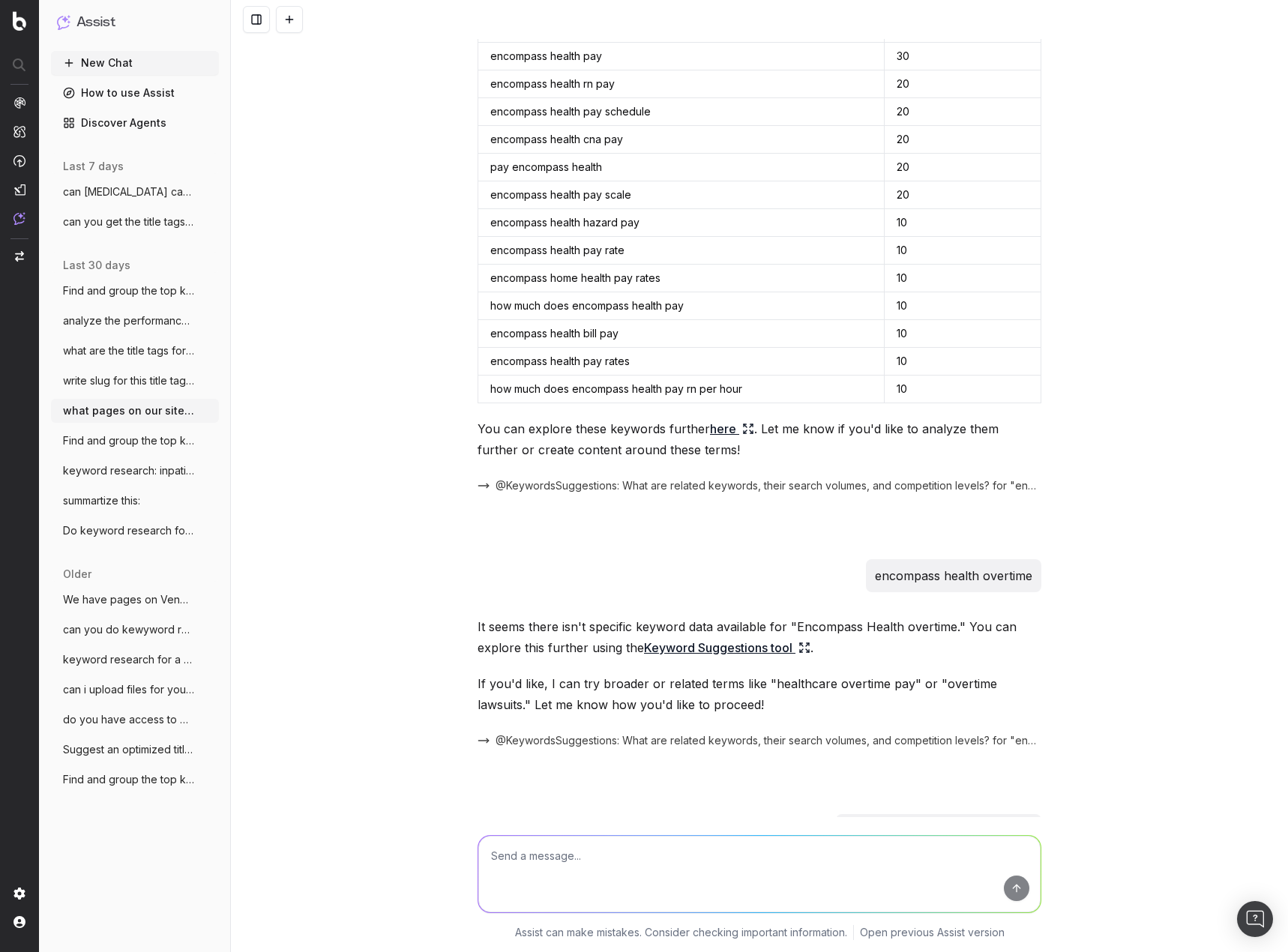
click at [1203, 467] on div "what pages on our site deal with shift differentials for nurses I found several…" at bounding box center [759, 476] width 1057 height 952
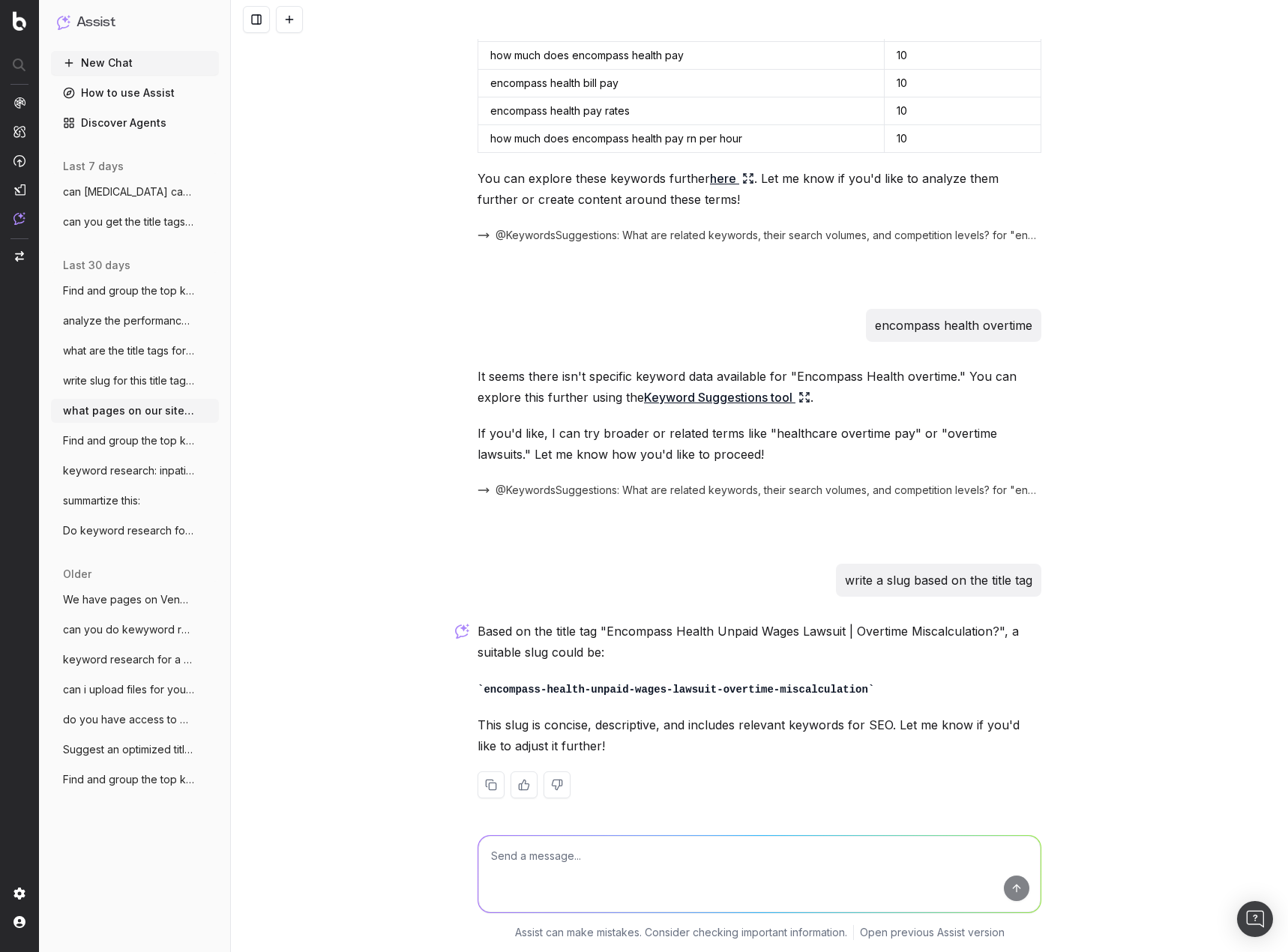
scroll to position [1991, 0]
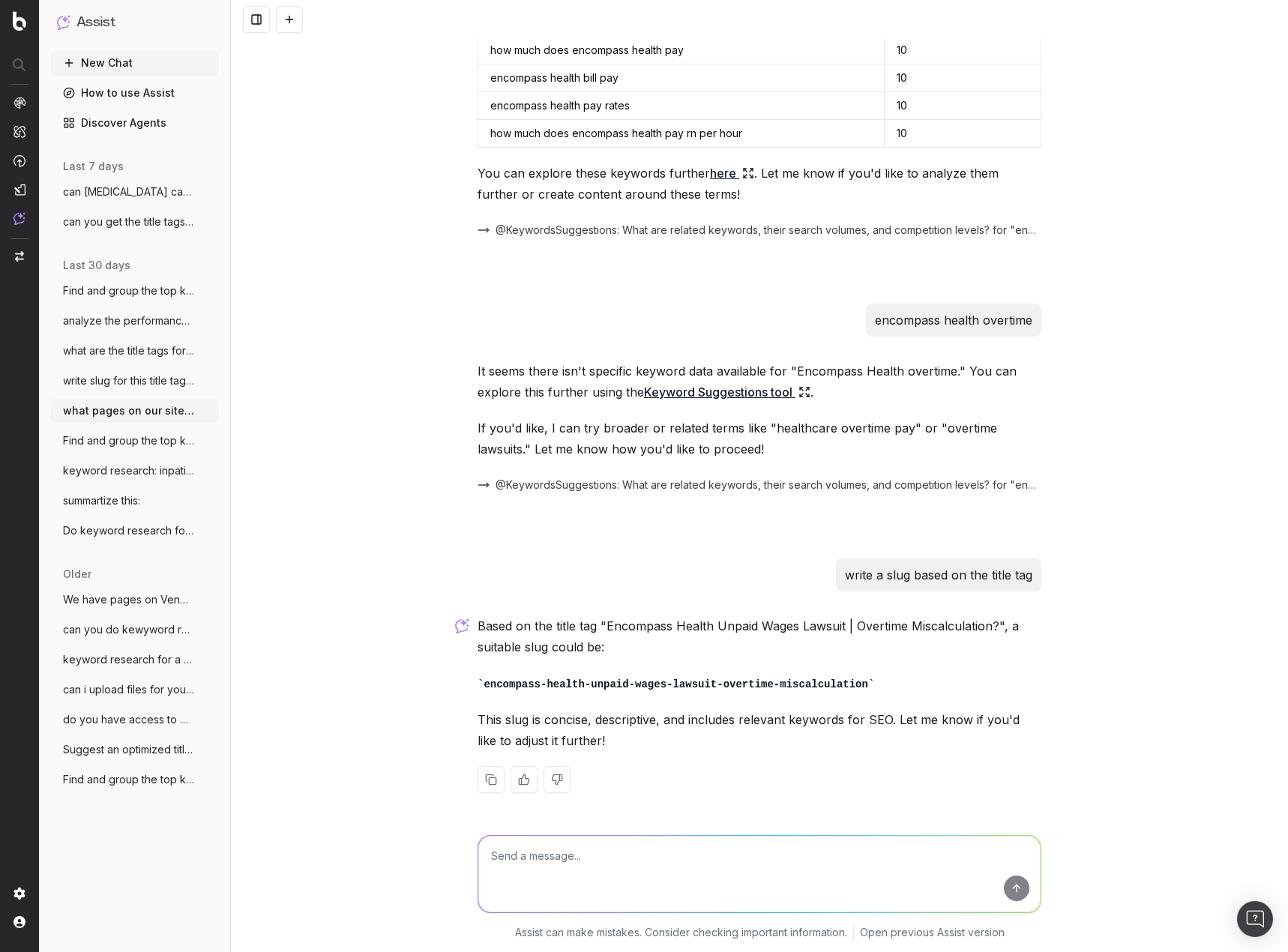
click at [142, 448] on button "Find and group the top keywords for sta" at bounding box center [135, 441] width 168 height 24
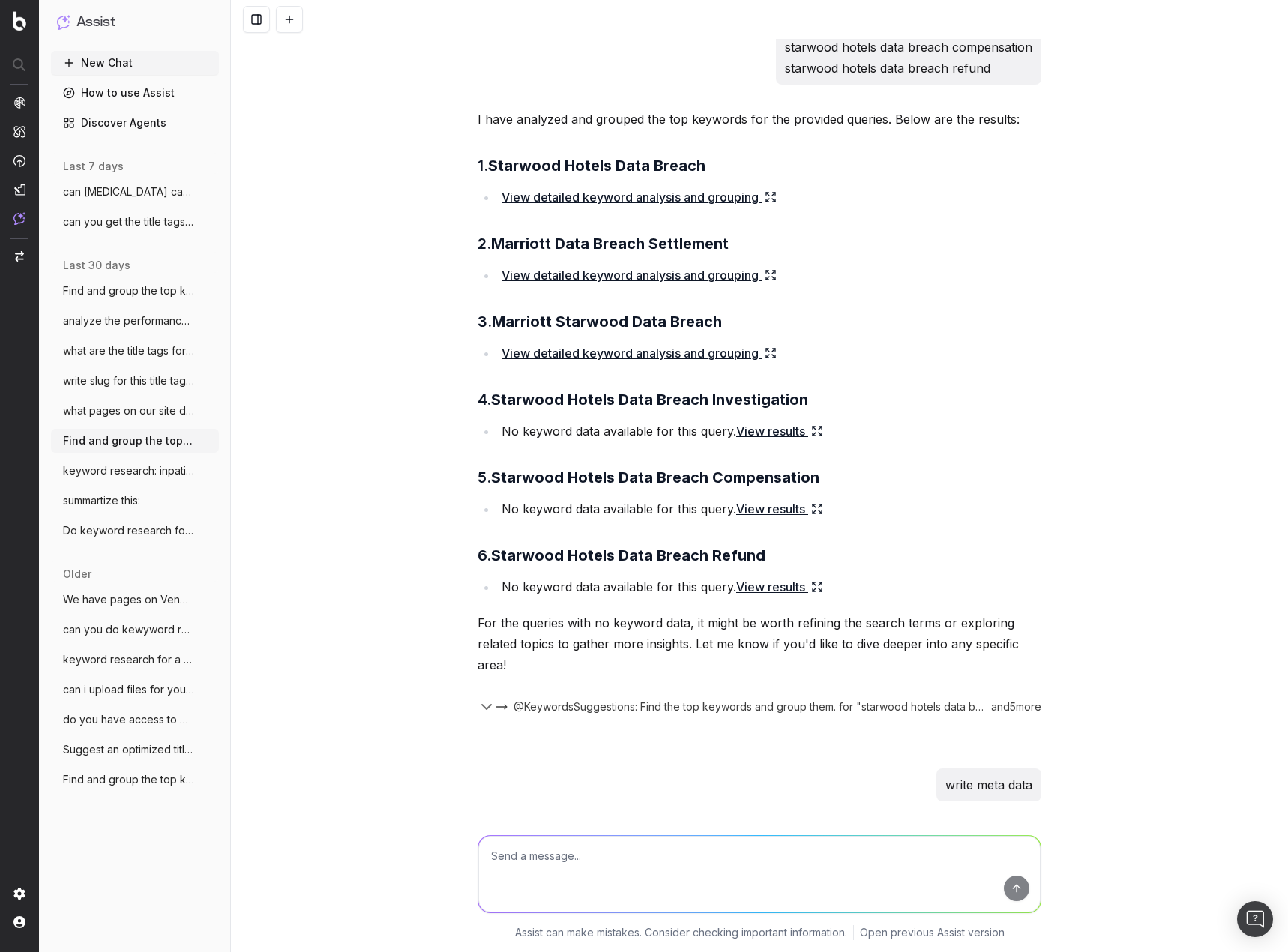
scroll to position [75, 0]
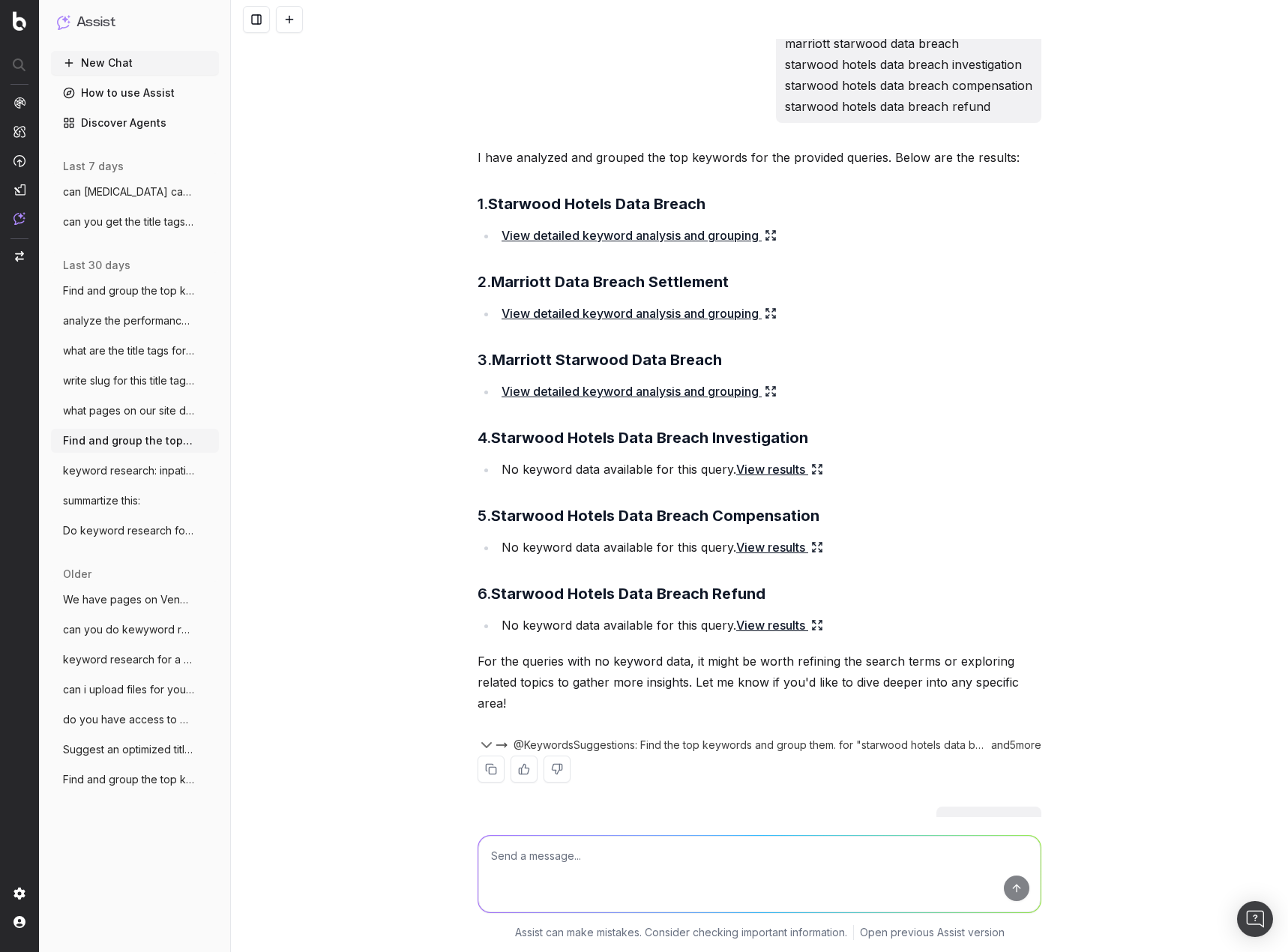
click at [768, 230] on icon at bounding box center [770, 235] width 12 height 12
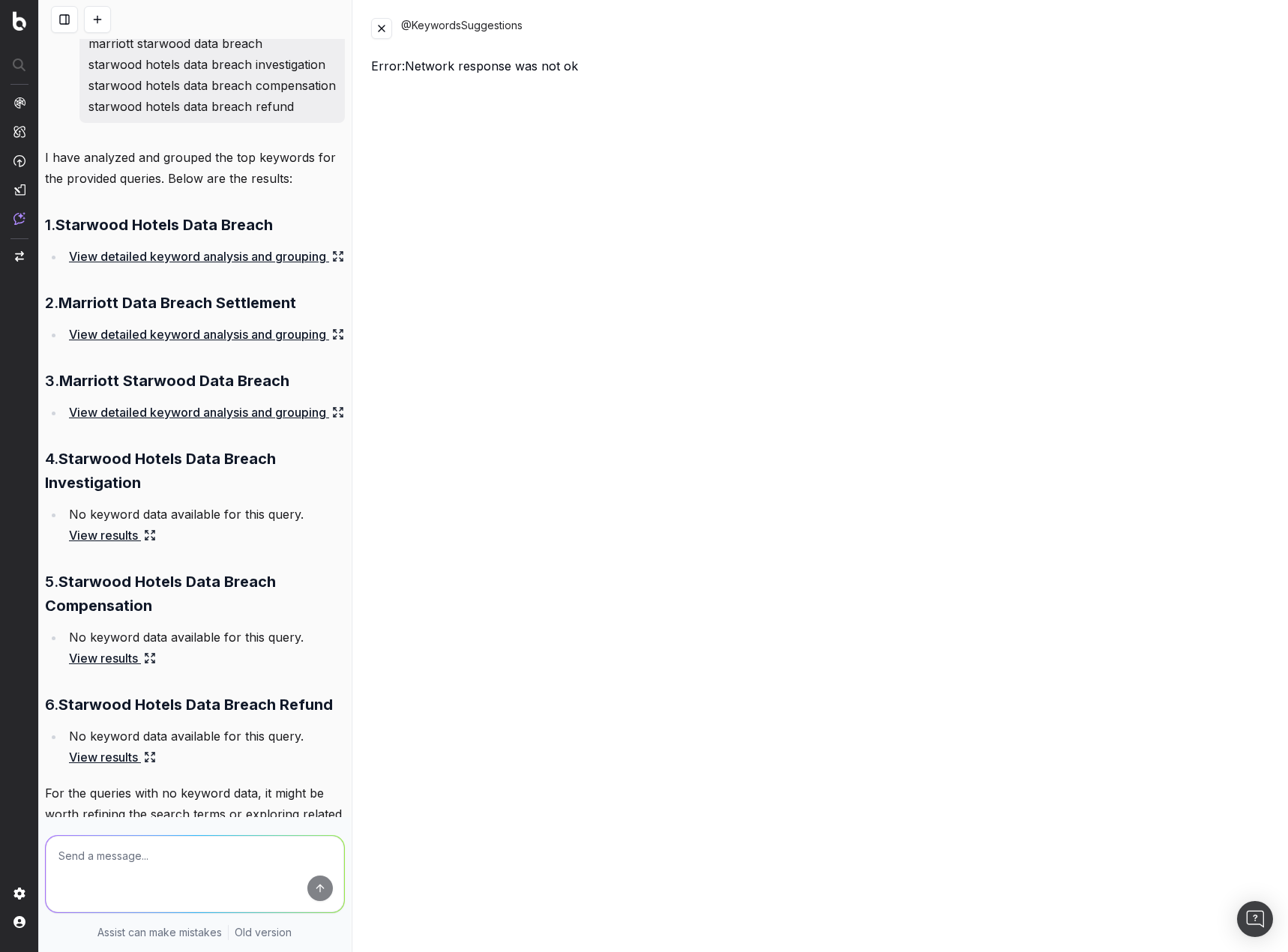
click at [382, 22] on button at bounding box center [382, 28] width 21 height 21
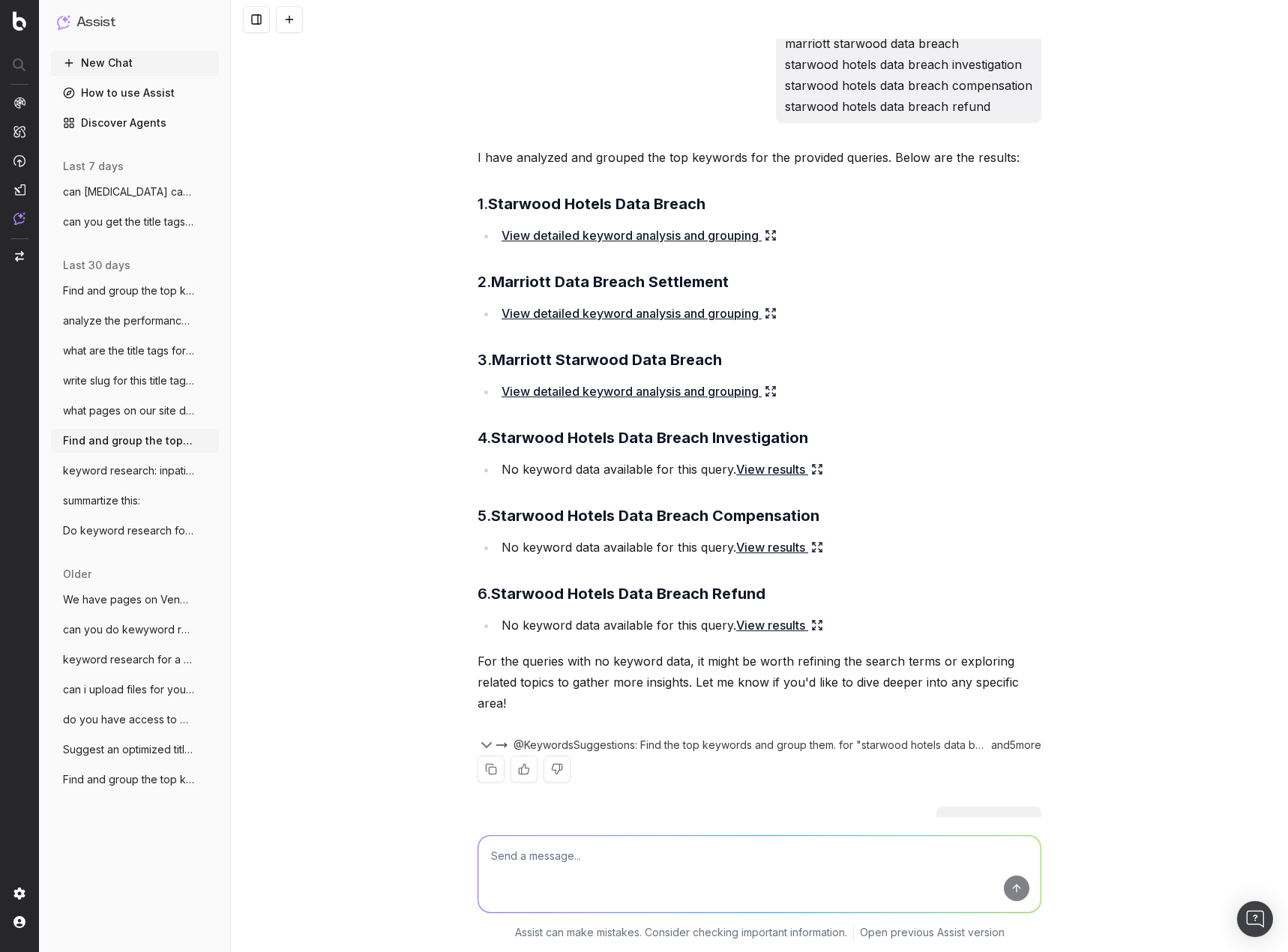
click at [767, 237] on icon at bounding box center [770, 235] width 12 height 12
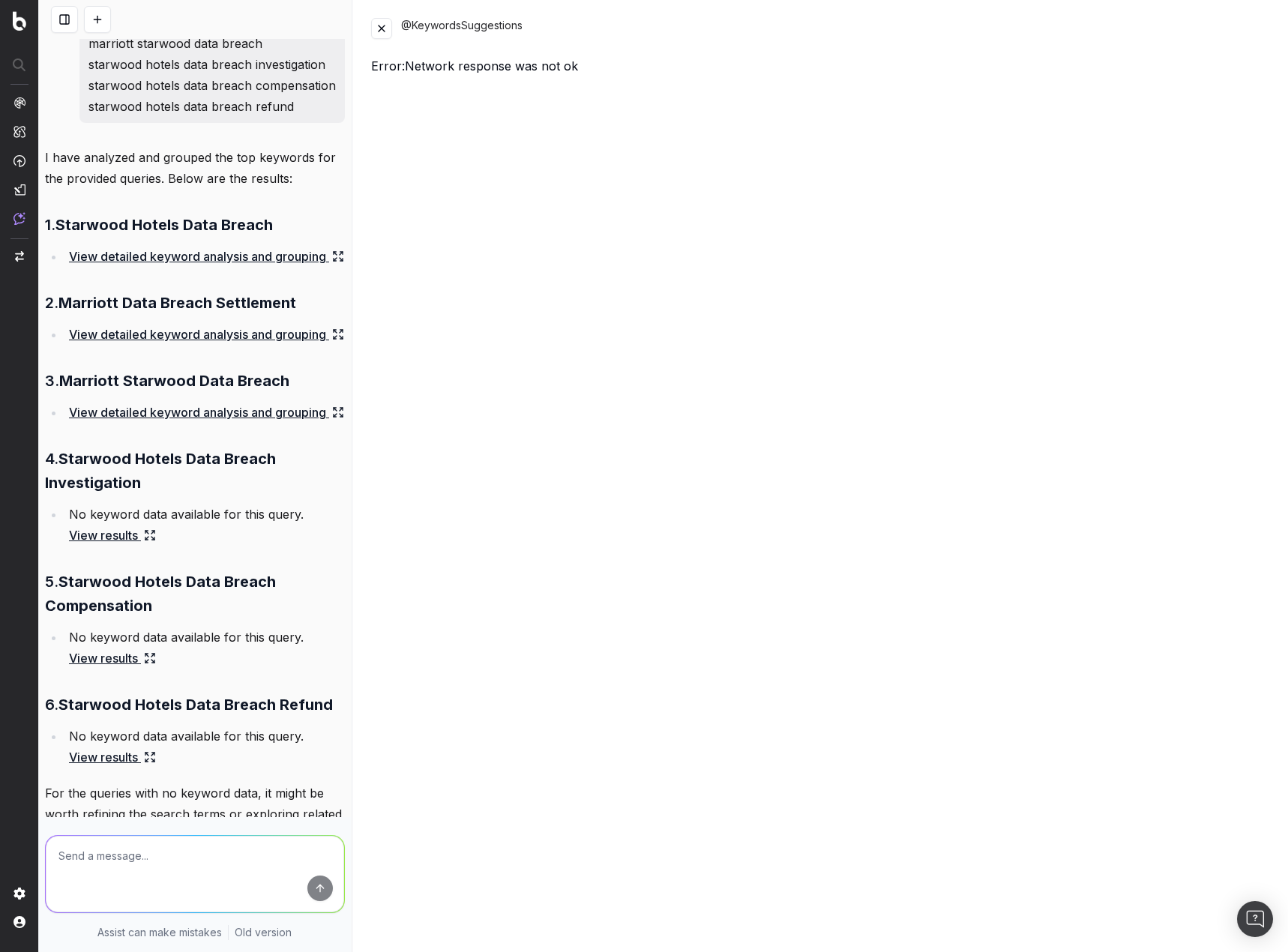
click at [374, 26] on button at bounding box center [382, 28] width 21 height 21
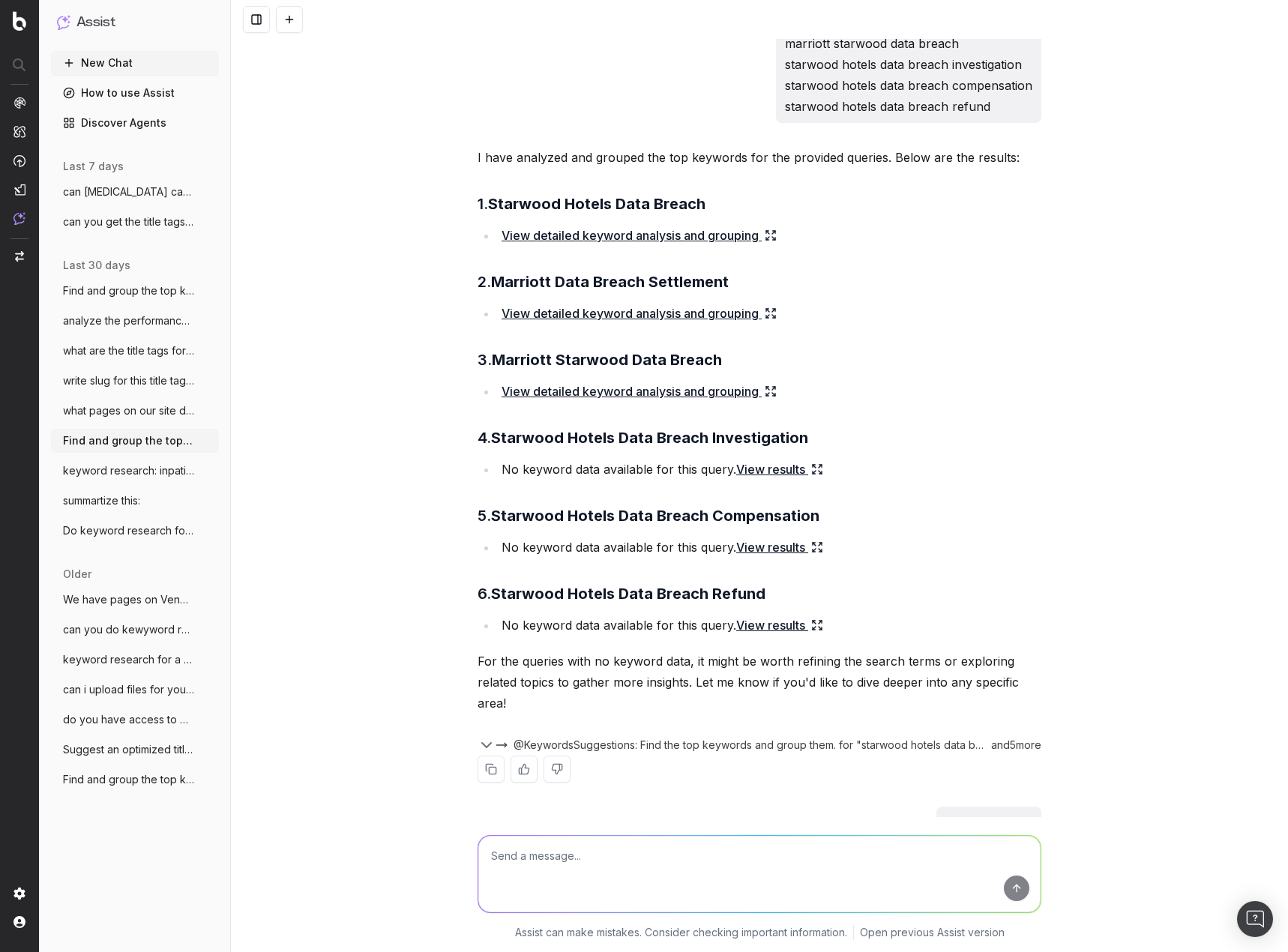
click at [774, 310] on li "View detailed keyword analysis and grouping" at bounding box center [769, 313] width 544 height 21
click at [766, 314] on icon at bounding box center [770, 313] width 12 height 12
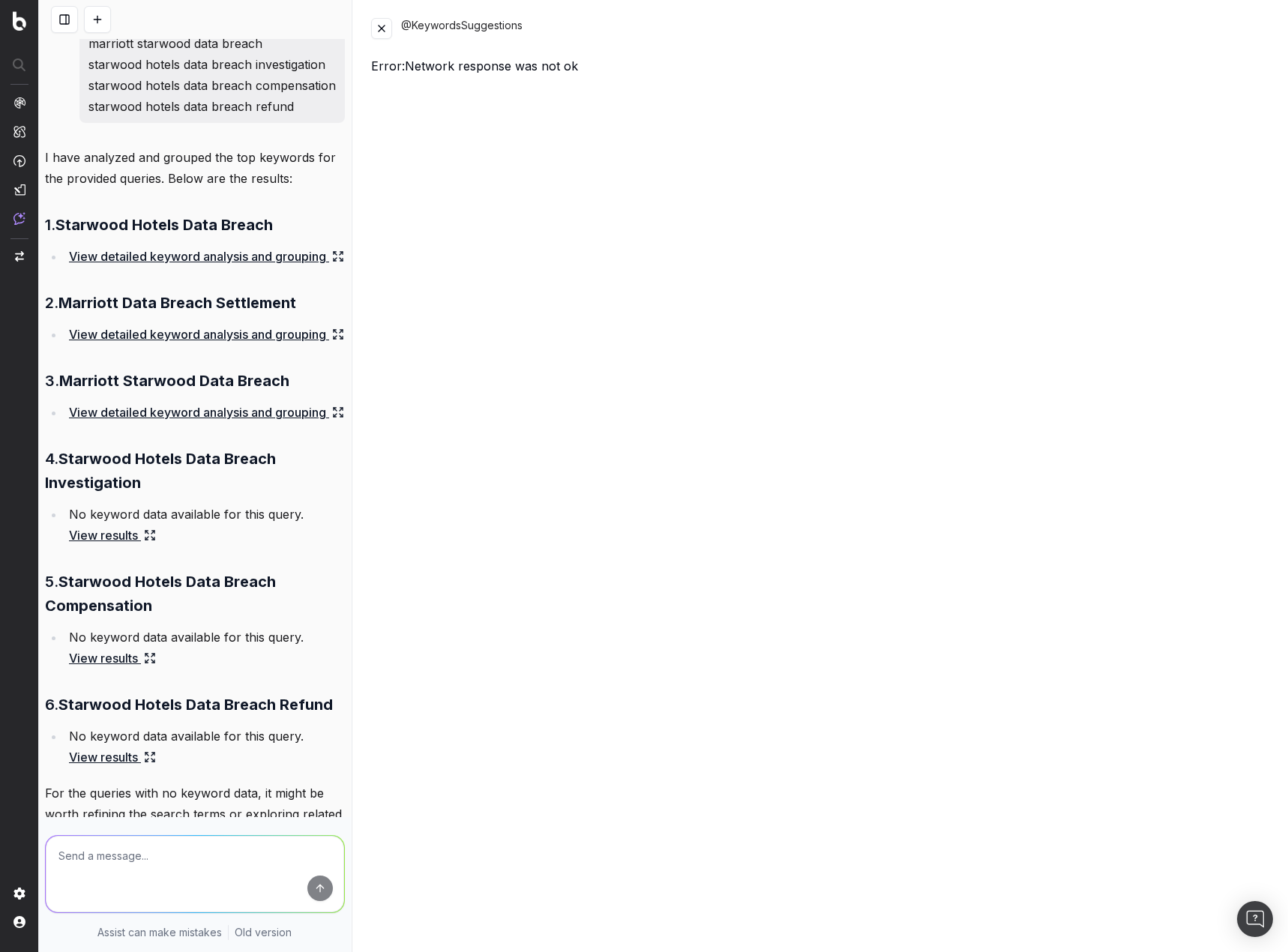
click at [379, 22] on button at bounding box center [382, 28] width 21 height 21
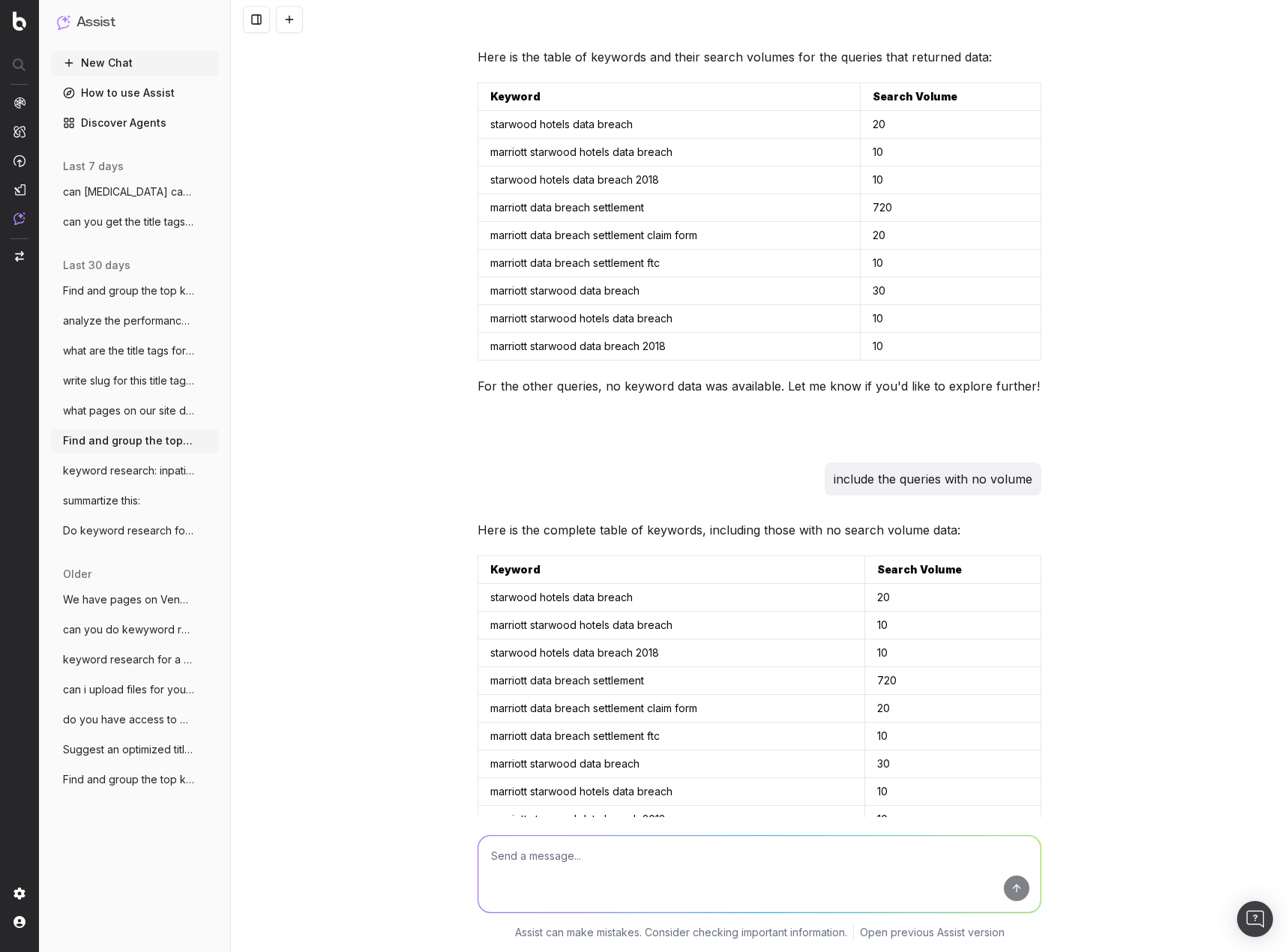
scroll to position [1648, 0]
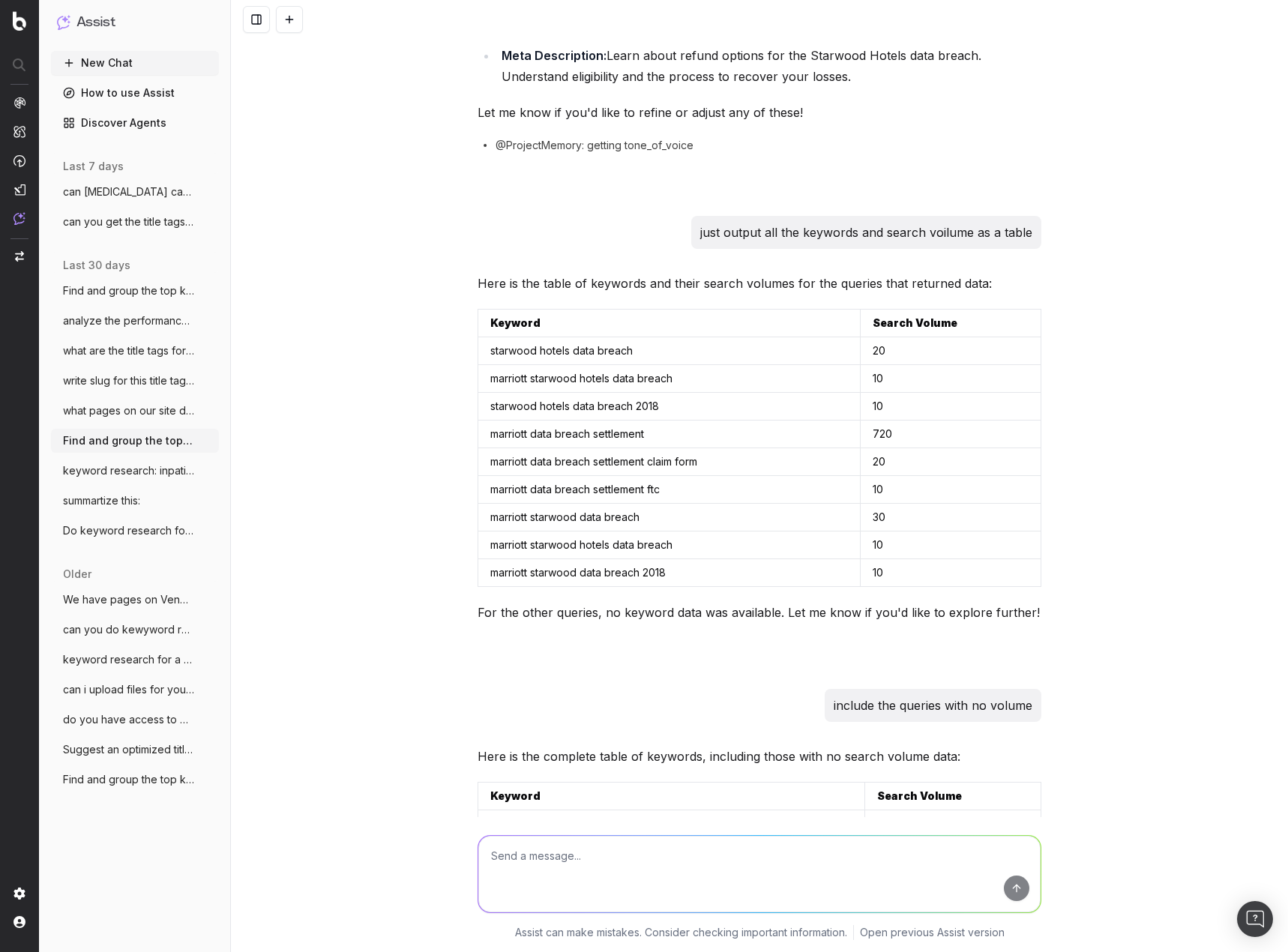
drag, startPoint x: 1205, startPoint y: 416, endPoint x: 1176, endPoint y: 431, distance: 32.6
click at [1204, 416] on div "Find and group the top keywords for starwood hotels data breach marriott data b…" at bounding box center [759, 476] width 1057 height 952
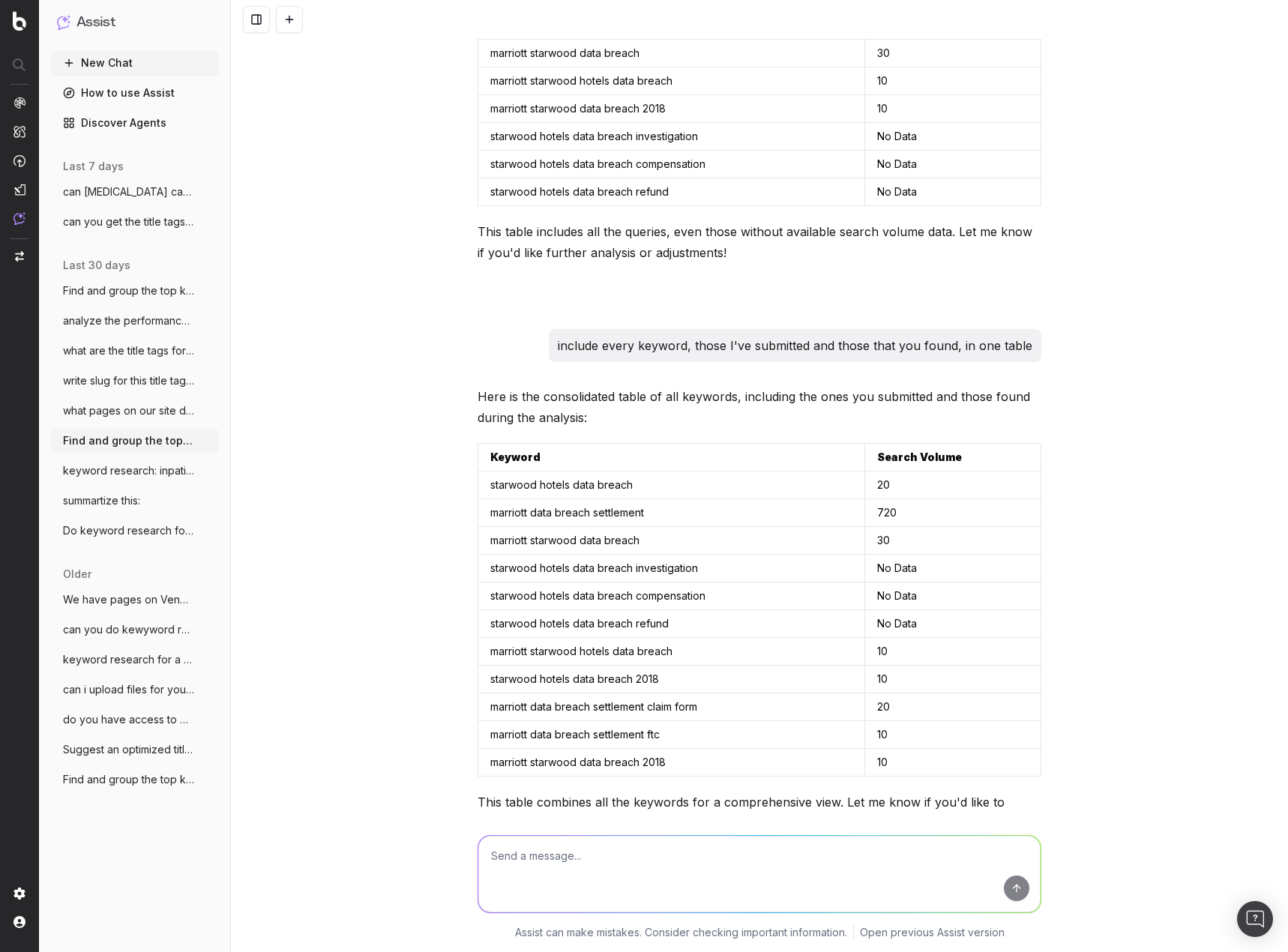
scroll to position [2623, 0]
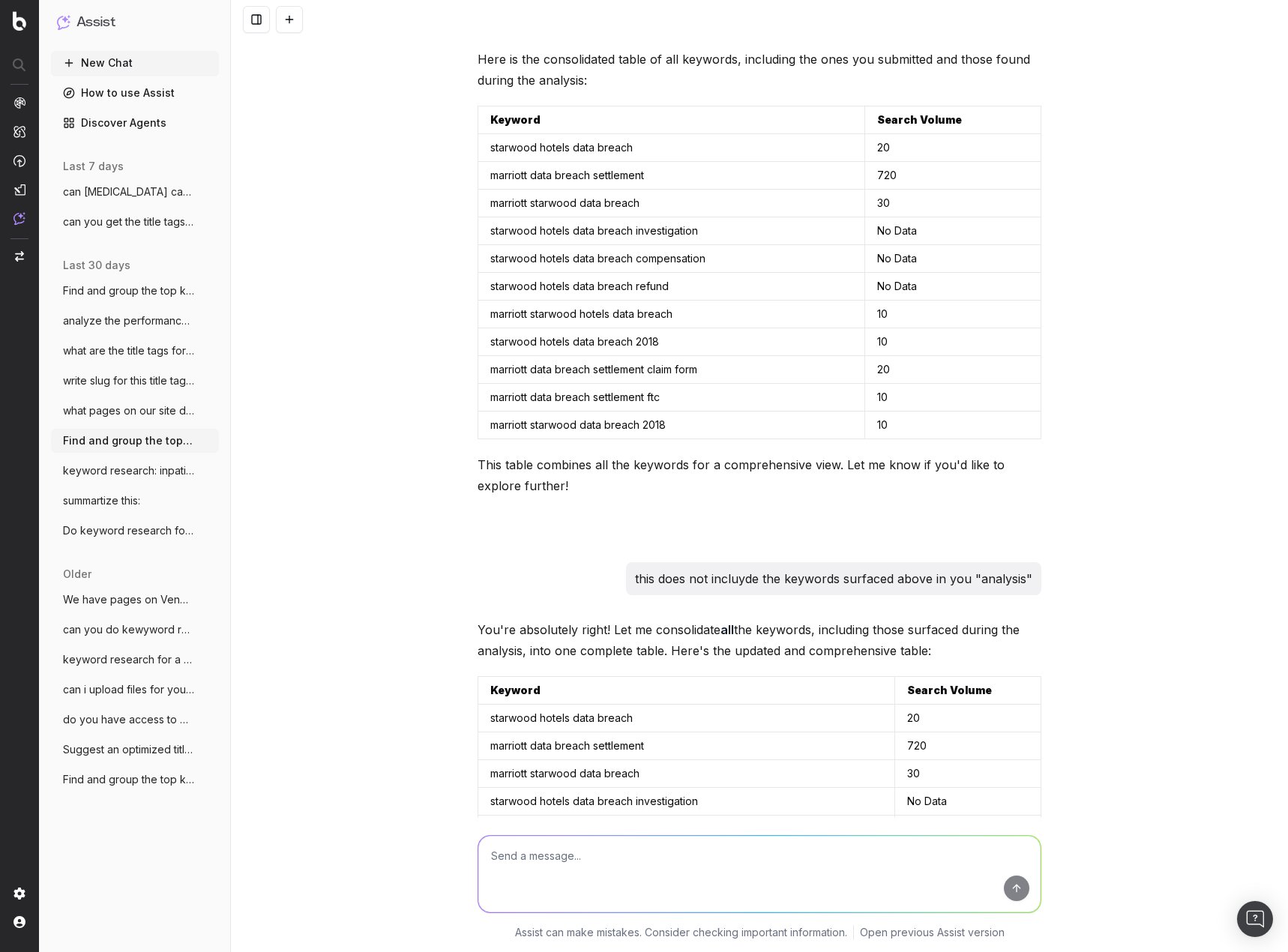
click at [1119, 335] on div "Find and group the top keywords for starwood hotels data breach marriott data b…" at bounding box center [759, 476] width 1057 height 952
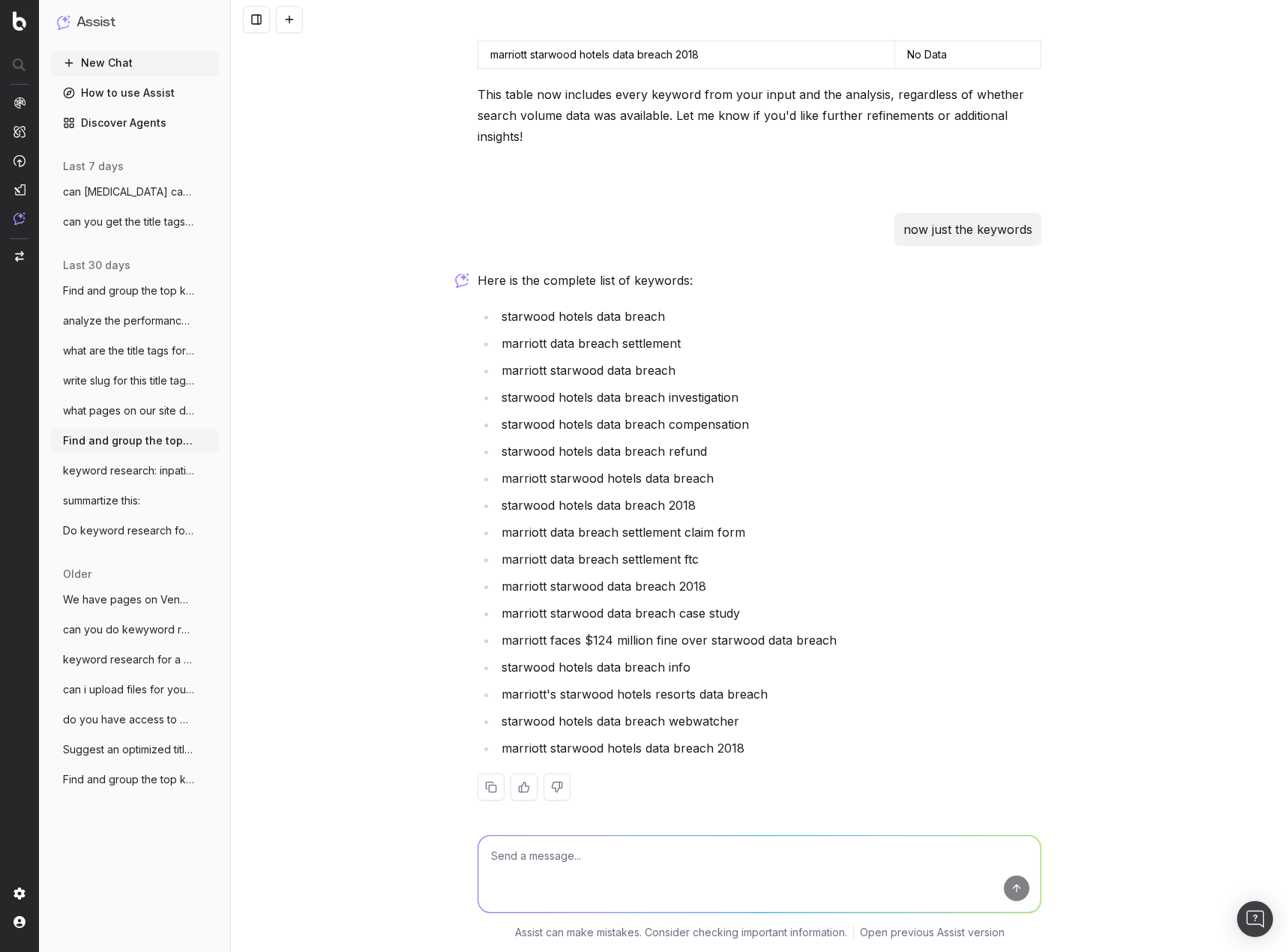
scroll to position [4037, 0]
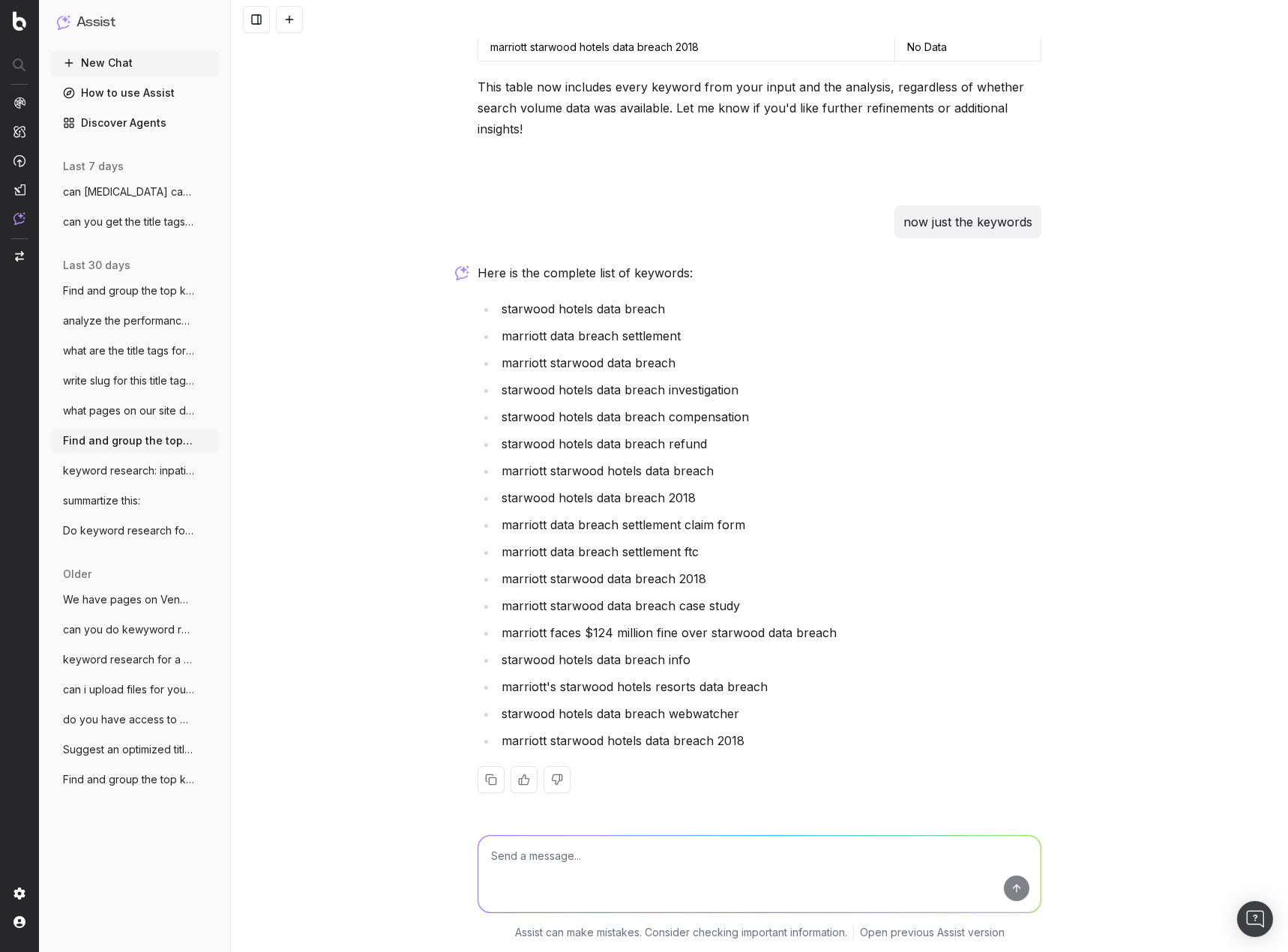
click at [140, 499] on span "summartize this:" at bounding box center [102, 500] width 78 height 15
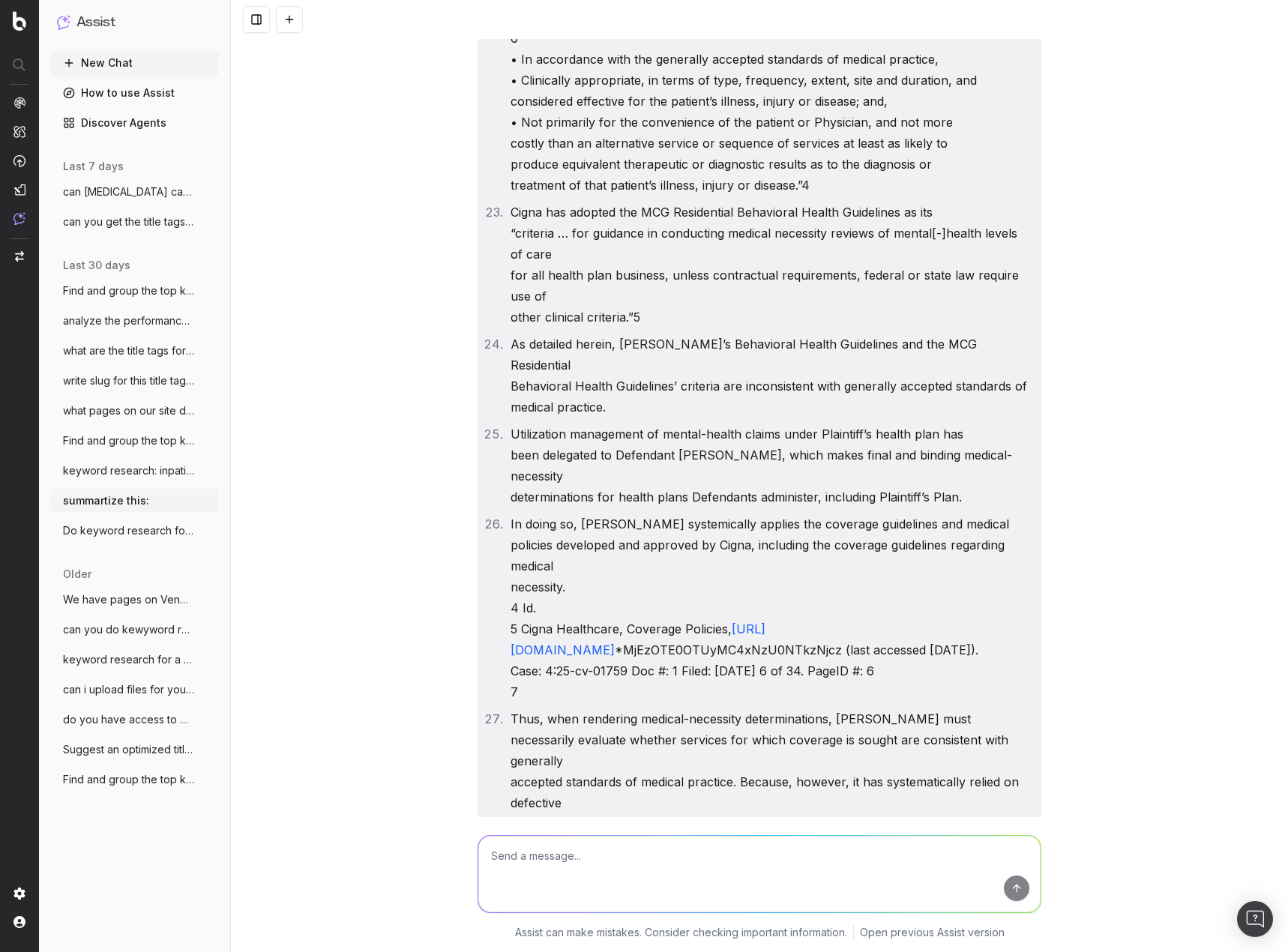
scroll to position [53602, 0]
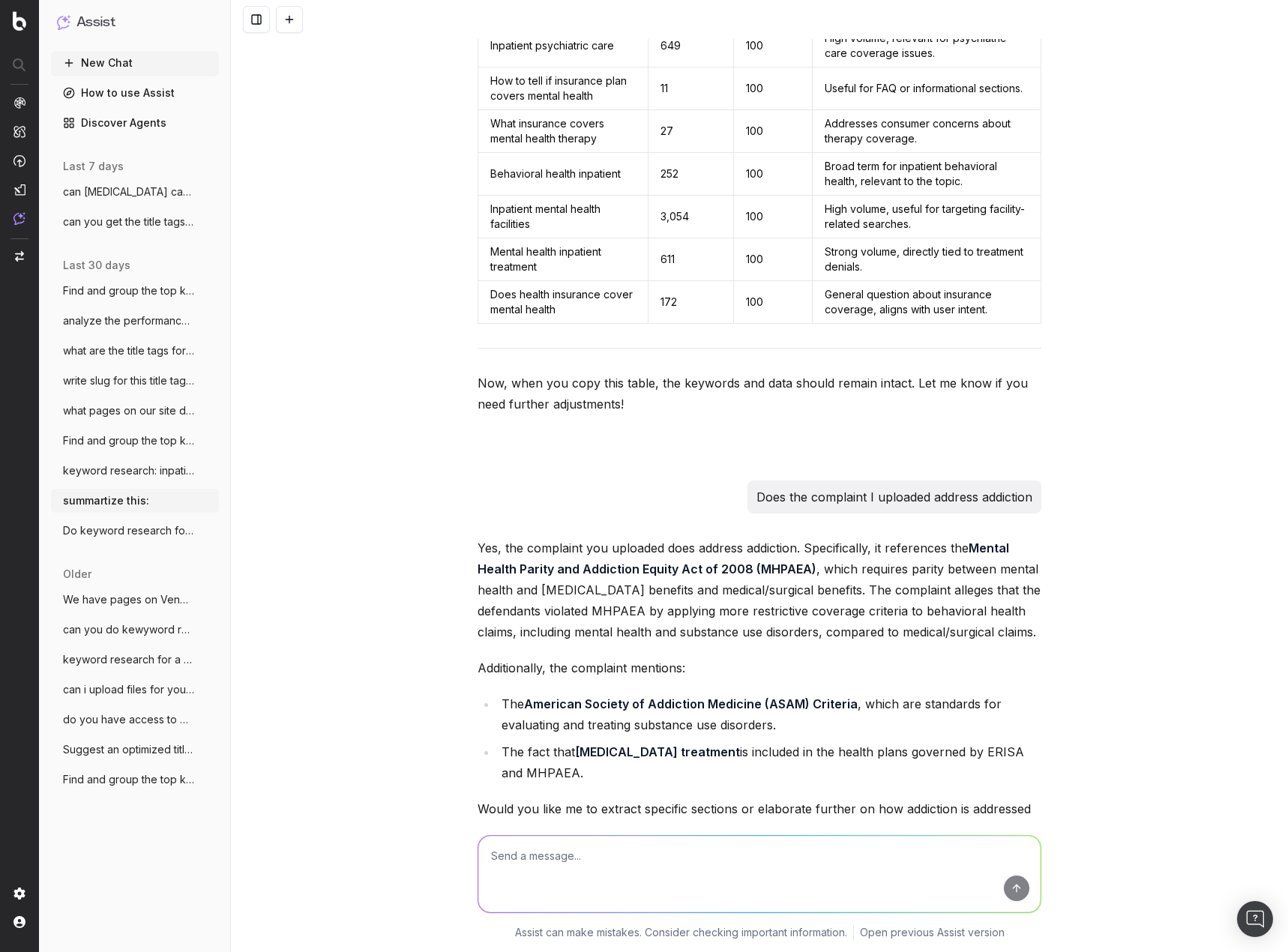
click at [1138, 416] on div "summartize this: Could you please provide the text or content you'd like me to …" at bounding box center [759, 476] width 1057 height 952
drag, startPoint x: 86, startPoint y: 60, endPoint x: 291, endPoint y: 88, distance: 206.9
click at [86, 60] on button "New Chat" at bounding box center [135, 63] width 168 height 24
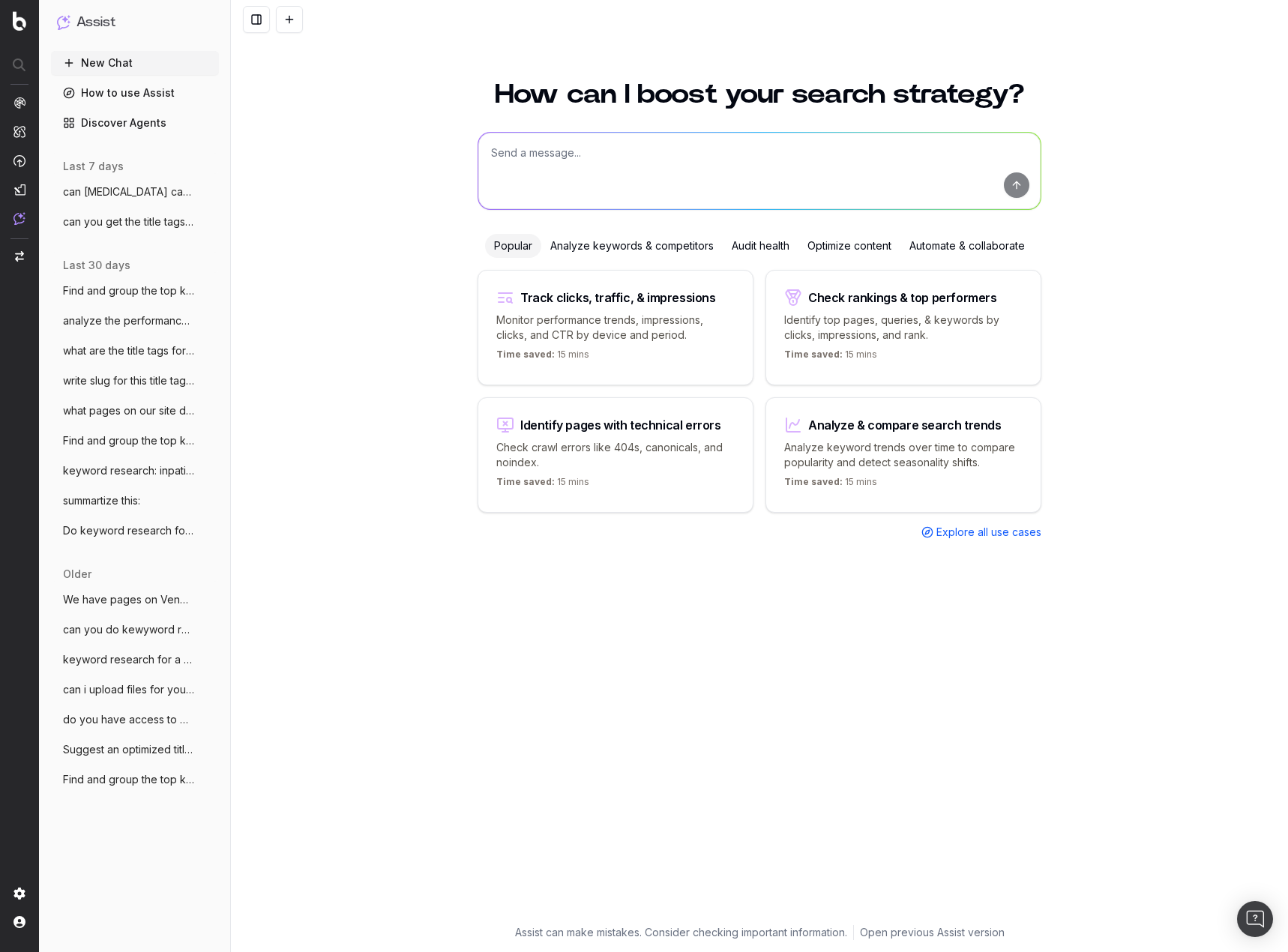
click at [96, 88] on link "How to use Assist" at bounding box center [135, 93] width 168 height 24
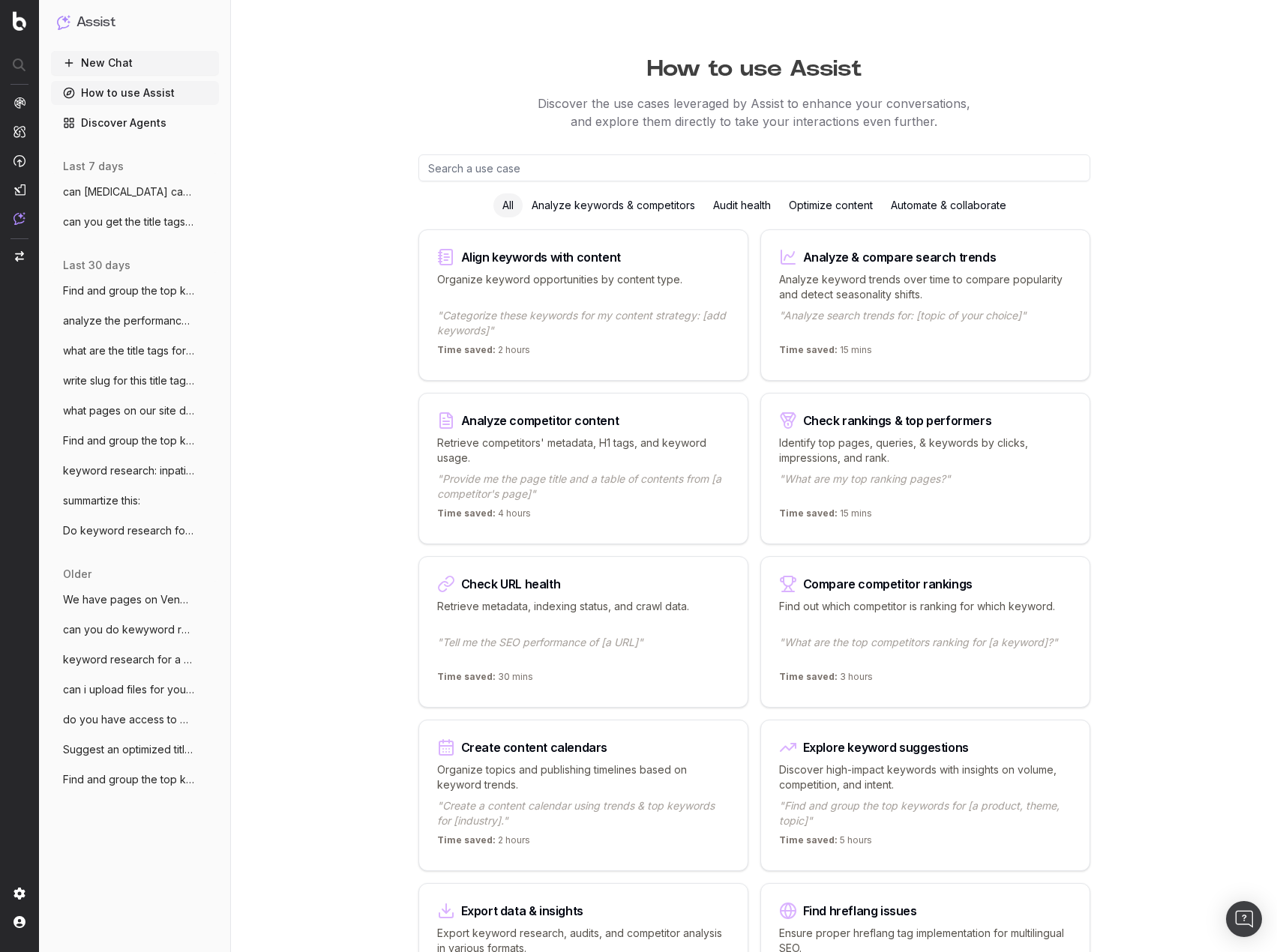
click at [1244, 920] on img "Open Intercom Messenger" at bounding box center [1244, 919] width 20 height 20
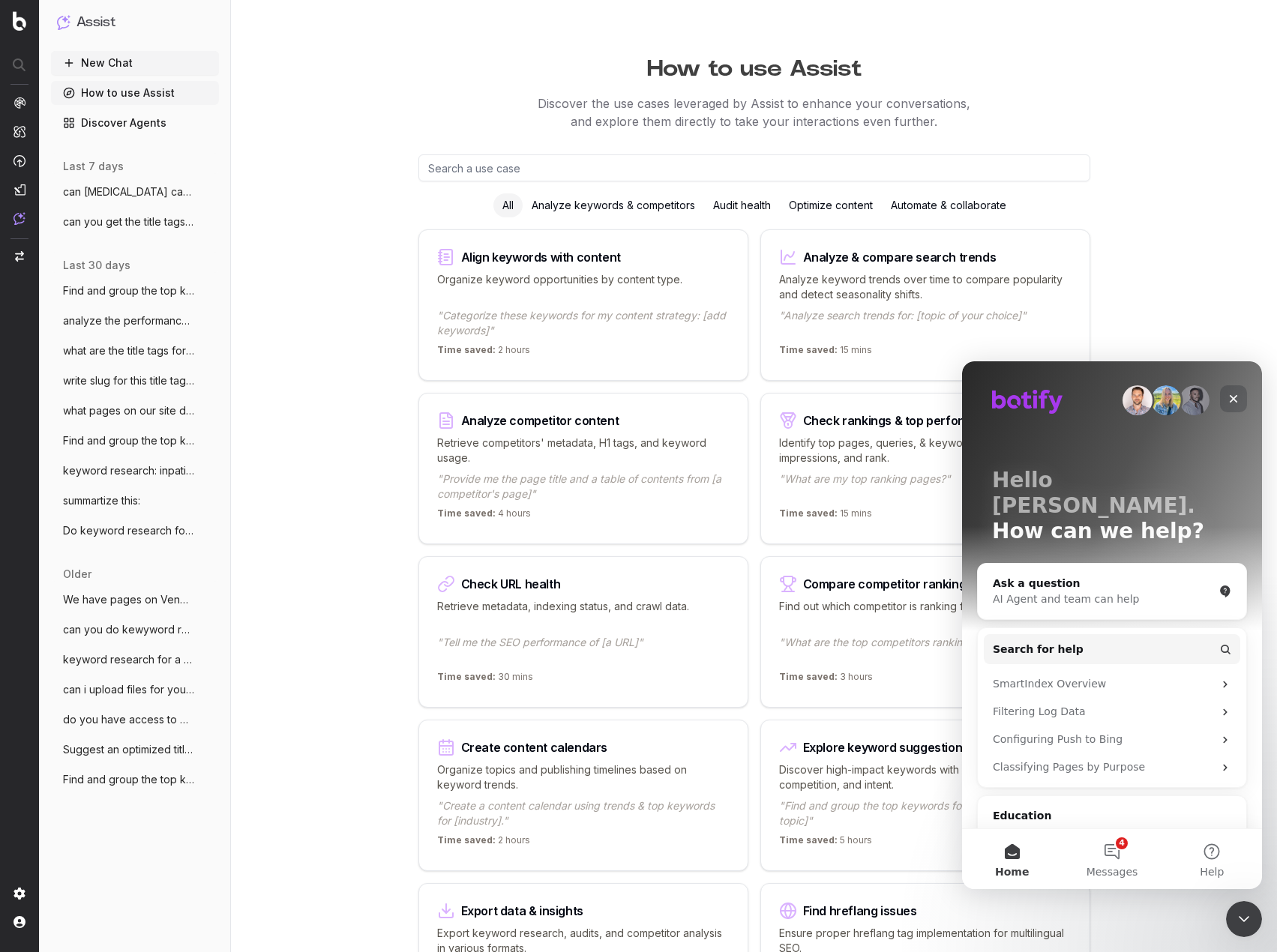
click at [1233, 397] on icon "Close" at bounding box center [1233, 399] width 8 height 8
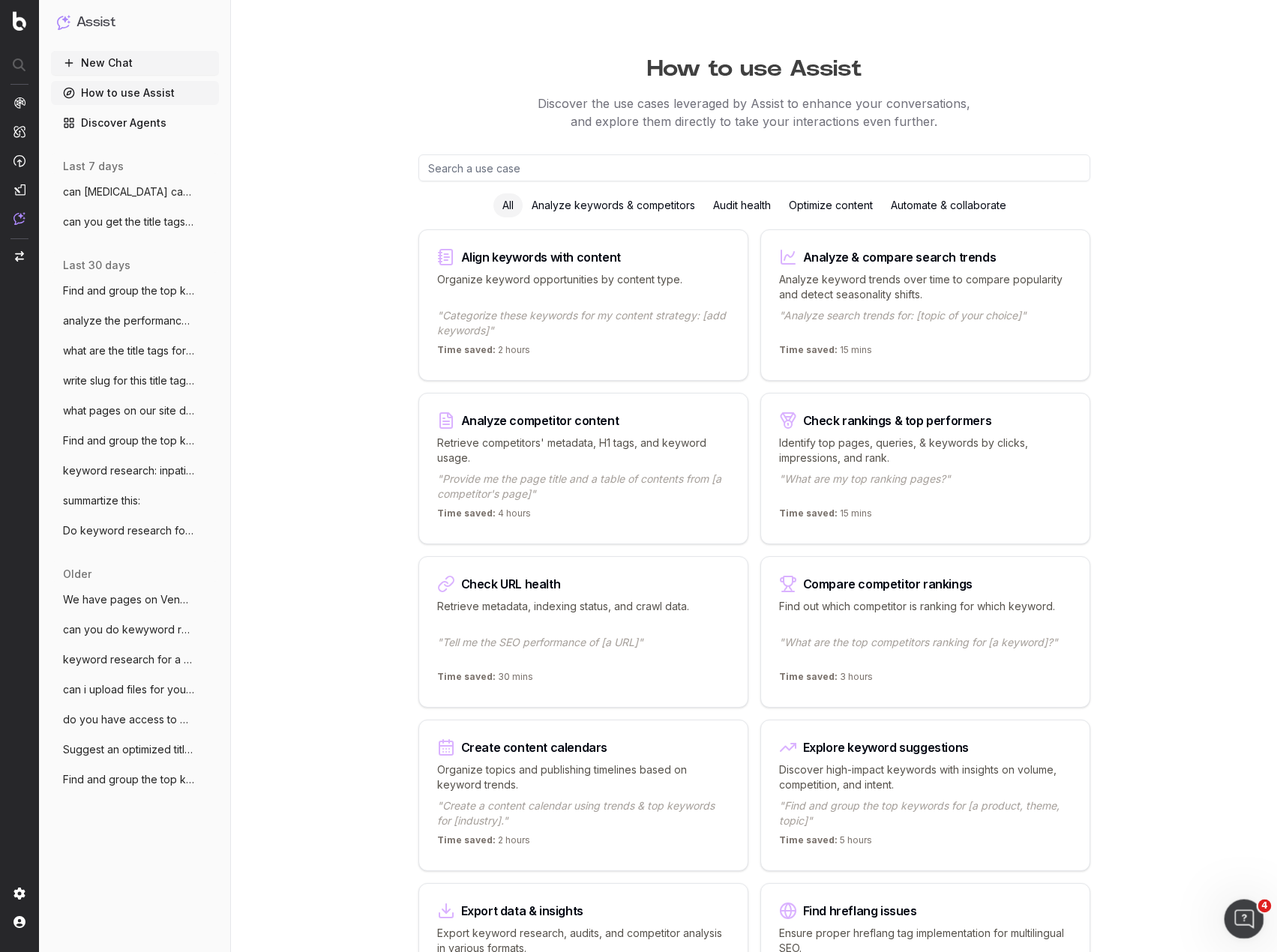
click at [1258, 907] on span "4" at bounding box center [1264, 905] width 13 height 13
click at [1233, 913] on icon "Open Intercom Messenger" at bounding box center [1241, 916] width 25 height 25
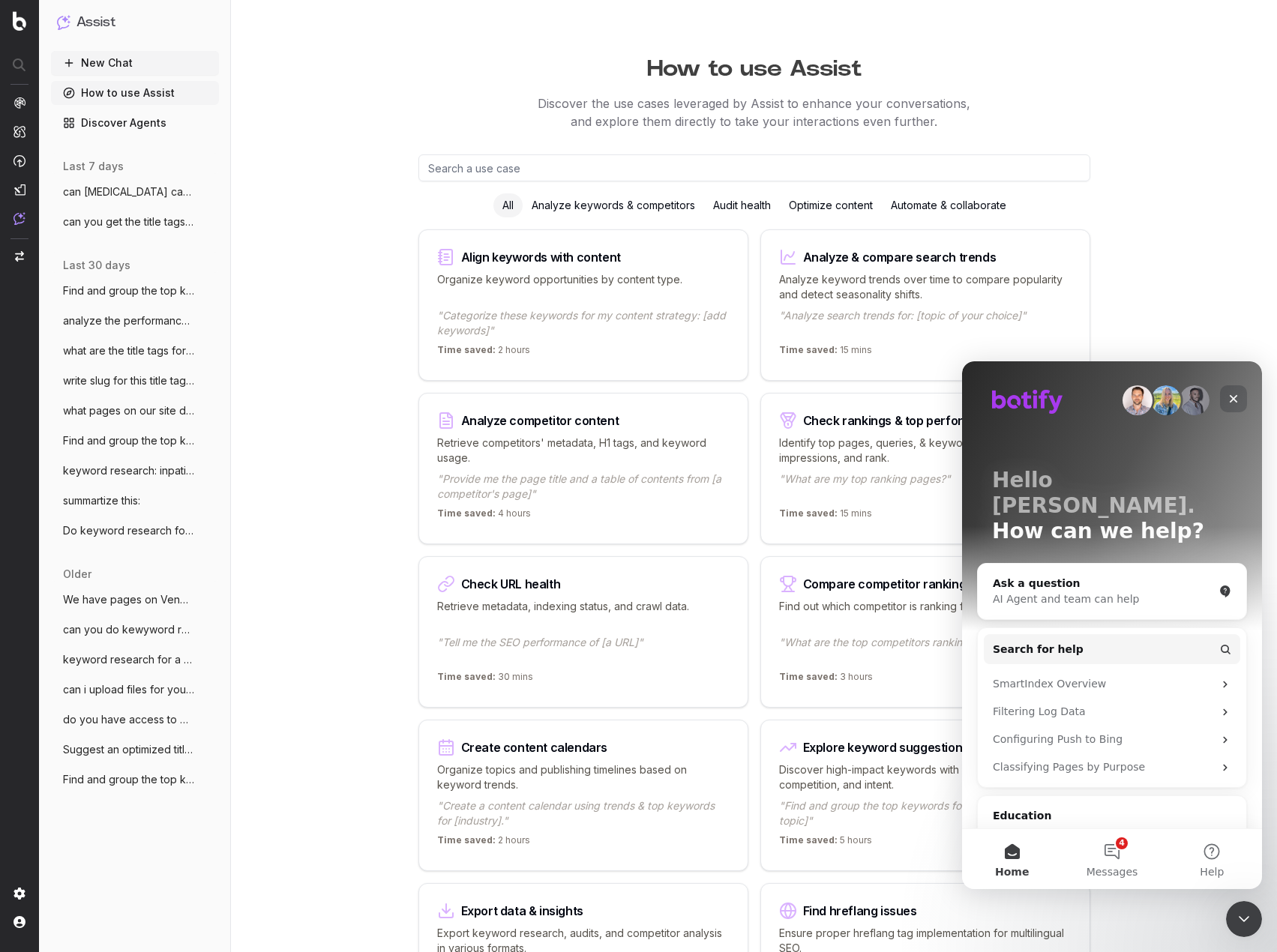
click at [1233, 394] on icon "Close" at bounding box center [1233, 398] width 12 height 12
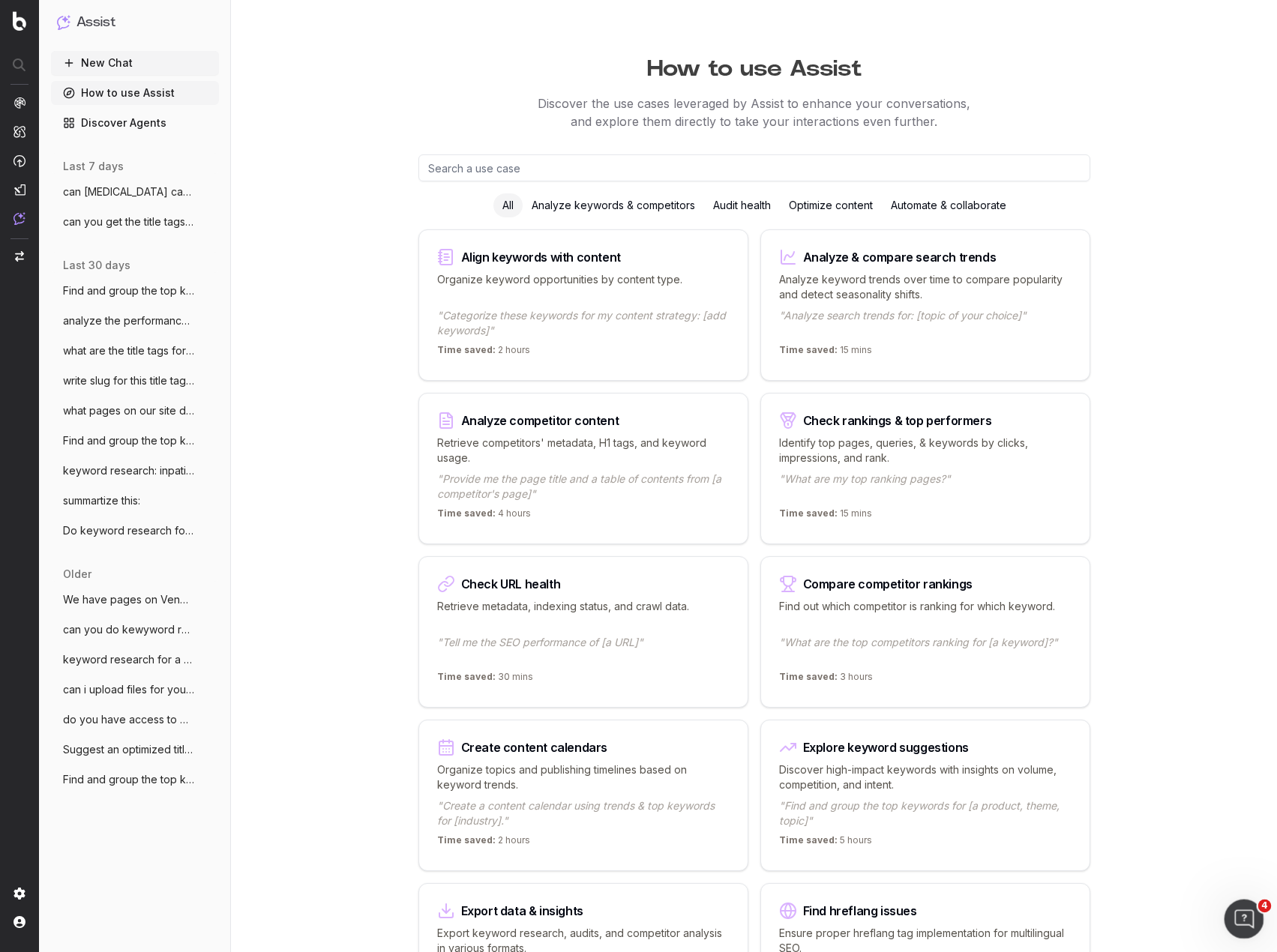
click at [1250, 915] on icon "Open Intercom Messenger" at bounding box center [1241, 916] width 25 height 25
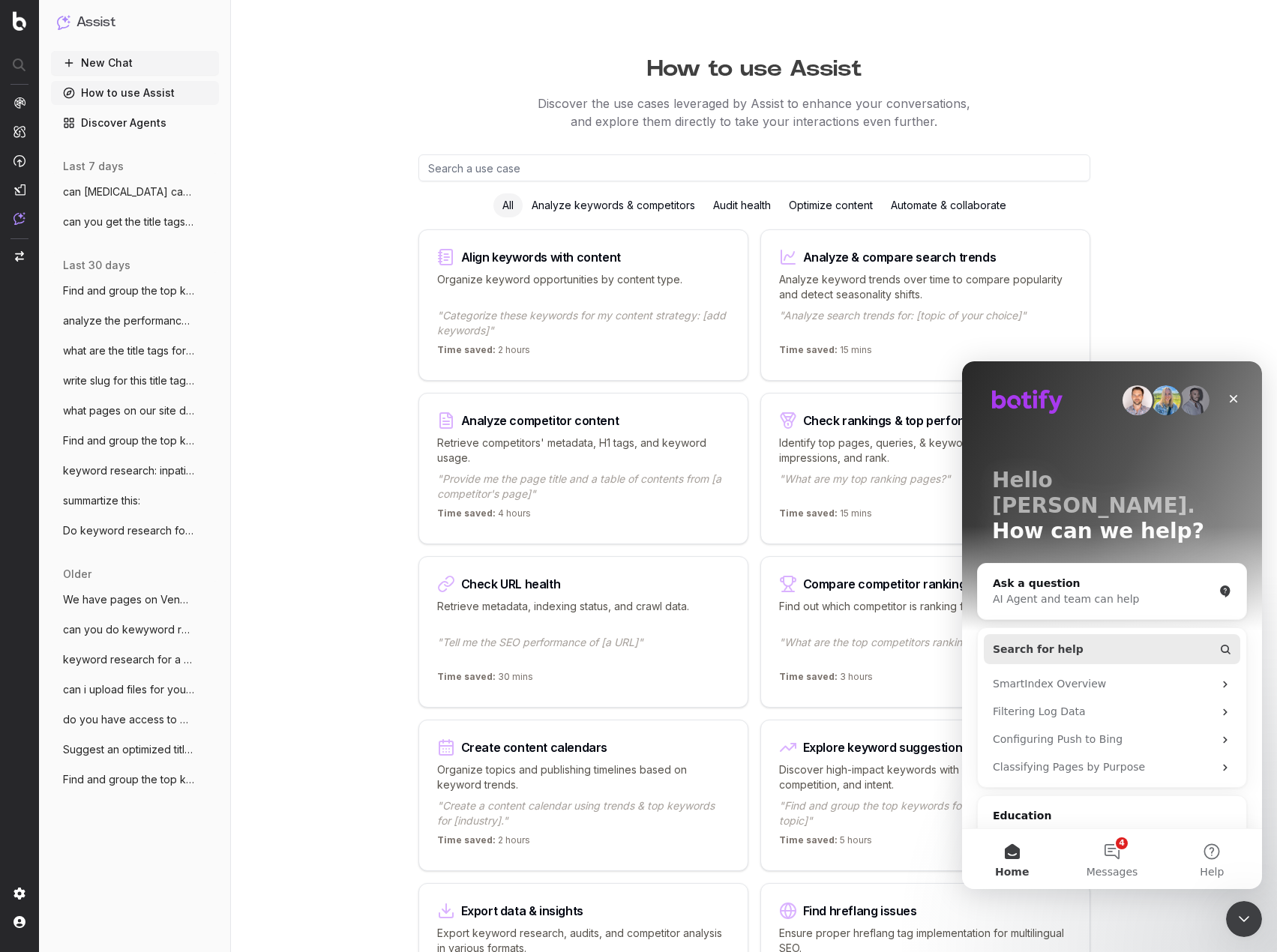
click at [1150, 634] on button "Search for help" at bounding box center [1112, 649] width 257 height 30
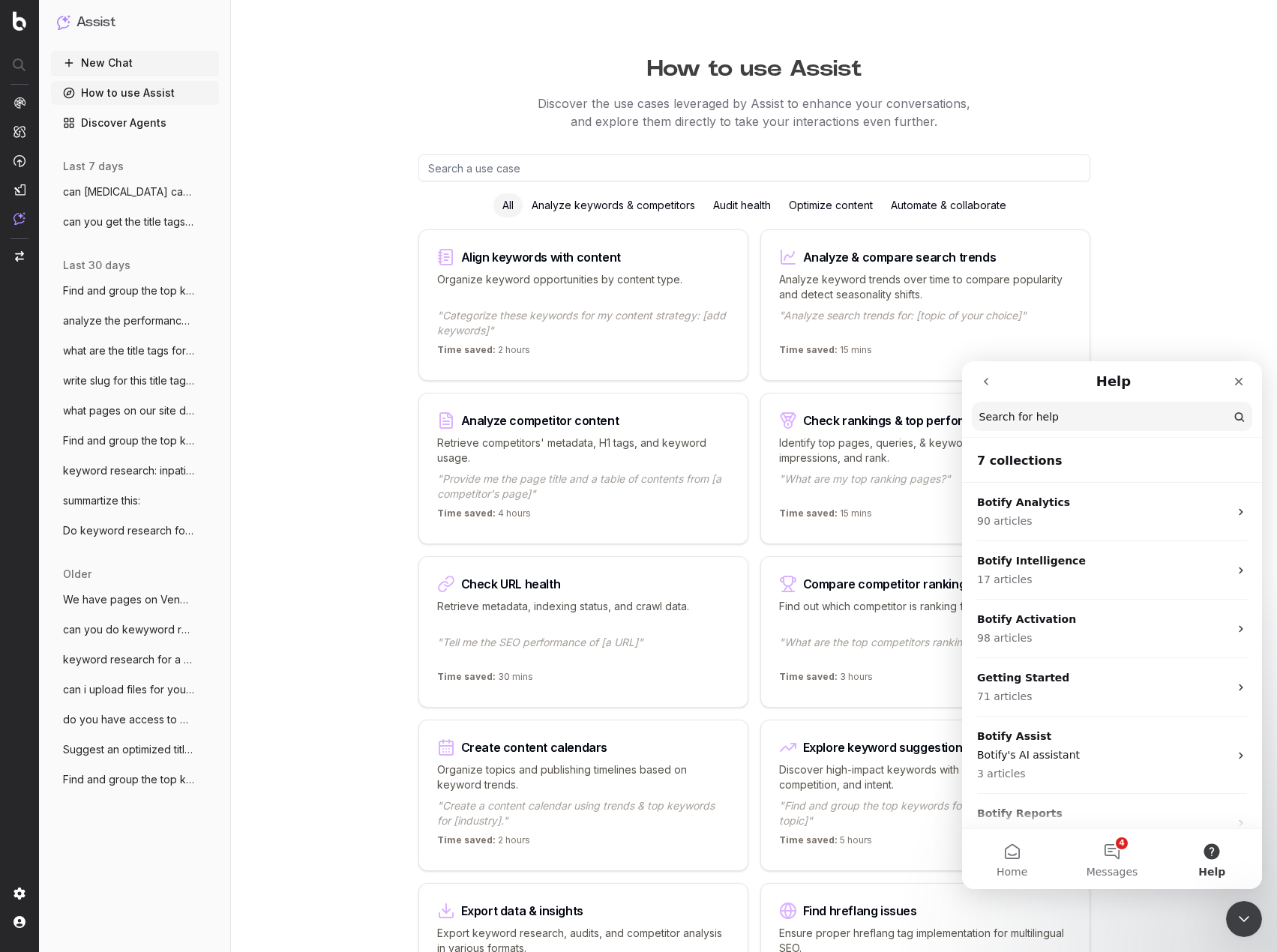
click at [1094, 420] on input "Search for help" at bounding box center [1112, 416] width 280 height 29
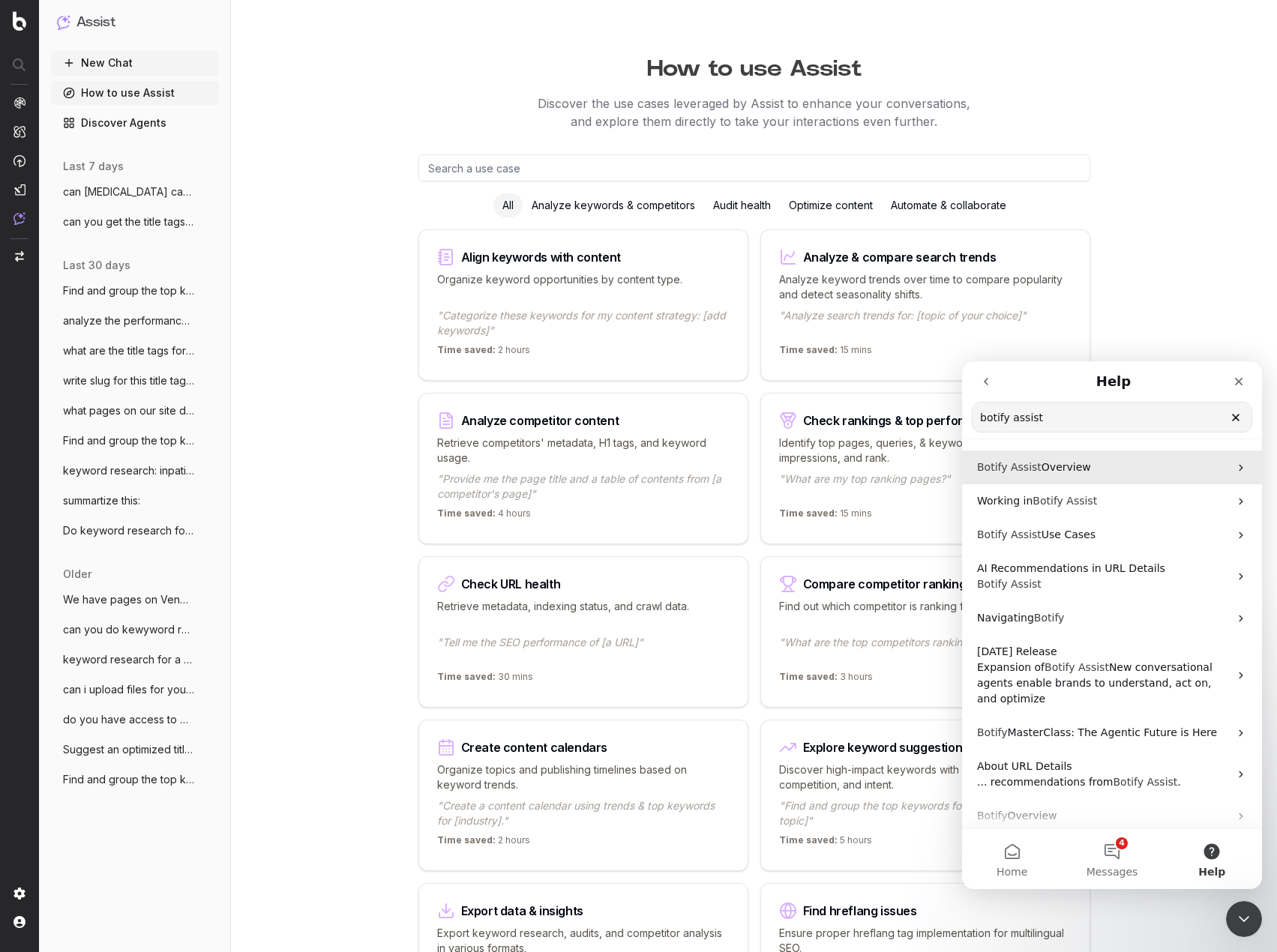
type input "botify assist"
click at [1100, 471] on p "Botify Assist Overview" at bounding box center [1103, 467] width 252 height 16
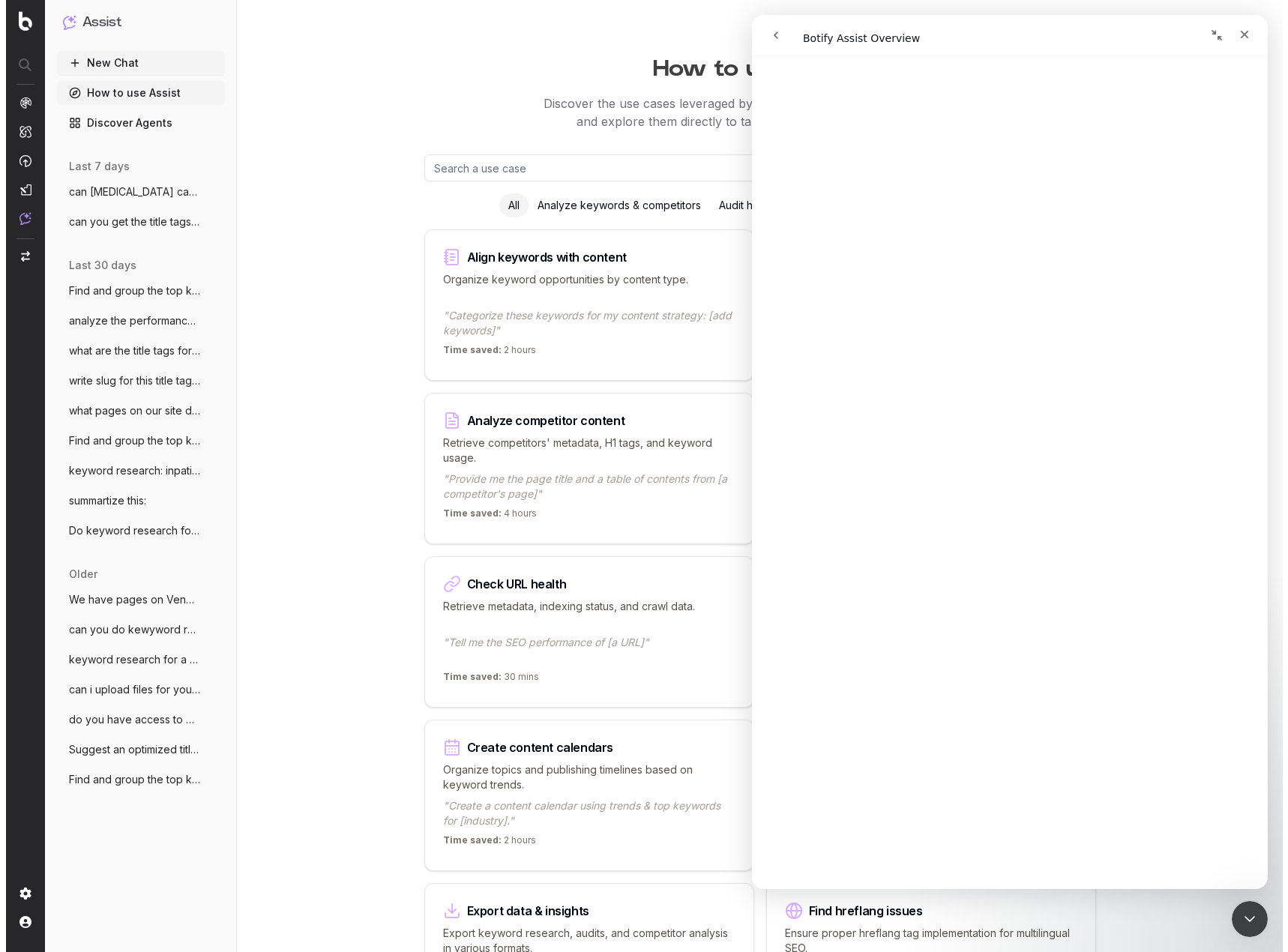
scroll to position [745, 0]
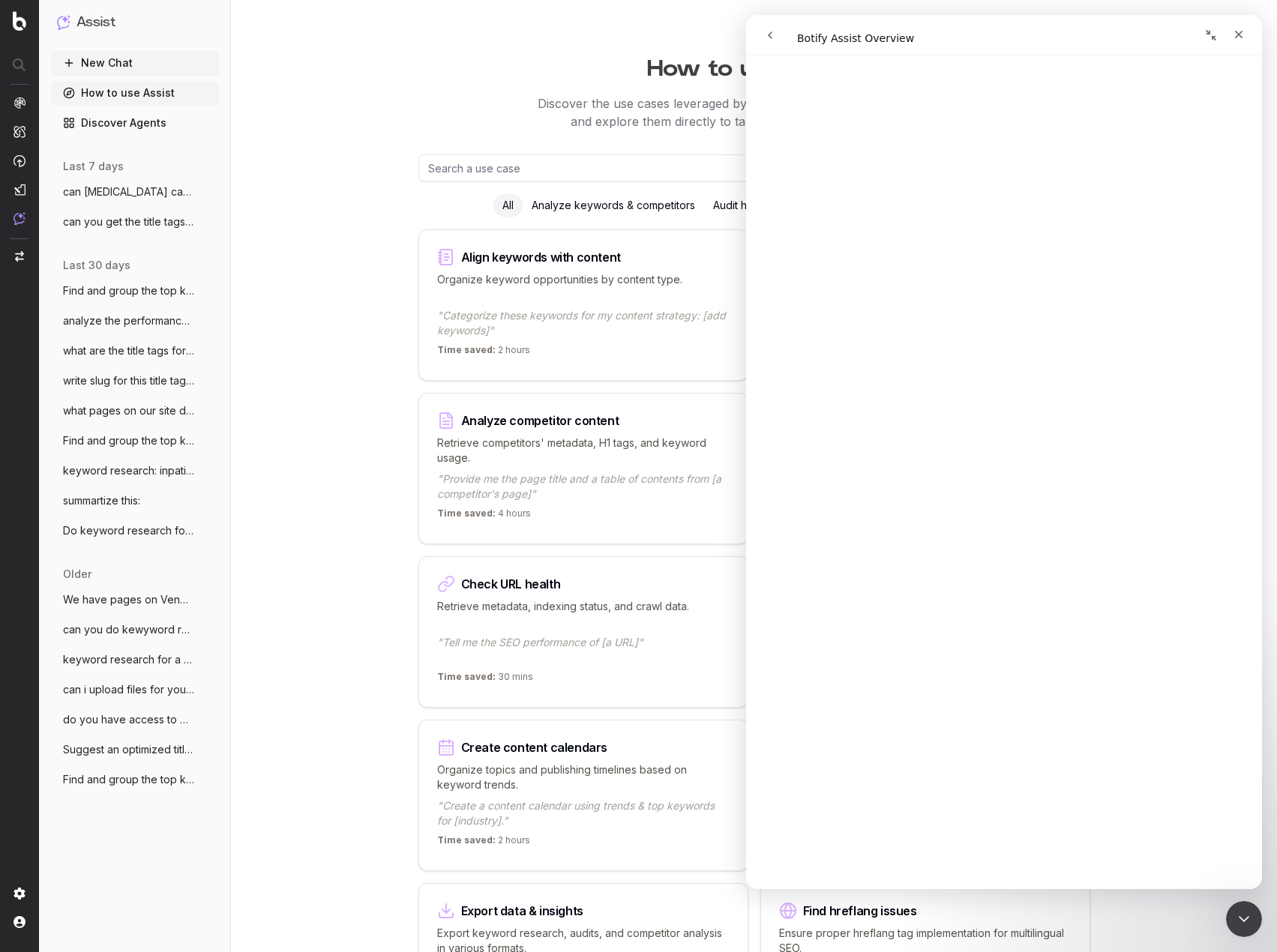
click at [470, 676] on span "Time saved:" at bounding box center [466, 676] width 59 height 11
